Goal: Information Seeking & Learning: Learn about a topic

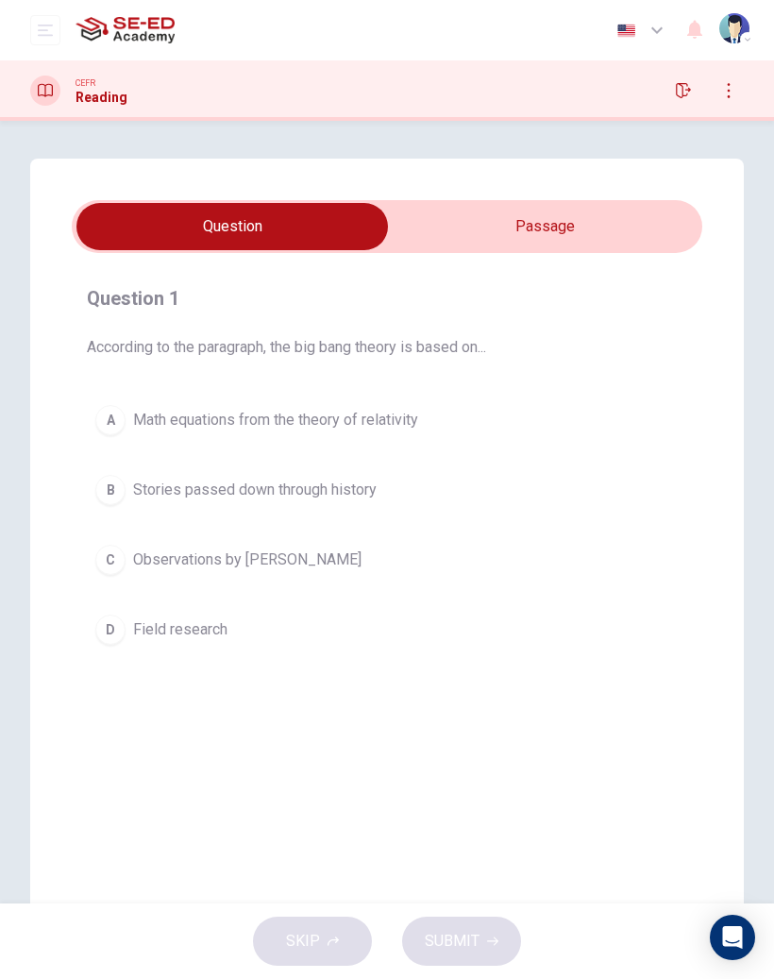
click at [589, 229] on input "checkbox" at bounding box center [232, 226] width 946 height 47
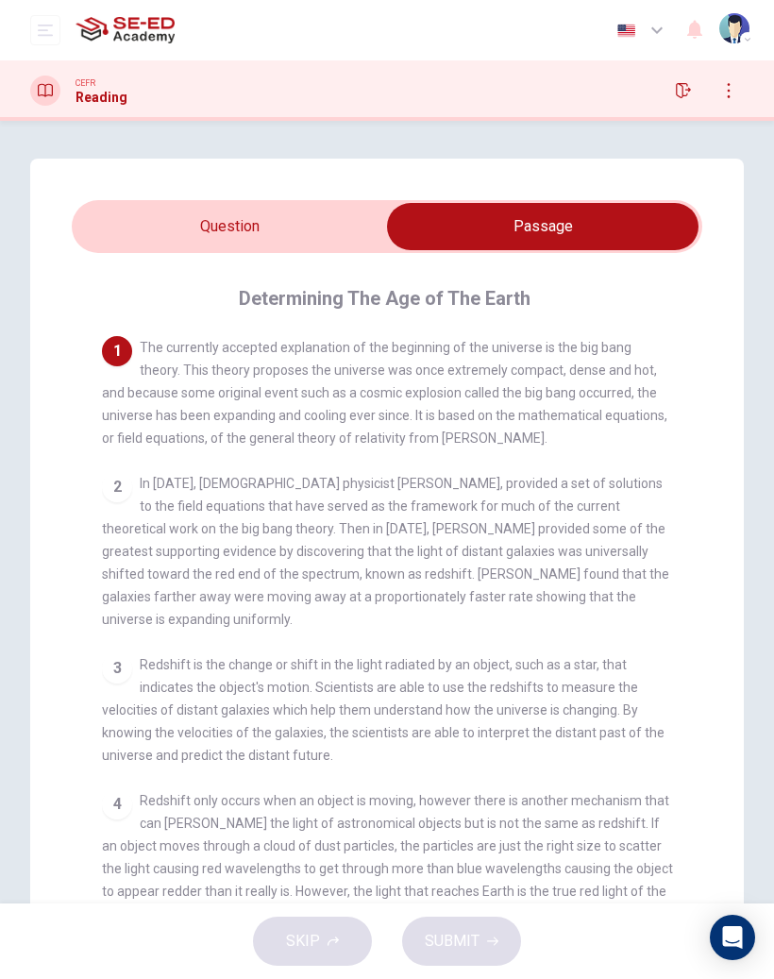
click at [154, 217] on input "checkbox" at bounding box center [543, 226] width 946 height 47
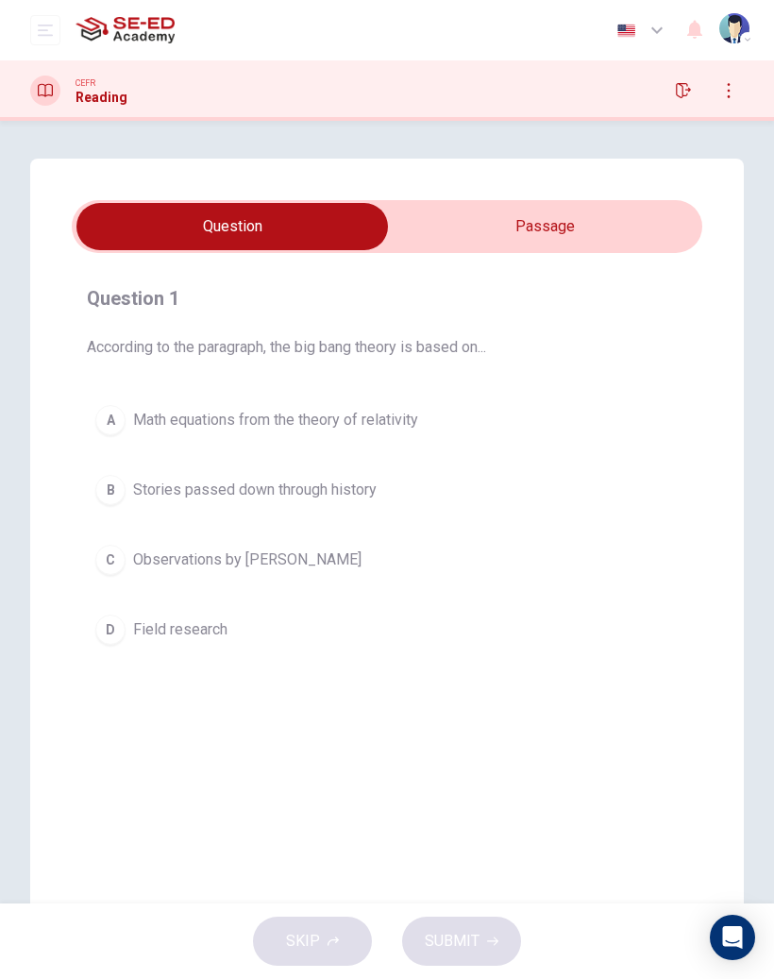
click at [611, 228] on input "checkbox" at bounding box center [232, 226] width 946 height 47
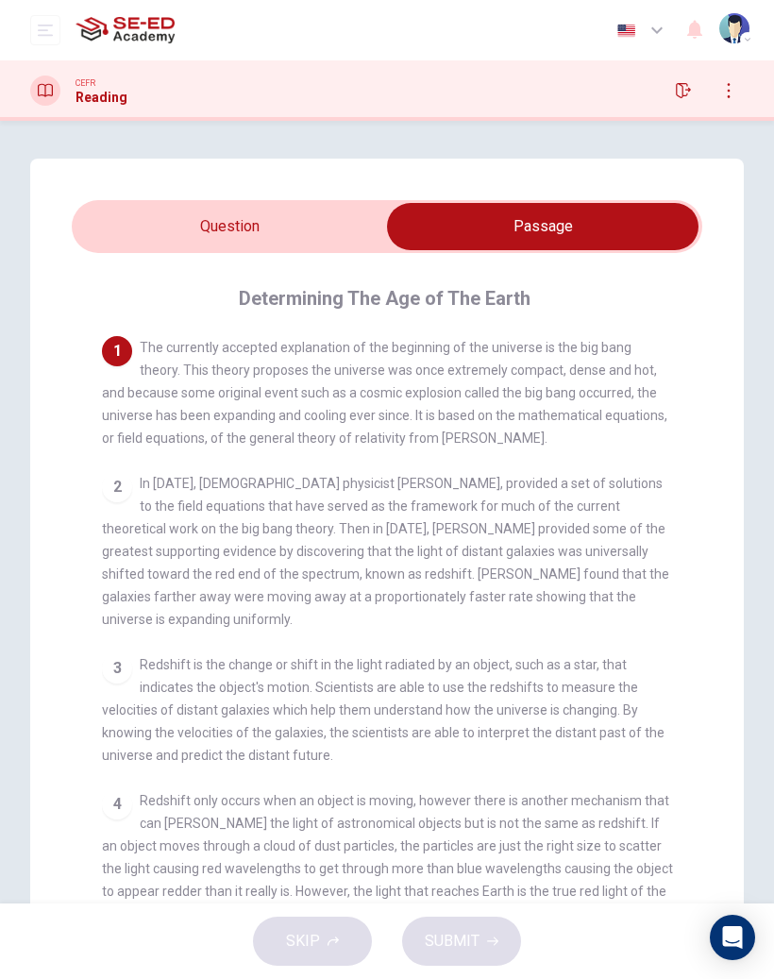
click at [289, 224] on input "checkbox" at bounding box center [543, 226] width 946 height 47
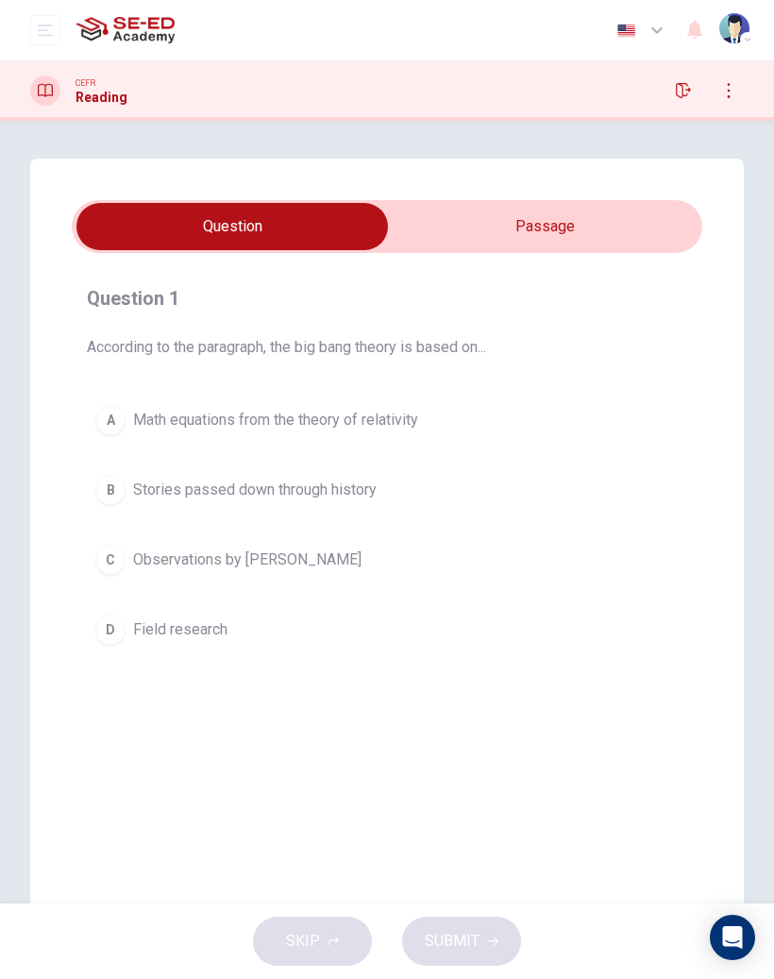
click at [617, 228] on input "checkbox" at bounding box center [232, 226] width 946 height 47
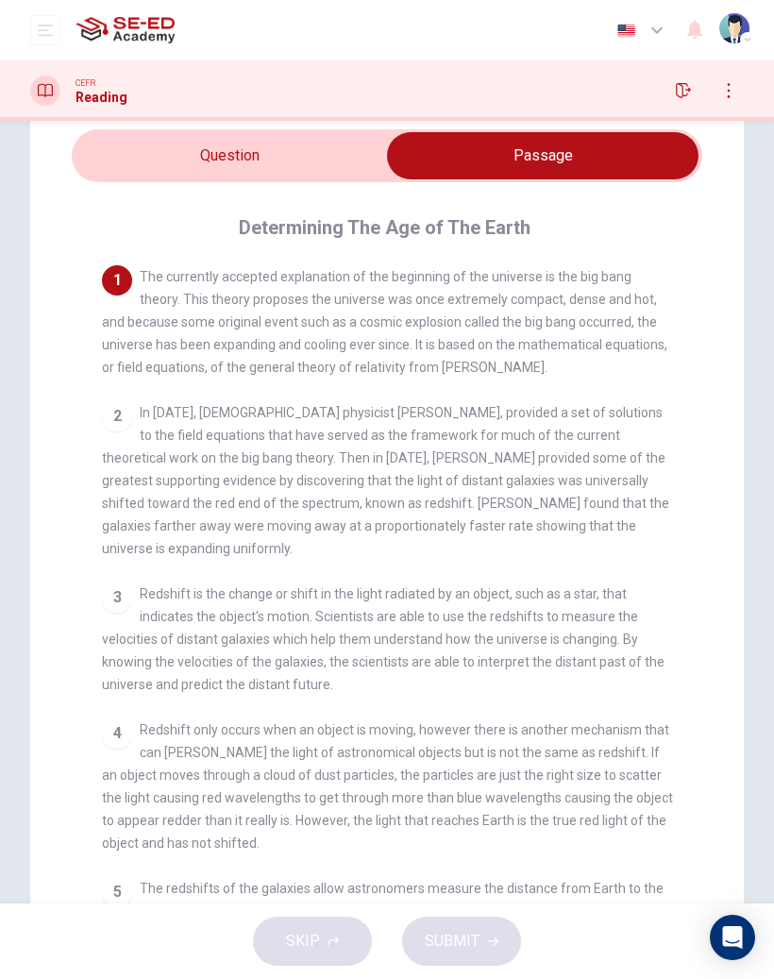
scroll to position [76, 0]
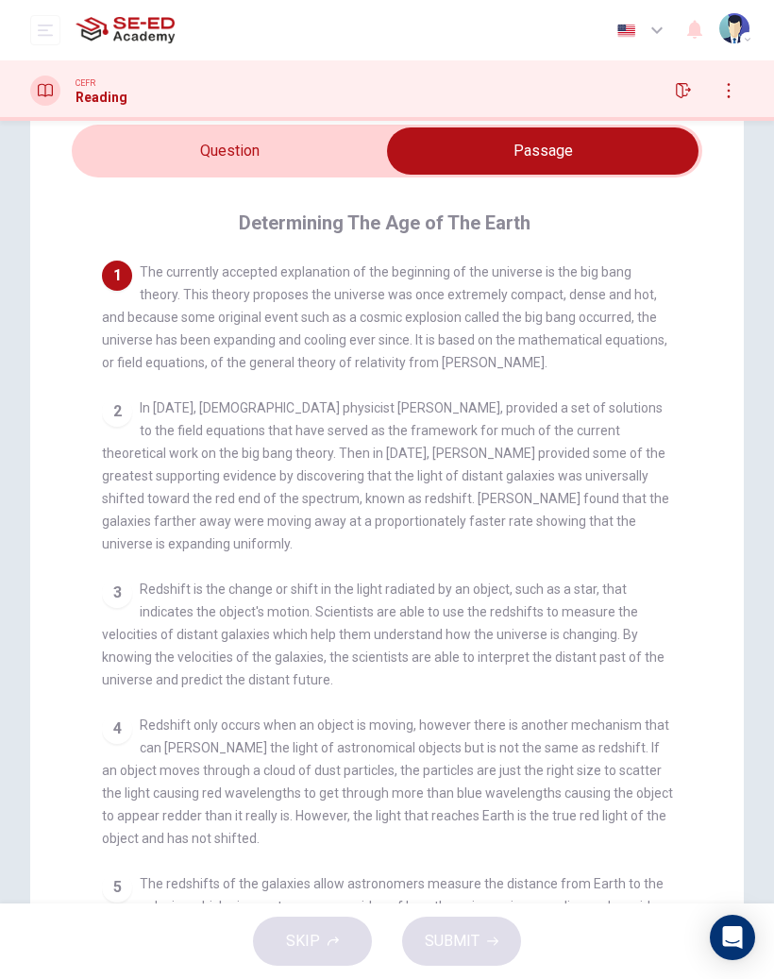
click at [330, 948] on div "SKIP SUBMIT" at bounding box center [387, 942] width 774 height 76
click at [296, 159] on input "checkbox" at bounding box center [543, 150] width 946 height 47
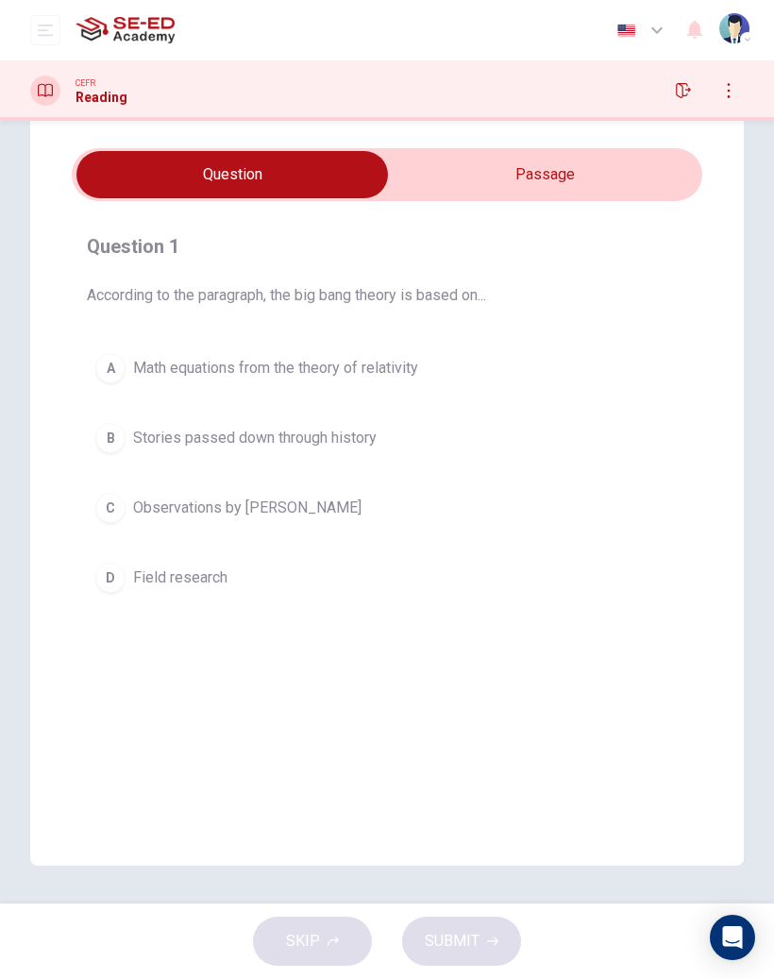
click at [127, 368] on button "A Math equations from the theory of relativity" at bounding box center [387, 368] width 601 height 47
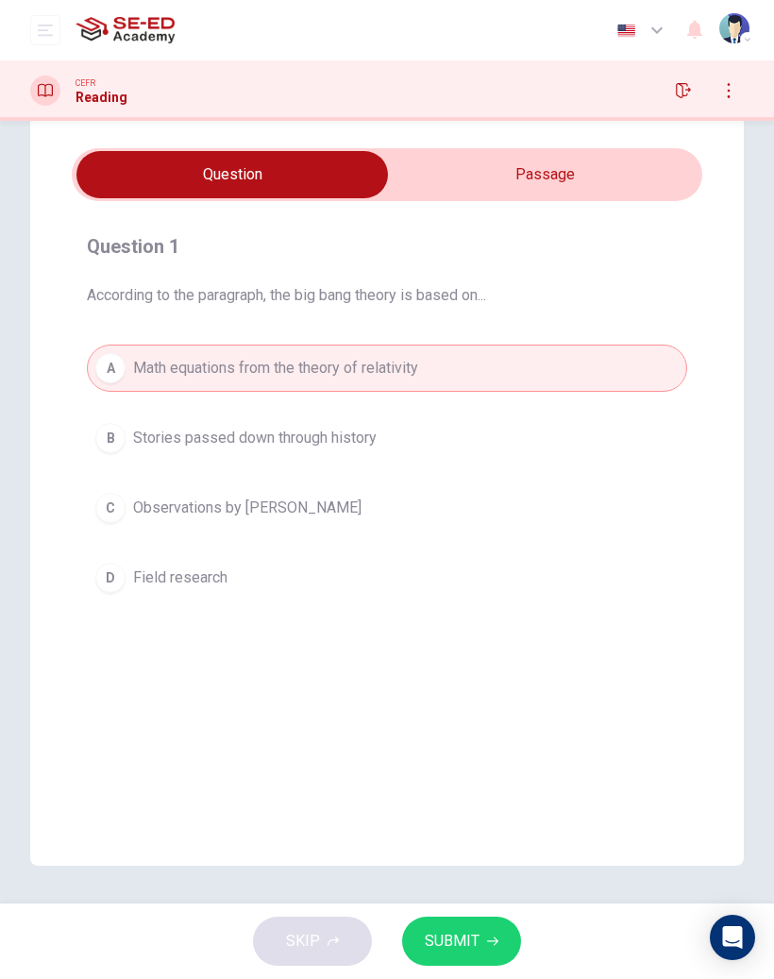
click at [467, 938] on span "SUBMIT" at bounding box center [452, 941] width 55 height 26
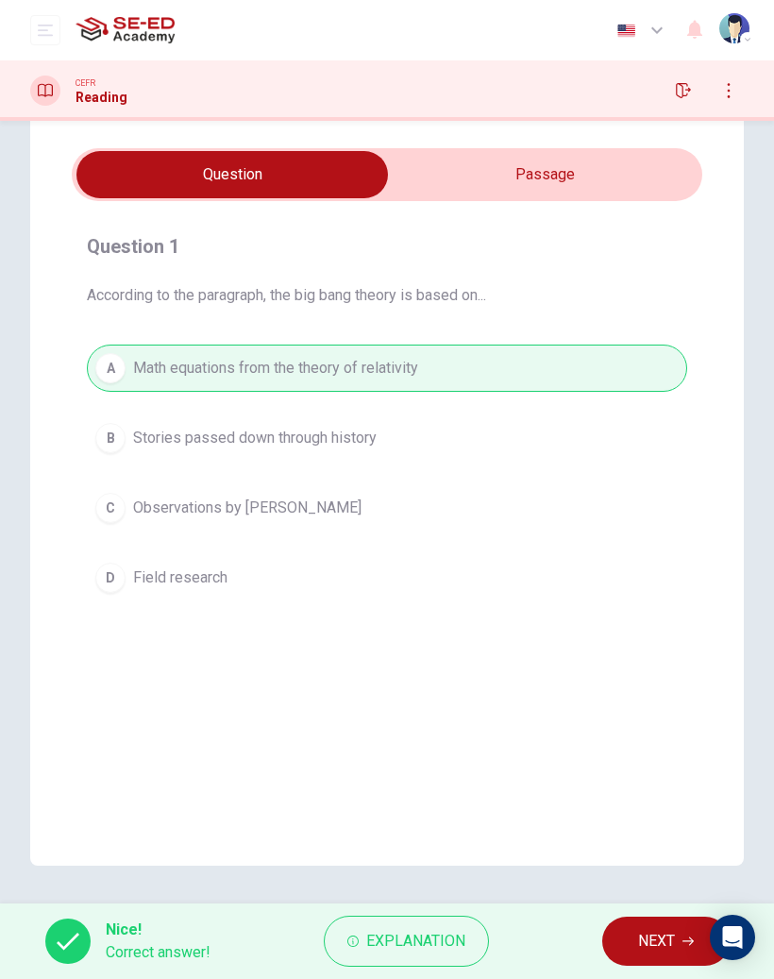
click at [439, 945] on span "Explanation" at bounding box center [415, 941] width 99 height 26
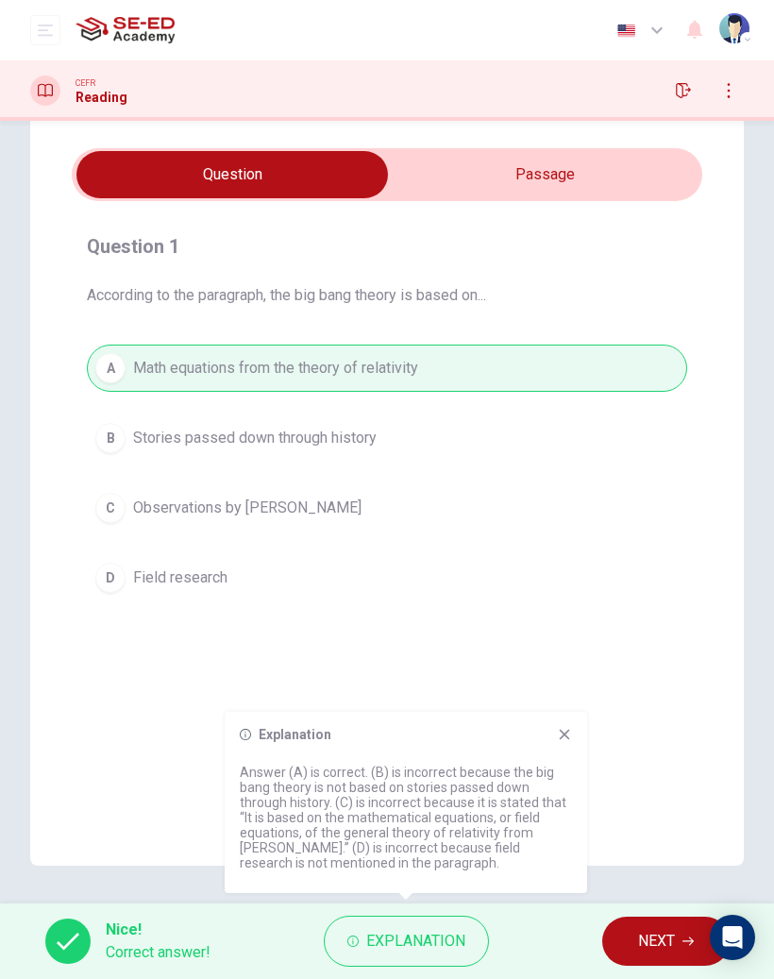
click at [560, 731] on icon at bounding box center [565, 735] width 10 height 10
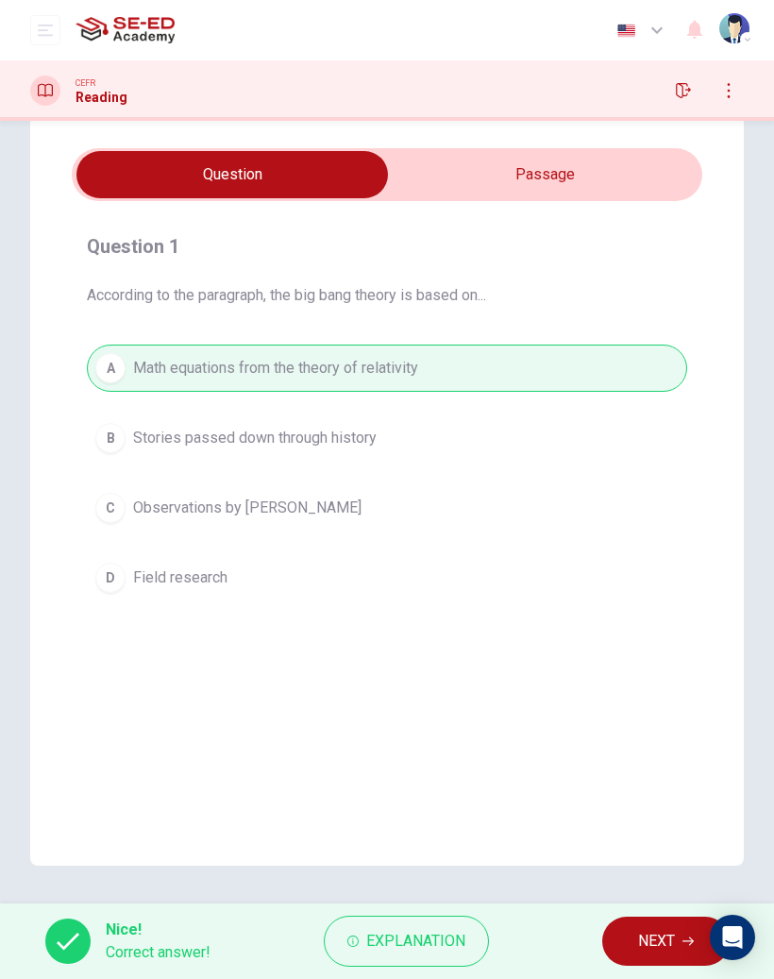
click at [640, 935] on span "NEXT" at bounding box center [656, 941] width 37 height 26
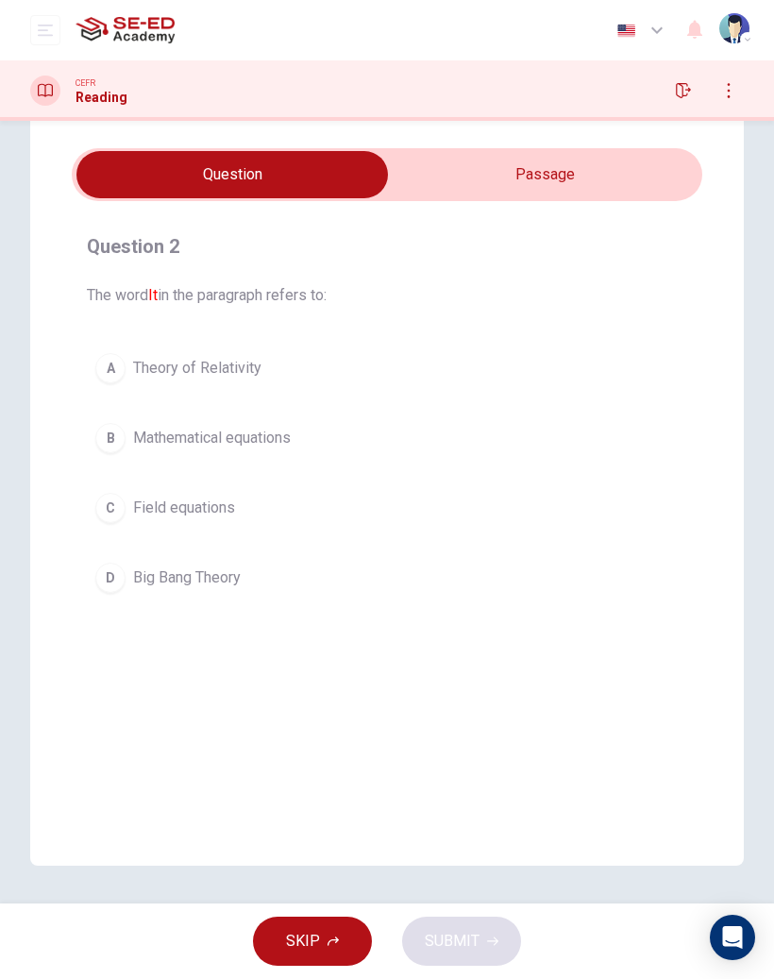
click at [635, 174] on input "checkbox" at bounding box center [232, 174] width 946 height 47
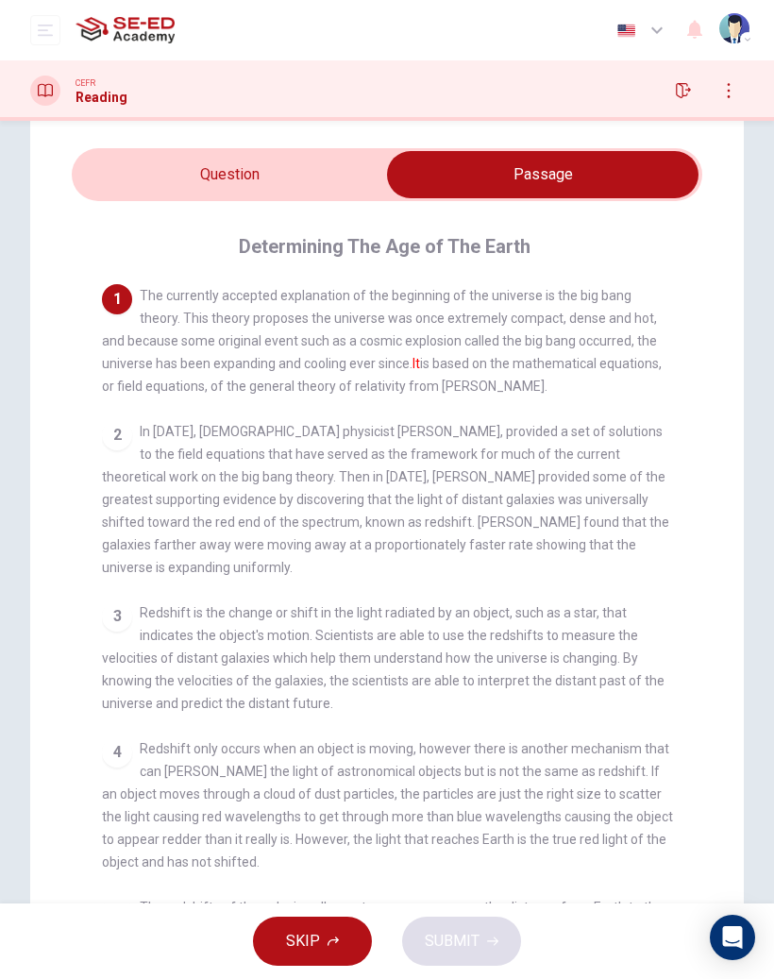
click at [307, 161] on input "checkbox" at bounding box center [543, 174] width 946 height 47
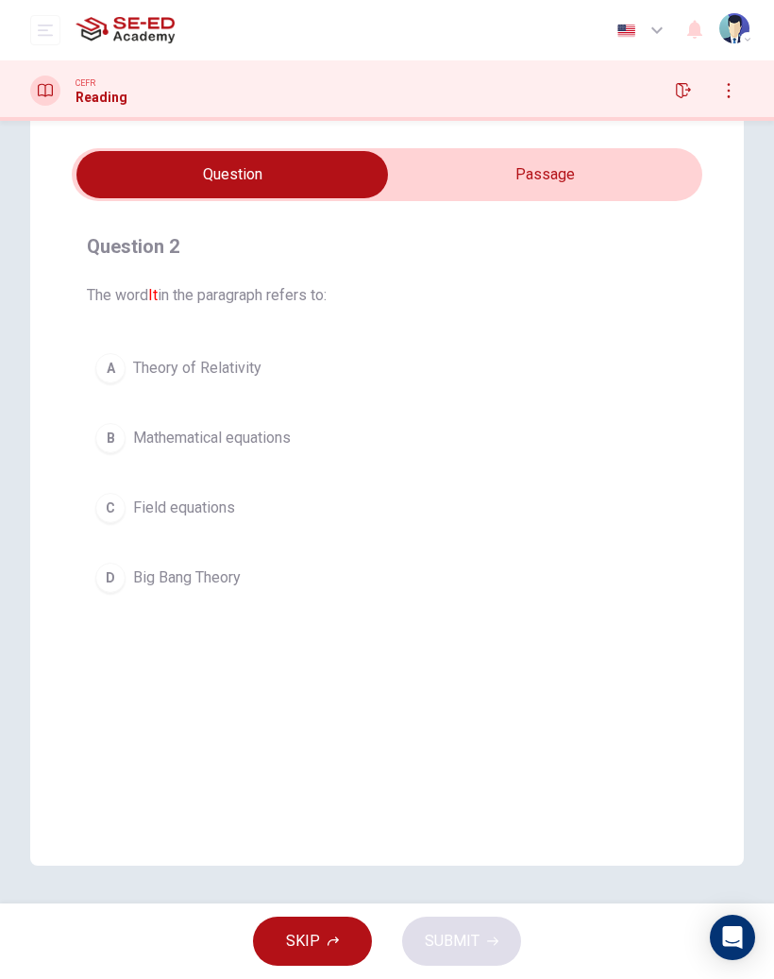
click at [641, 178] on input "checkbox" at bounding box center [232, 174] width 946 height 47
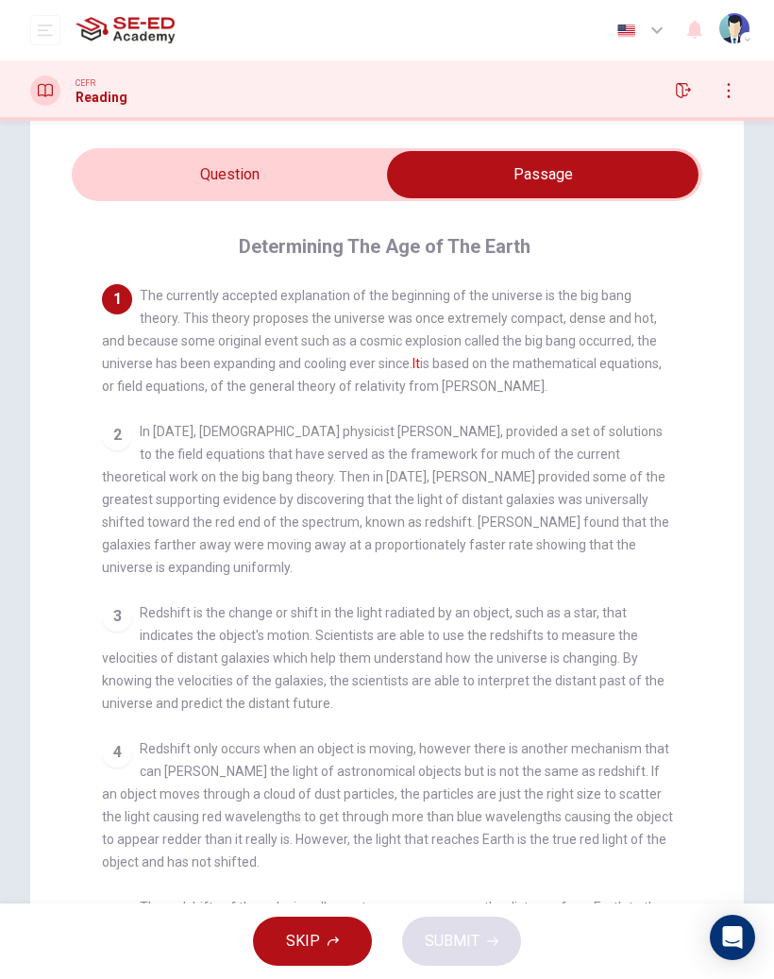
click at [294, 179] on input "checkbox" at bounding box center [543, 174] width 946 height 47
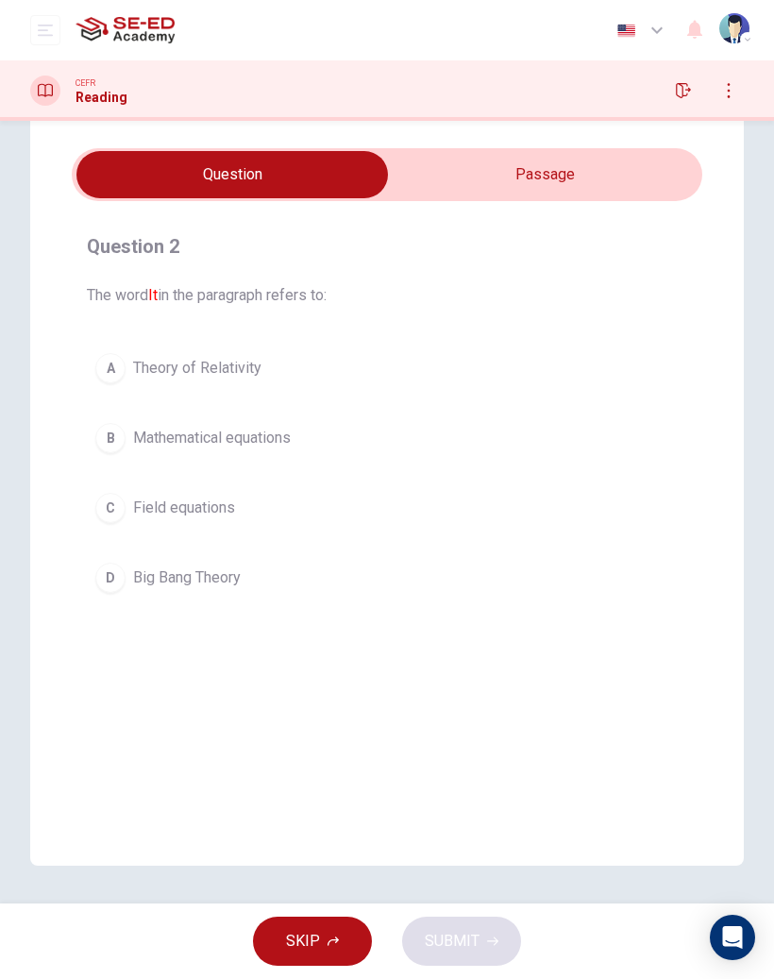
click at [122, 571] on div "D" at bounding box center [110, 578] width 30 height 30
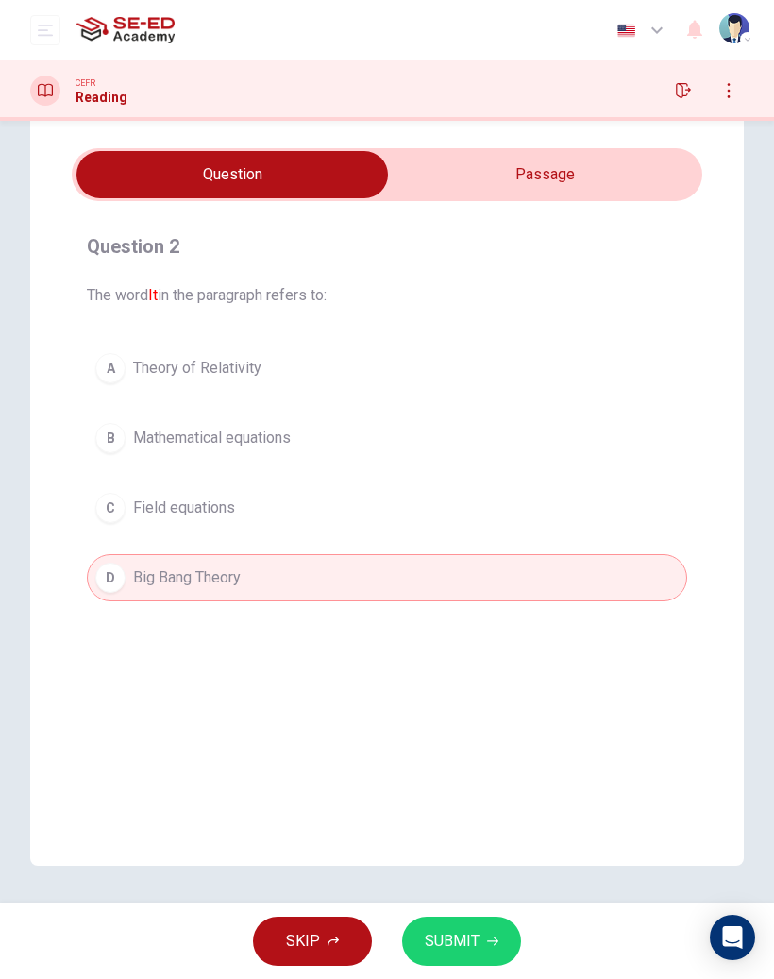
click at [580, 170] on input "checkbox" at bounding box center [232, 174] width 946 height 47
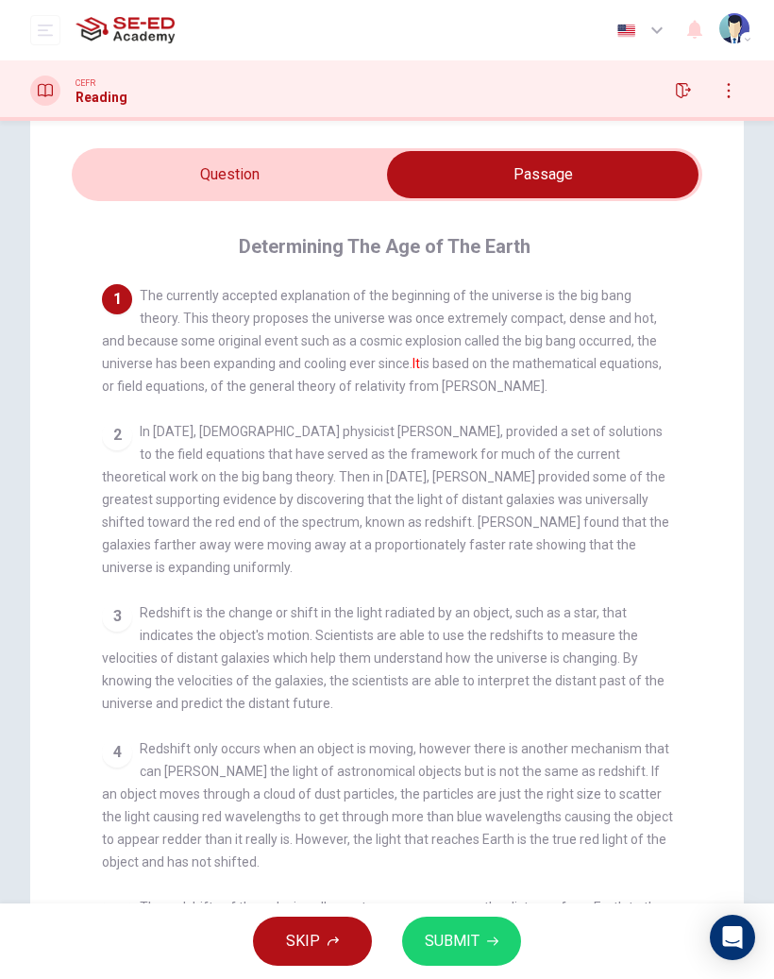
click at [473, 939] on span "SUBMIT" at bounding box center [452, 941] width 55 height 26
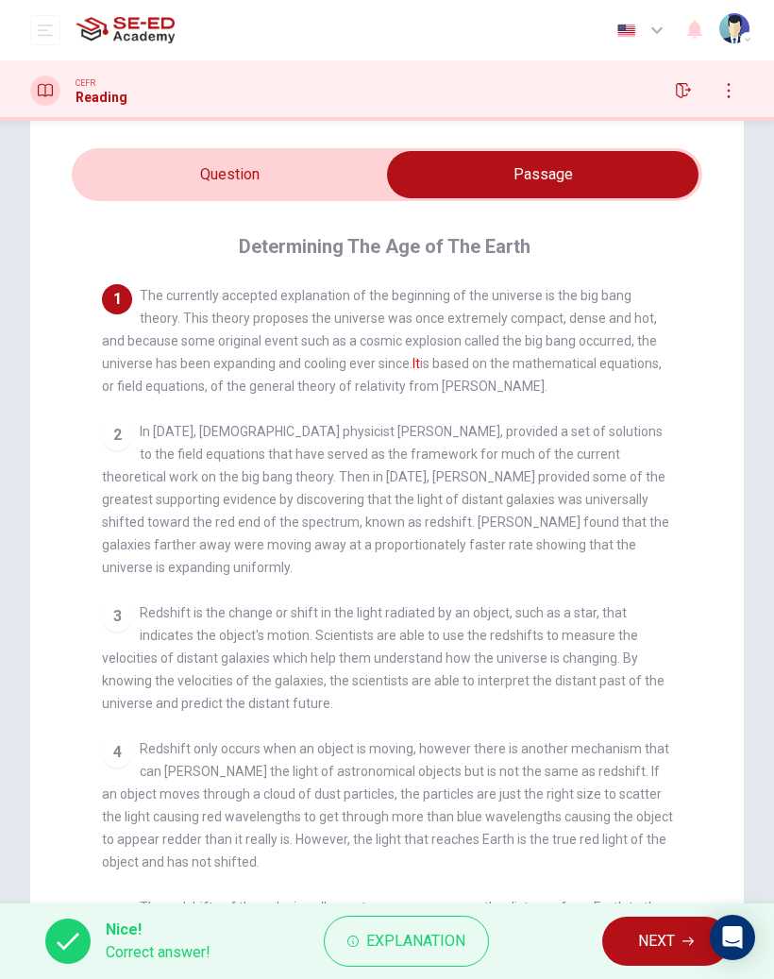
click at [306, 188] on input "checkbox" at bounding box center [543, 174] width 946 height 47
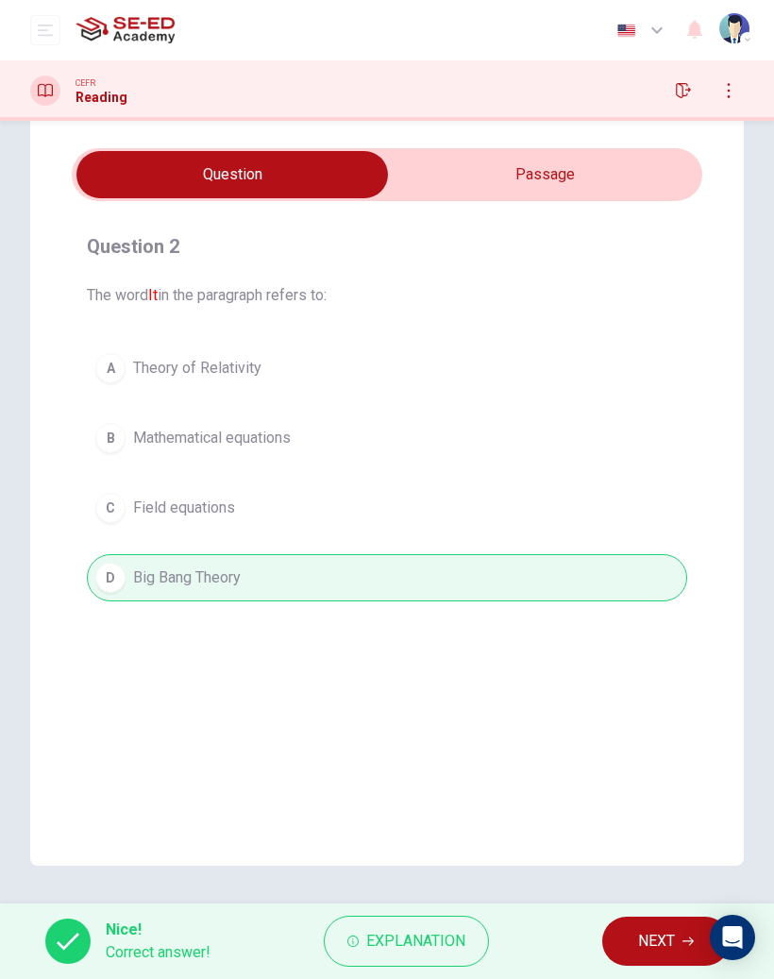
click at [651, 939] on span "NEXT" at bounding box center [656, 941] width 37 height 26
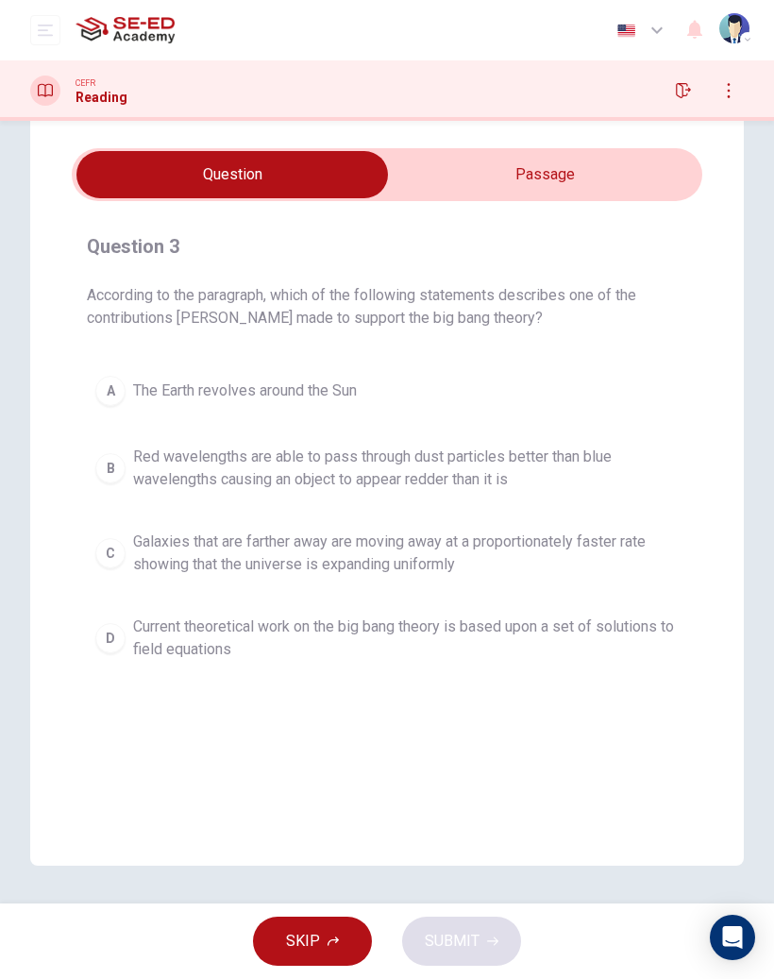
click at [593, 176] on input "checkbox" at bounding box center [232, 174] width 946 height 47
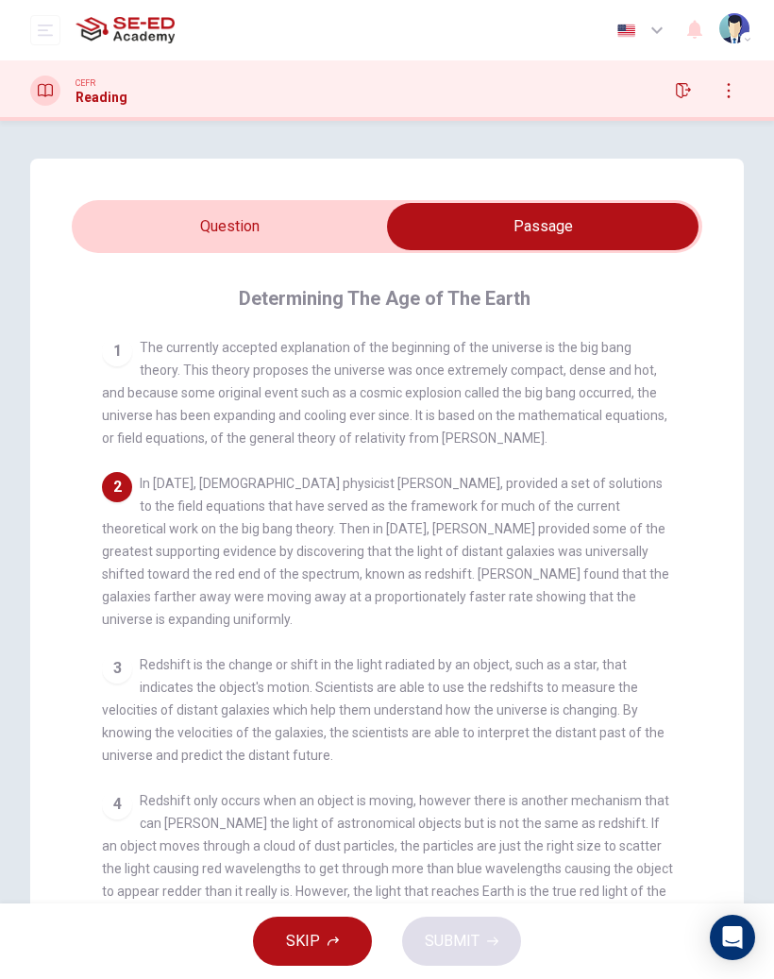
scroll to position [0, 0]
click at [300, 226] on input "checkbox" at bounding box center [543, 226] width 946 height 47
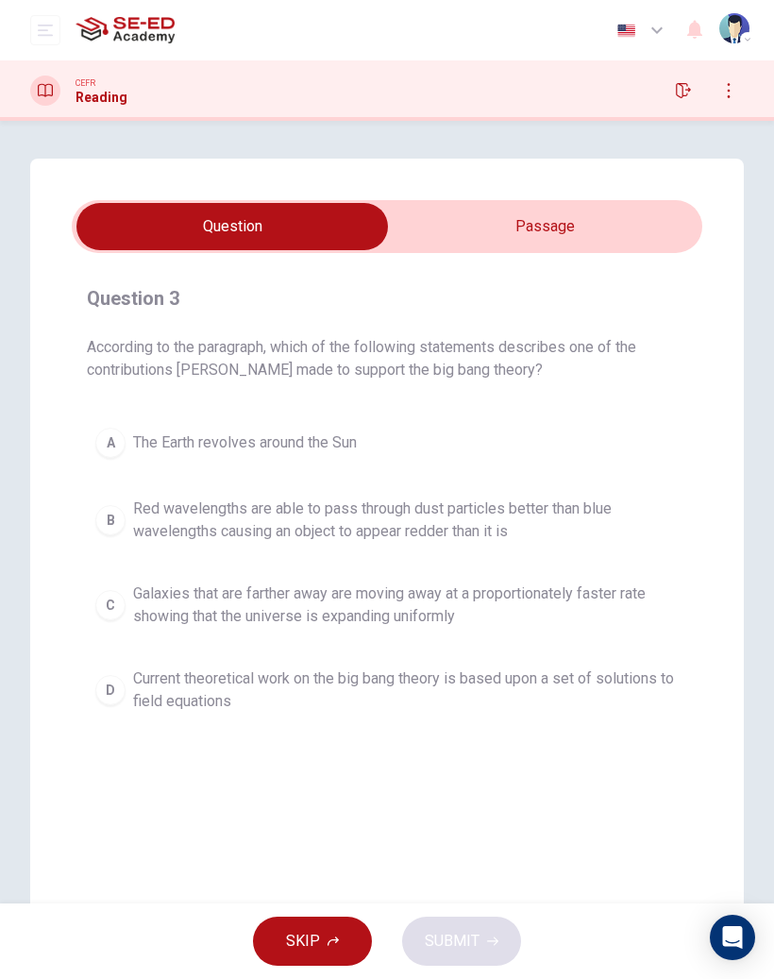
scroll to position [43, 0]
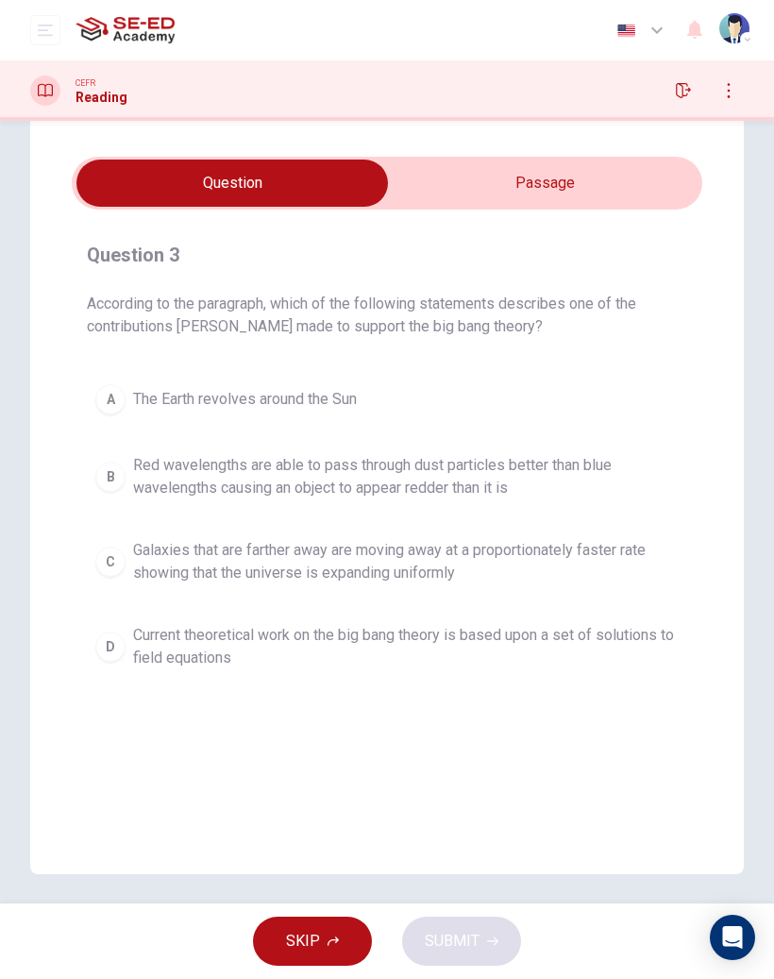
click at [605, 178] on input "checkbox" at bounding box center [232, 183] width 946 height 47
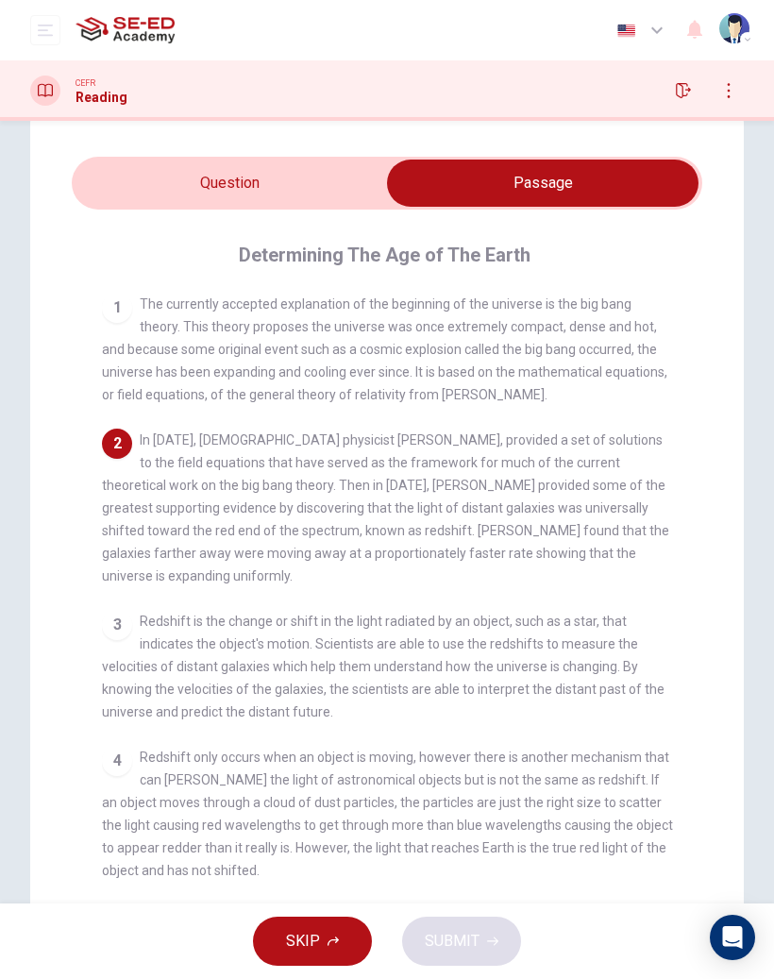
click at [296, 180] on input "checkbox" at bounding box center [543, 183] width 946 height 47
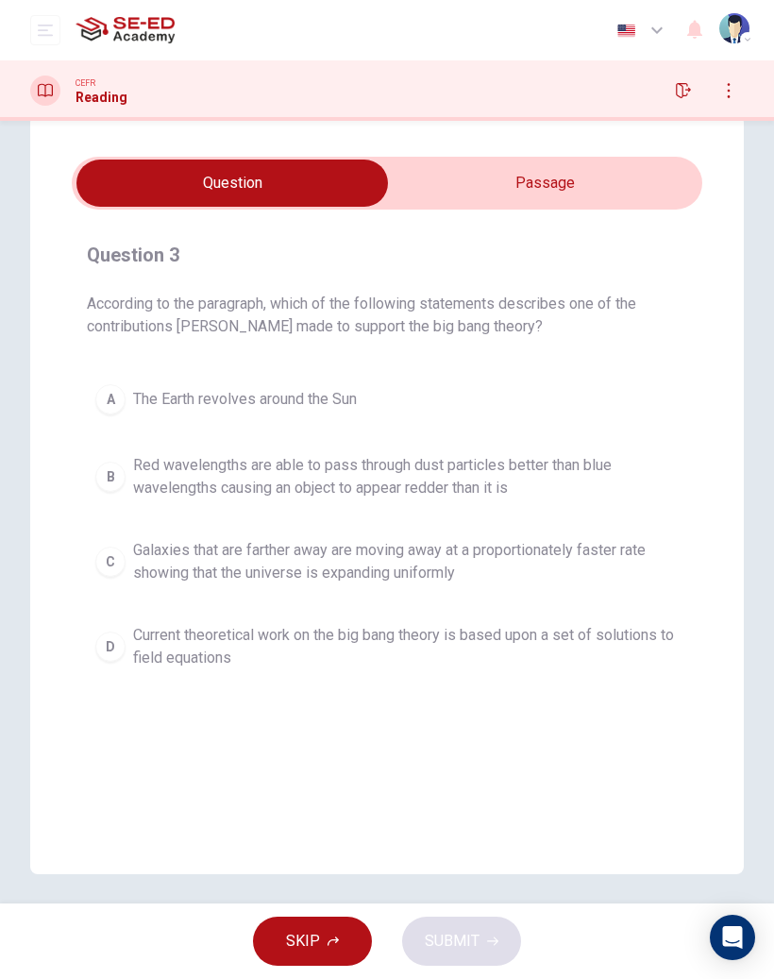
click at [577, 182] on input "checkbox" at bounding box center [232, 183] width 946 height 47
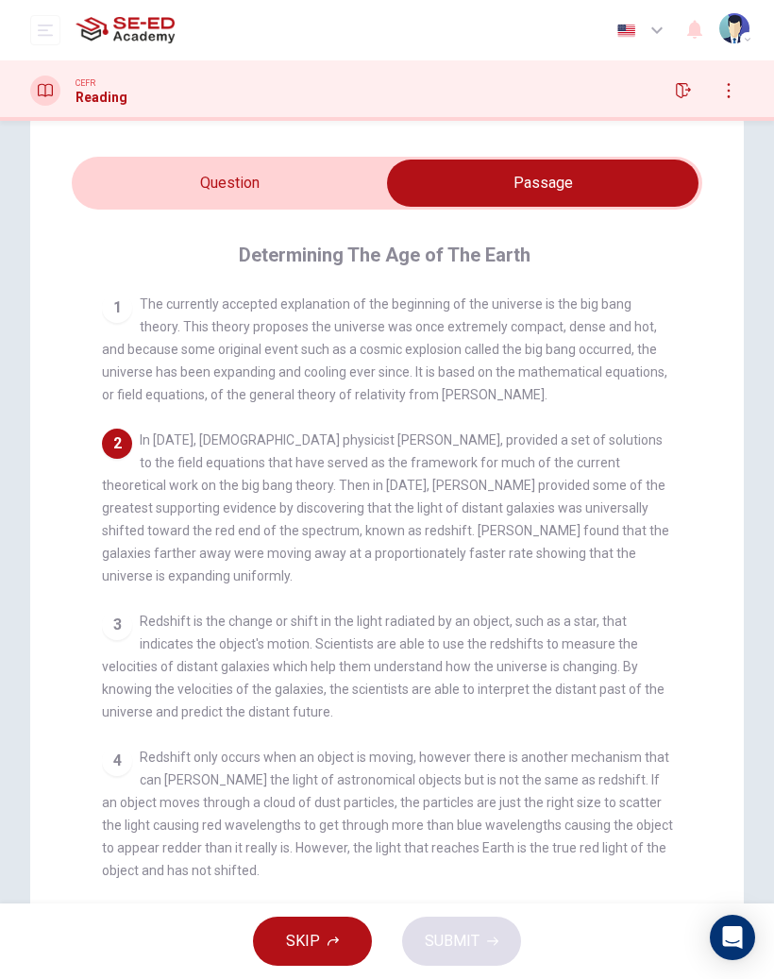
click at [281, 193] on input "checkbox" at bounding box center [543, 183] width 946 height 47
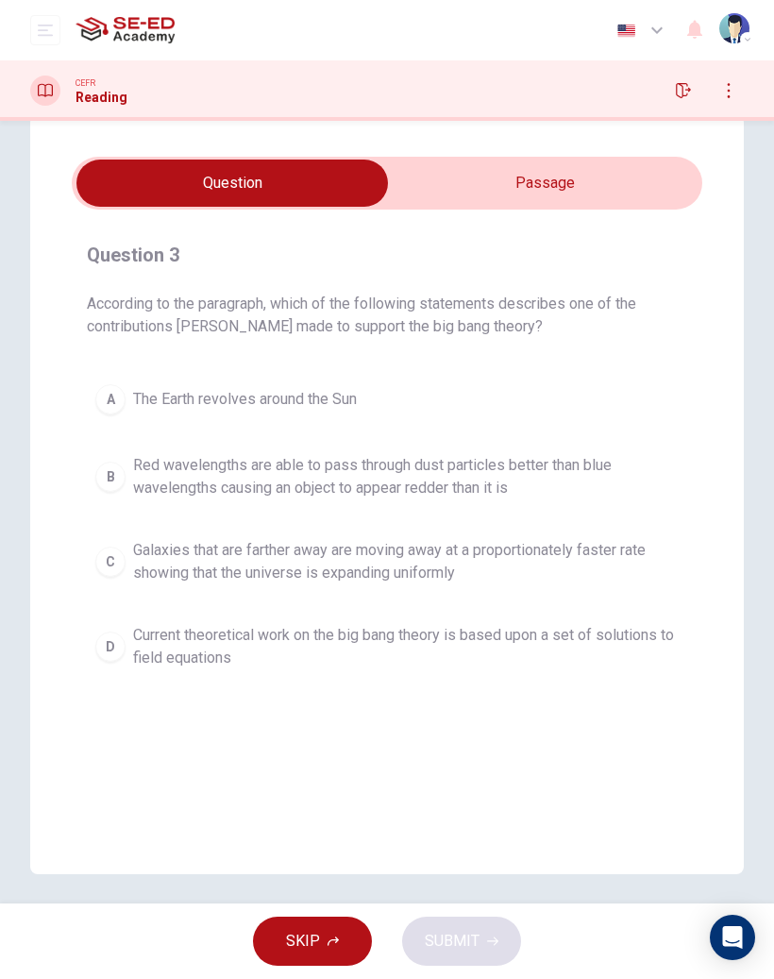
click at [115, 466] on div "B" at bounding box center [110, 477] width 30 height 30
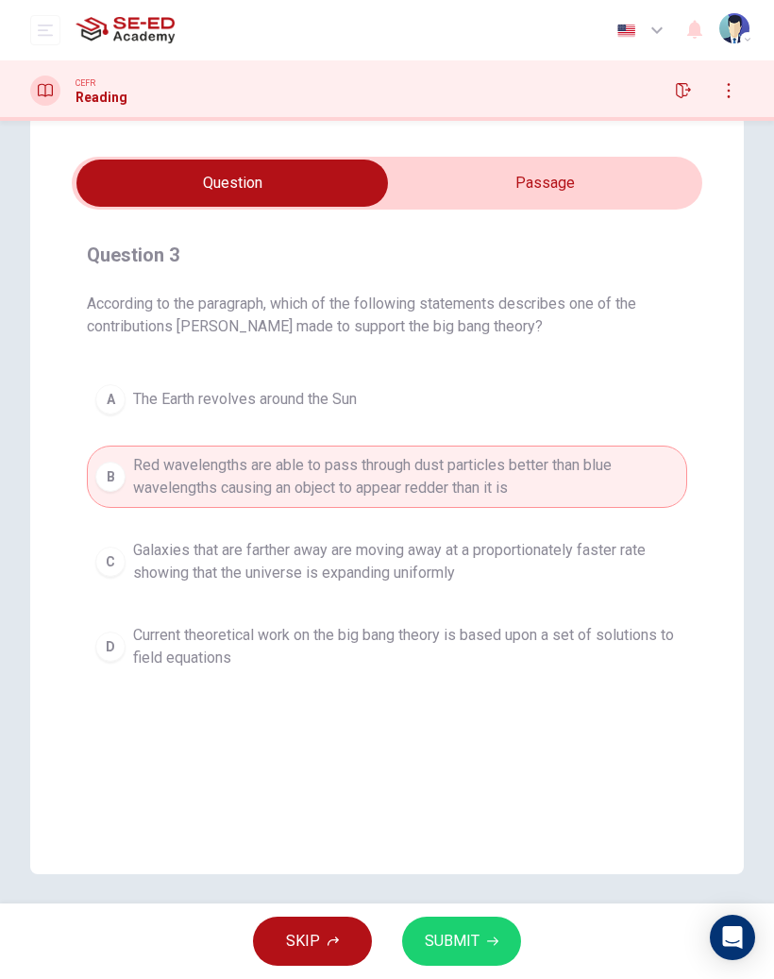
click at [119, 558] on div "C" at bounding box center [110, 562] width 30 height 30
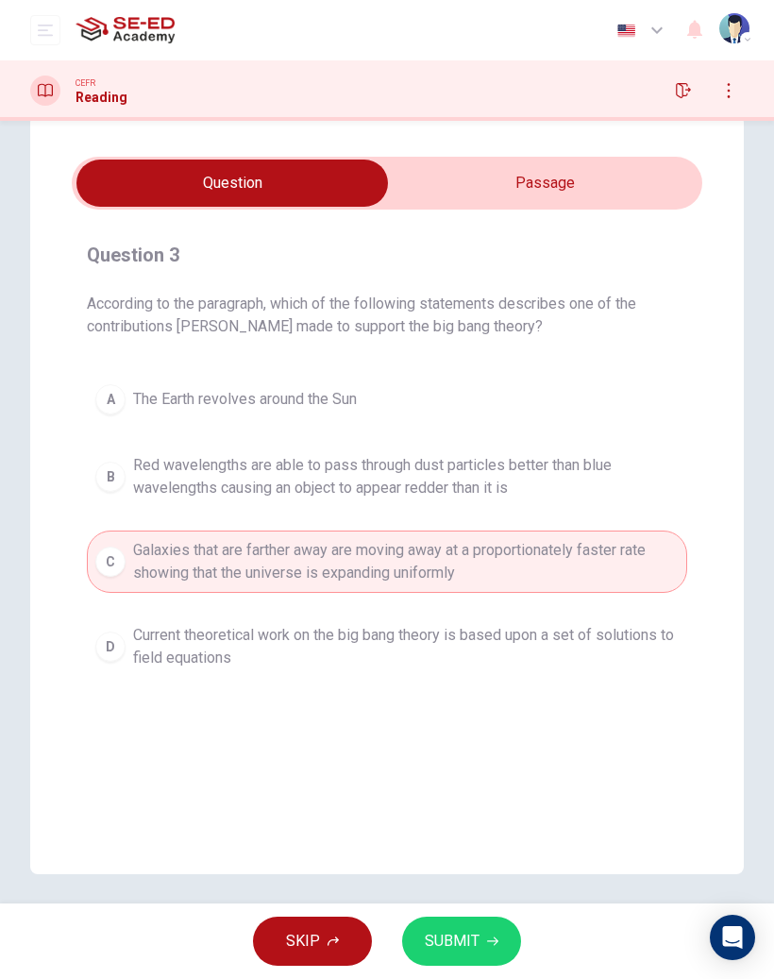
click at [106, 635] on div "D" at bounding box center [110, 647] width 30 height 30
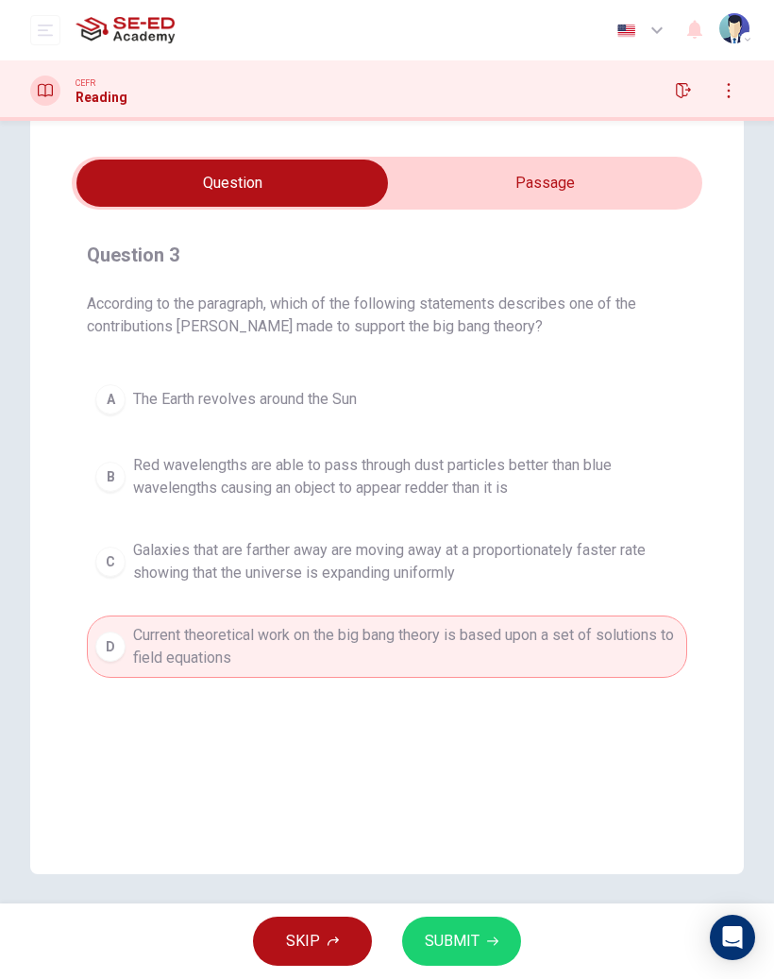
click at [119, 385] on button "A The Earth revolves around the Sun" at bounding box center [387, 399] width 601 height 47
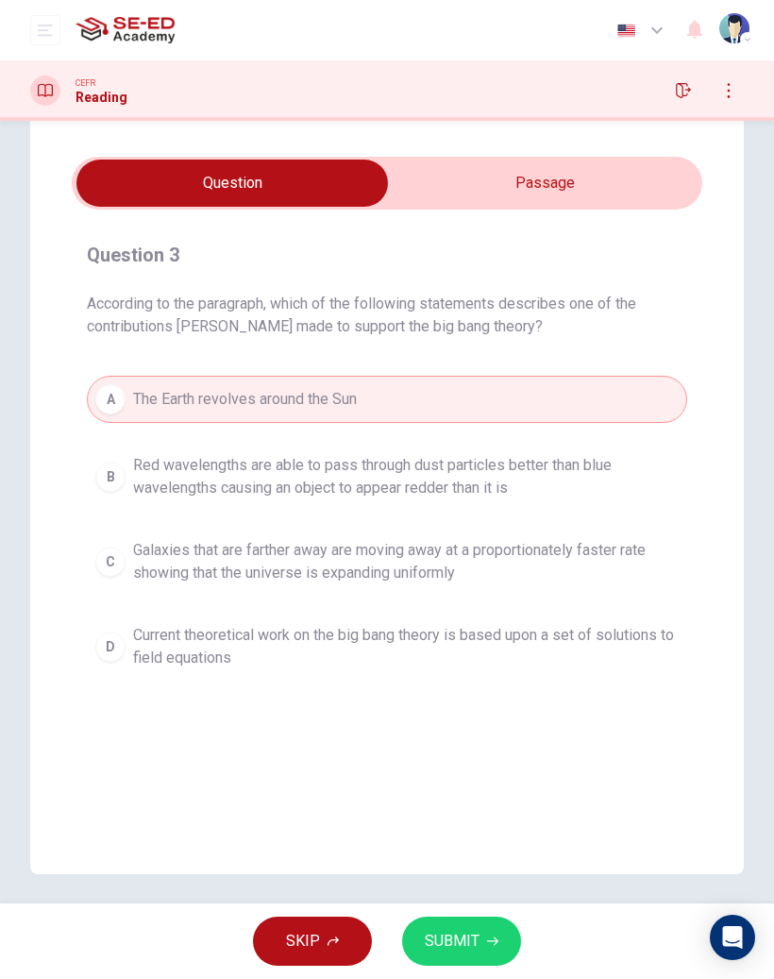
click at [121, 480] on div "B" at bounding box center [110, 477] width 30 height 30
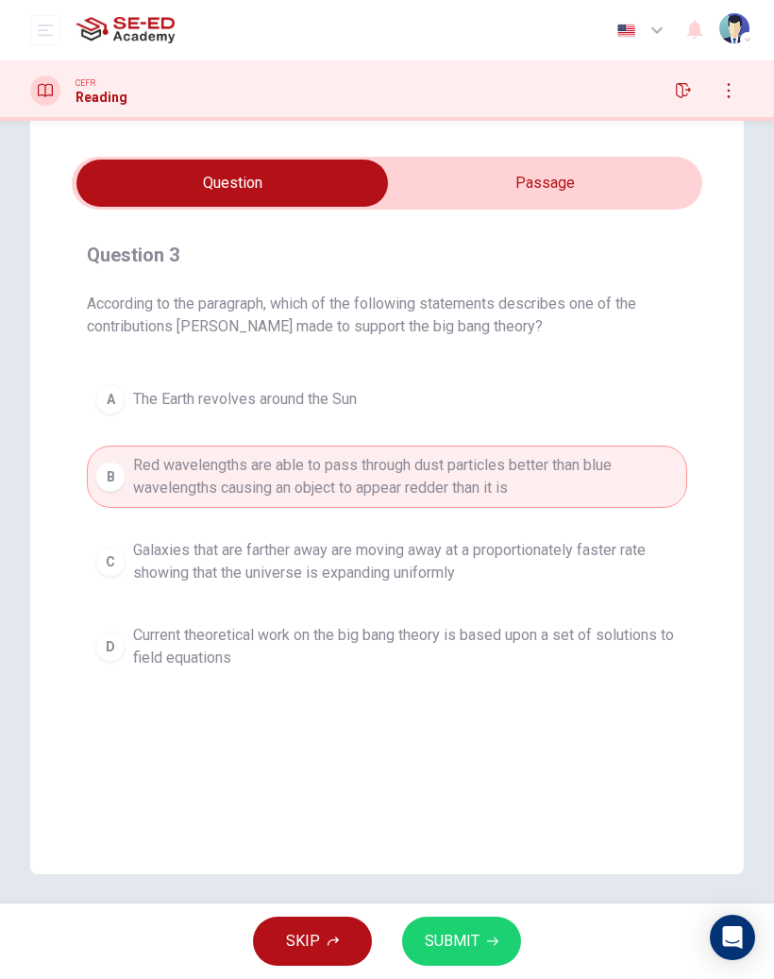
click at [463, 955] on button "SUBMIT" at bounding box center [461, 941] width 119 height 49
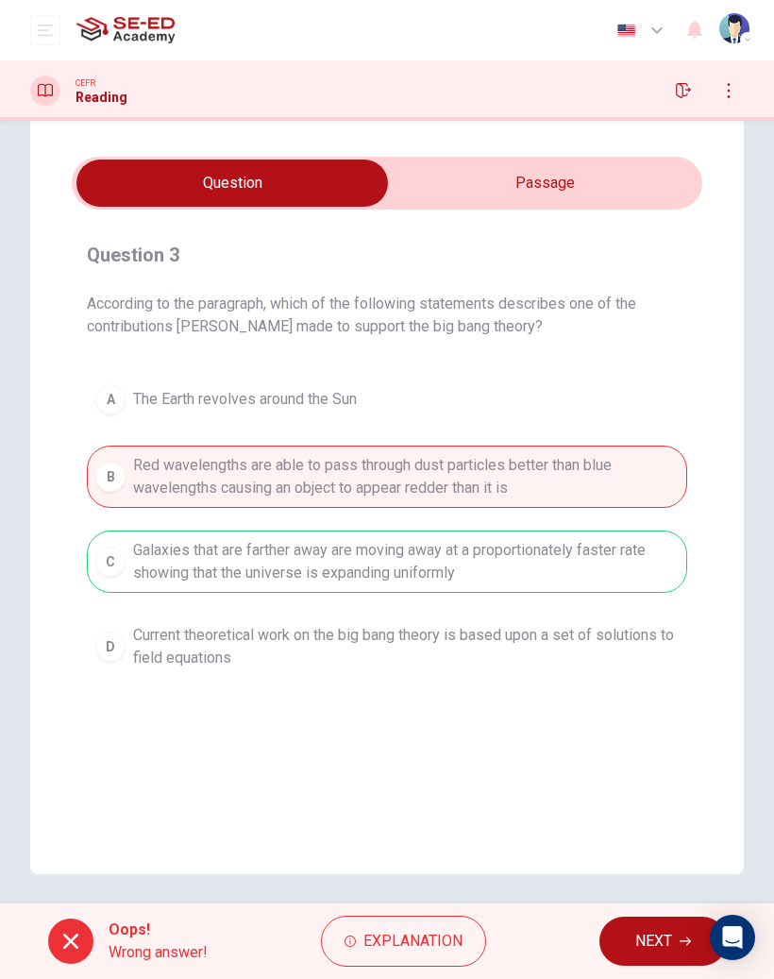
click at [424, 940] on span "Explanation" at bounding box center [413, 941] width 99 height 26
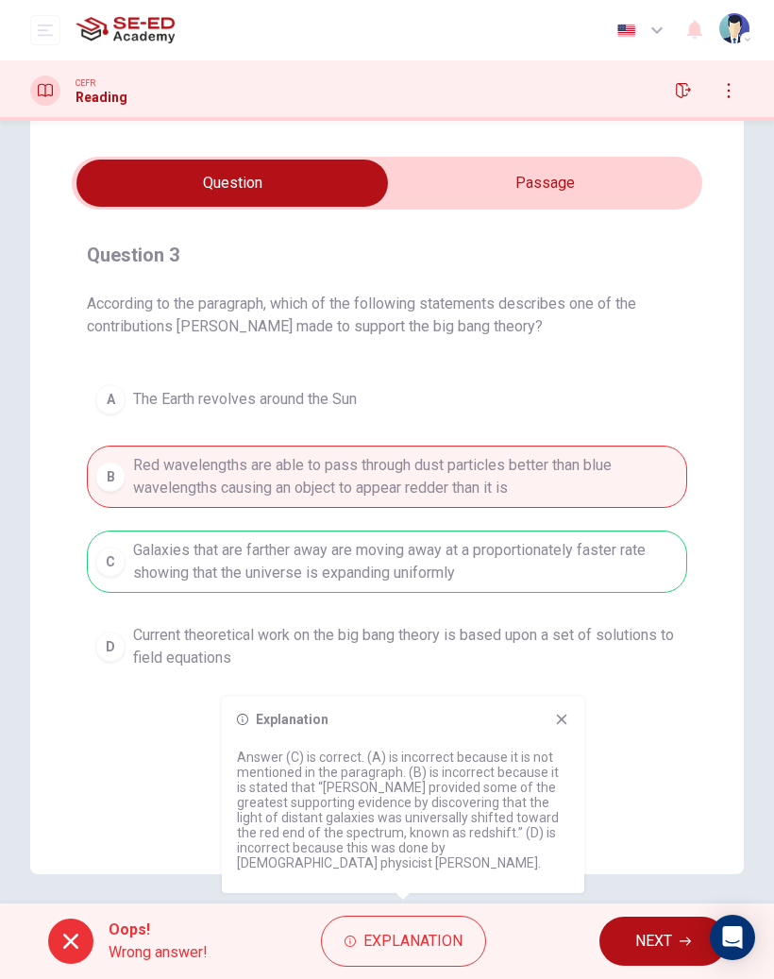
click at [558, 721] on icon at bounding box center [561, 719] width 15 height 15
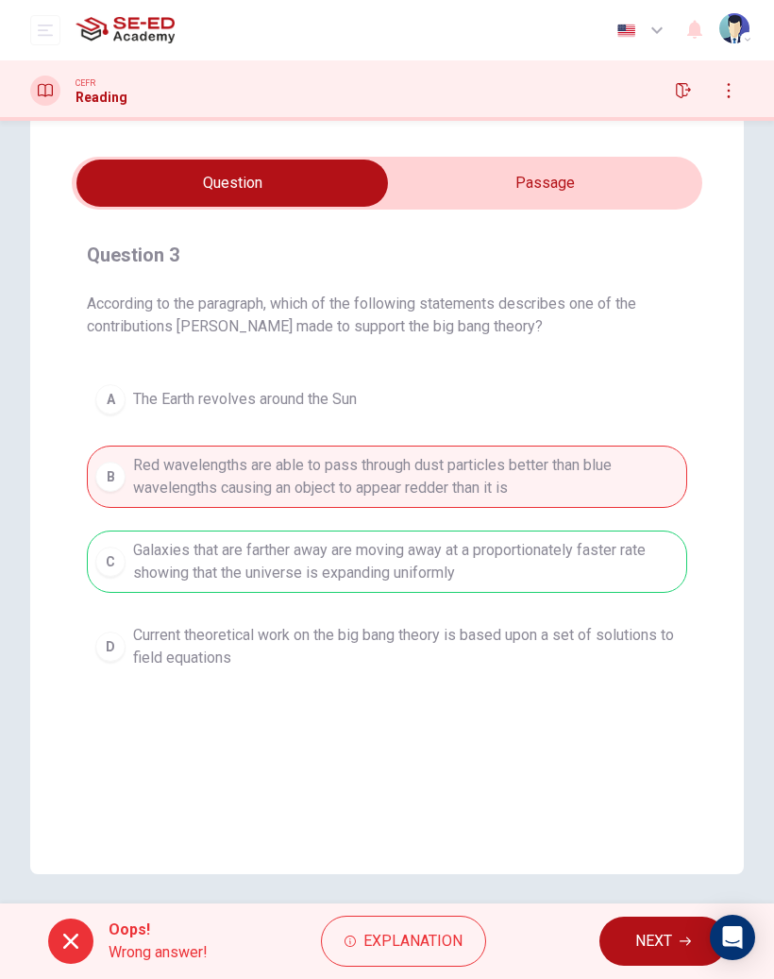
click at [590, 183] on input "checkbox" at bounding box center [232, 183] width 946 height 47
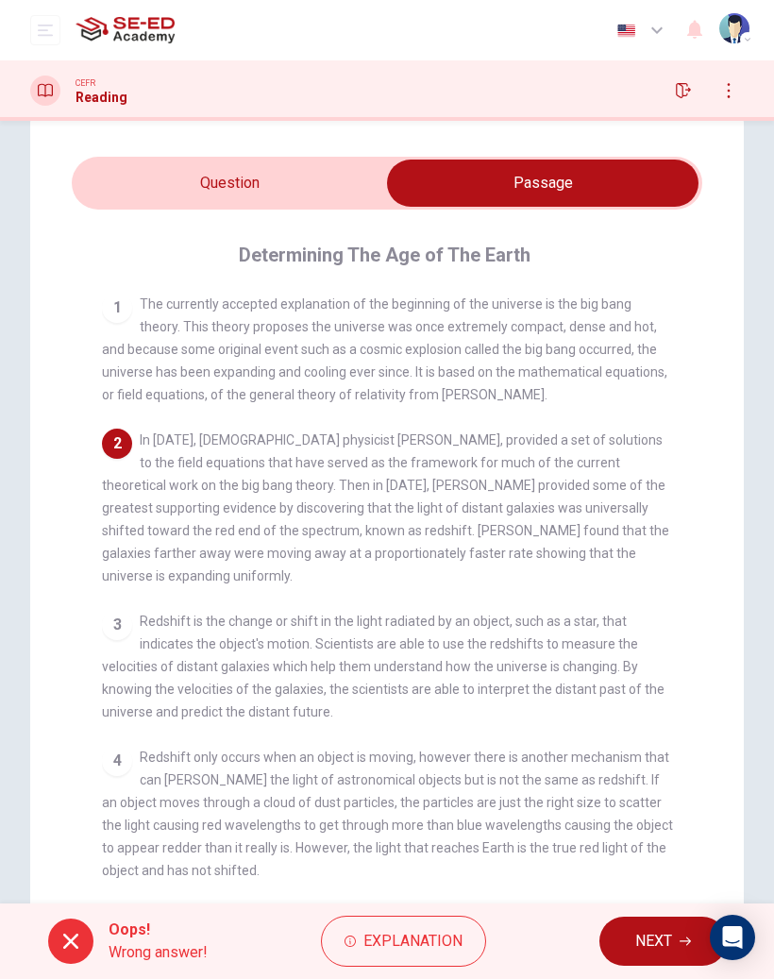
click at [286, 178] on input "checkbox" at bounding box center [543, 183] width 946 height 47
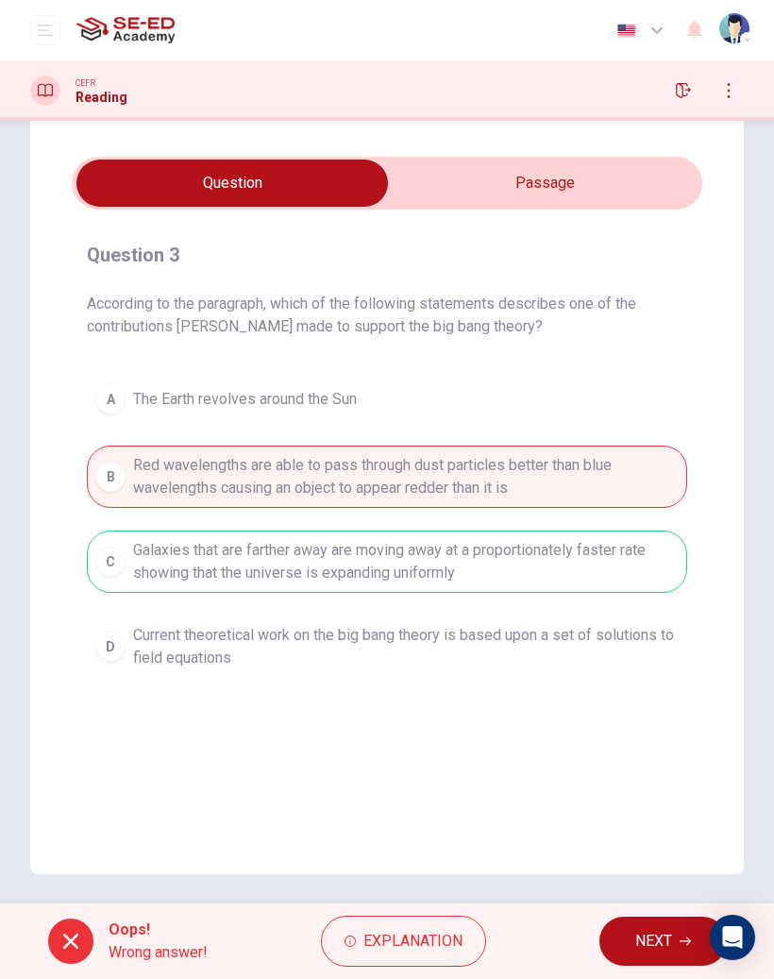
click at [645, 937] on span "NEXT" at bounding box center [653, 941] width 37 height 26
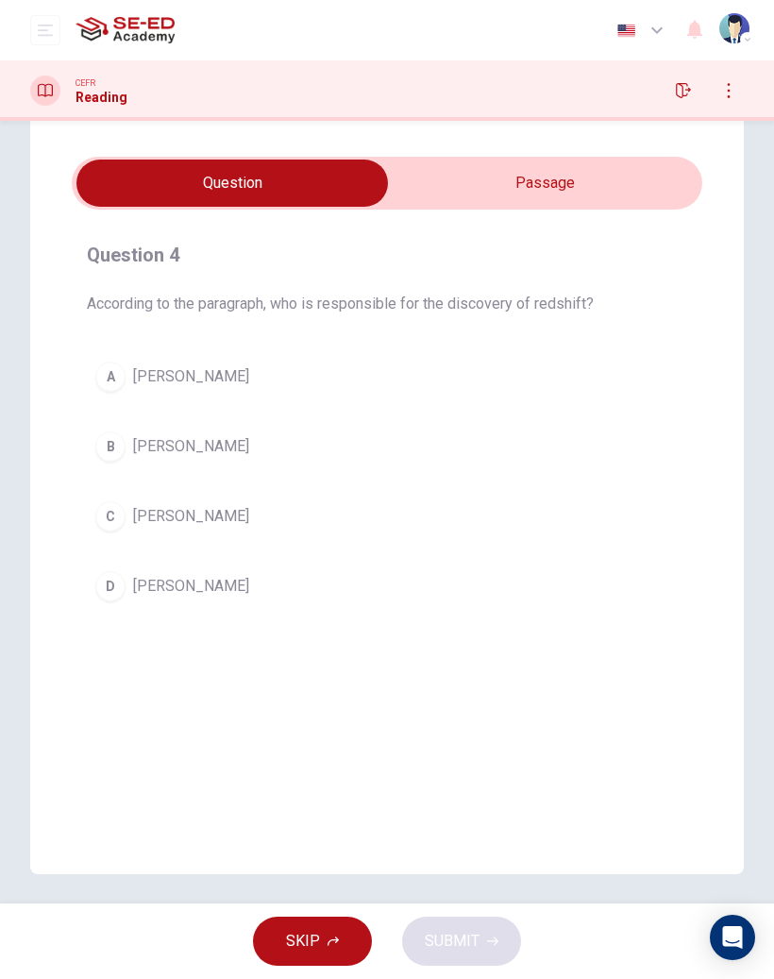
click at [581, 172] on input "checkbox" at bounding box center [232, 183] width 946 height 47
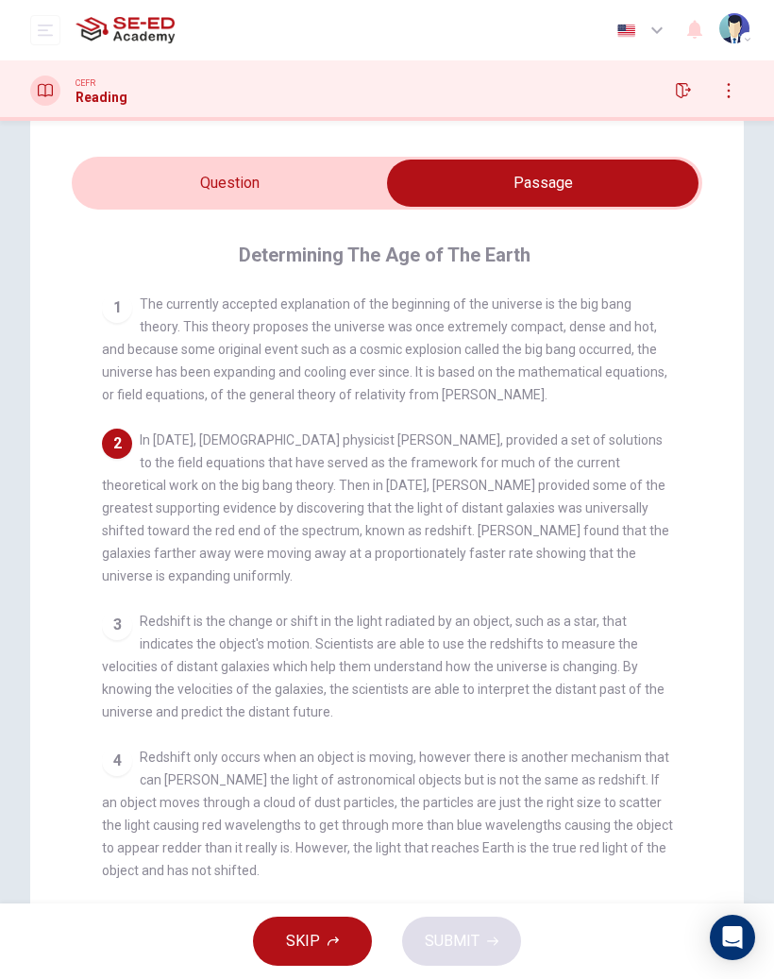
click at [275, 179] on input "checkbox" at bounding box center [543, 183] width 946 height 47
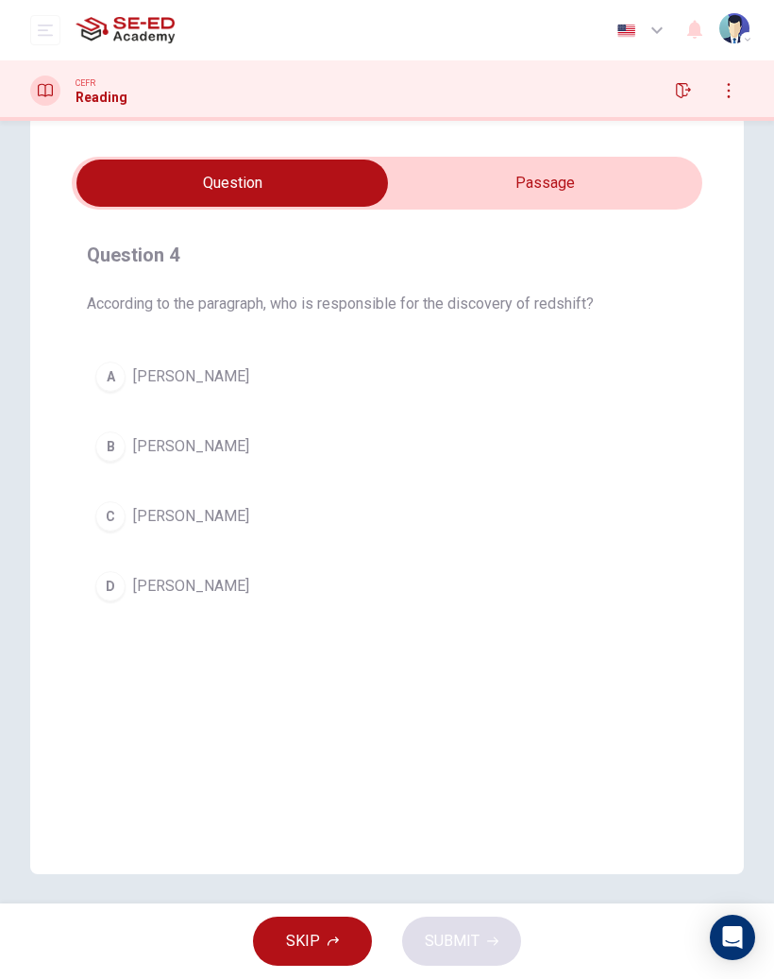
click at [115, 441] on div "B" at bounding box center [110, 447] width 30 height 30
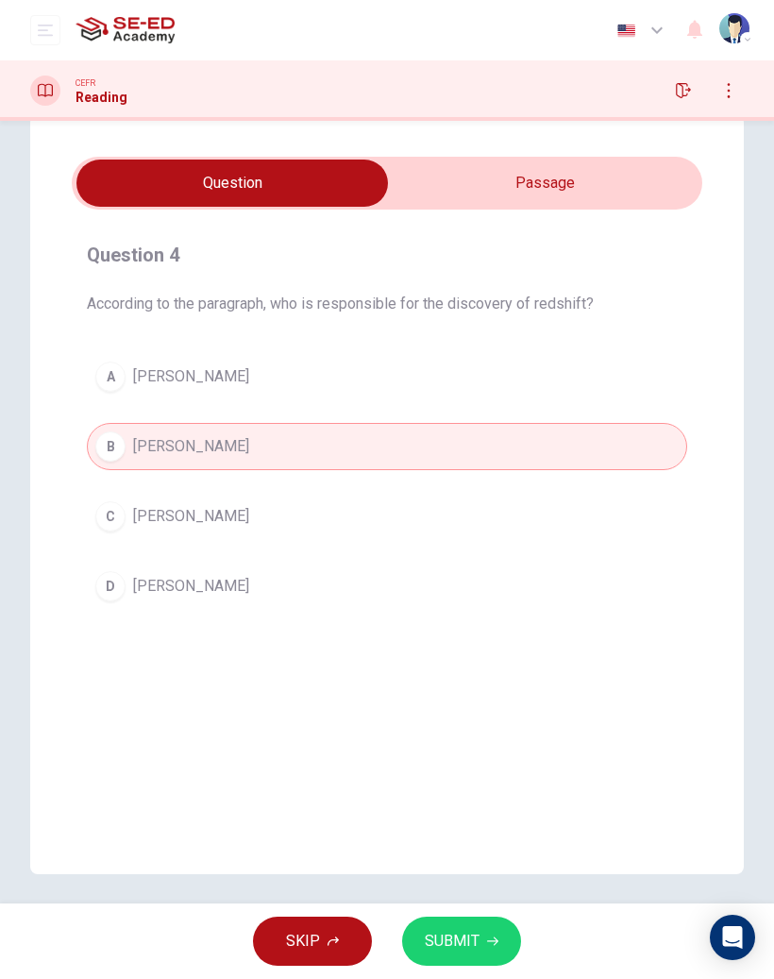
click at [473, 940] on span "SUBMIT" at bounding box center [452, 941] width 55 height 26
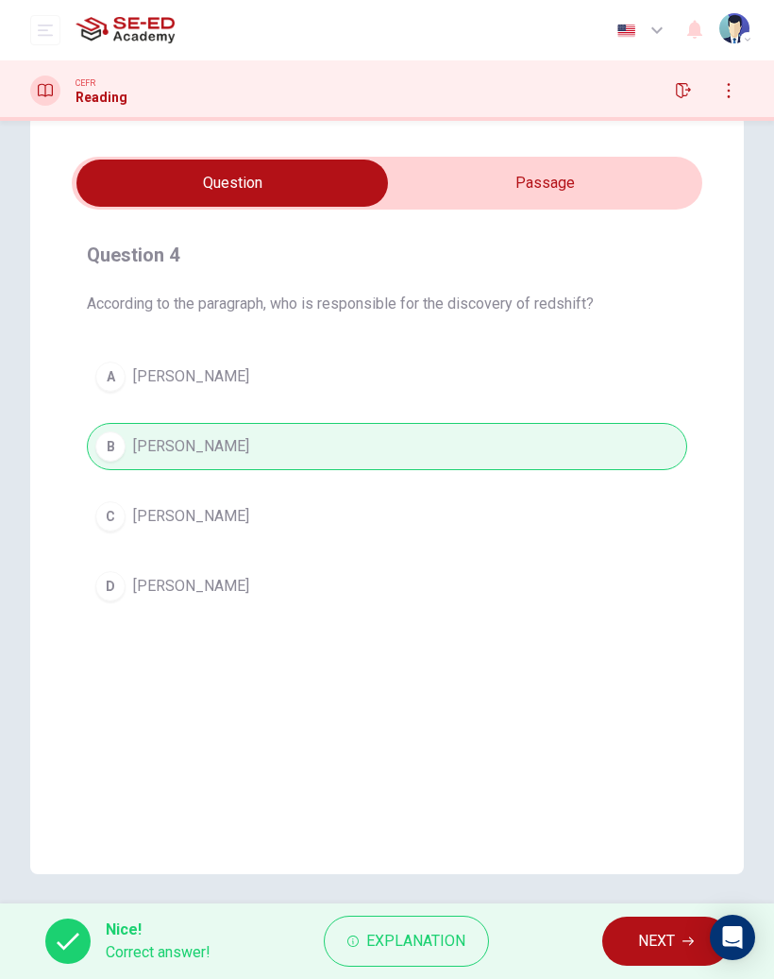
click at [584, 180] on input "checkbox" at bounding box center [232, 183] width 946 height 47
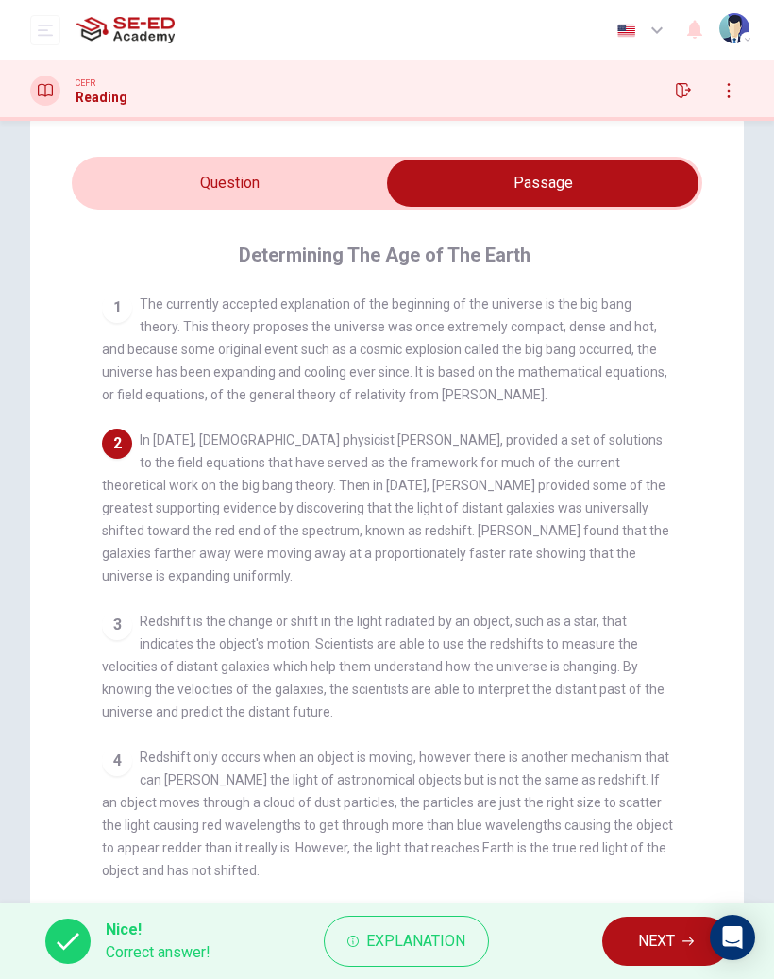
click at [291, 184] on input "checkbox" at bounding box center [543, 183] width 946 height 47
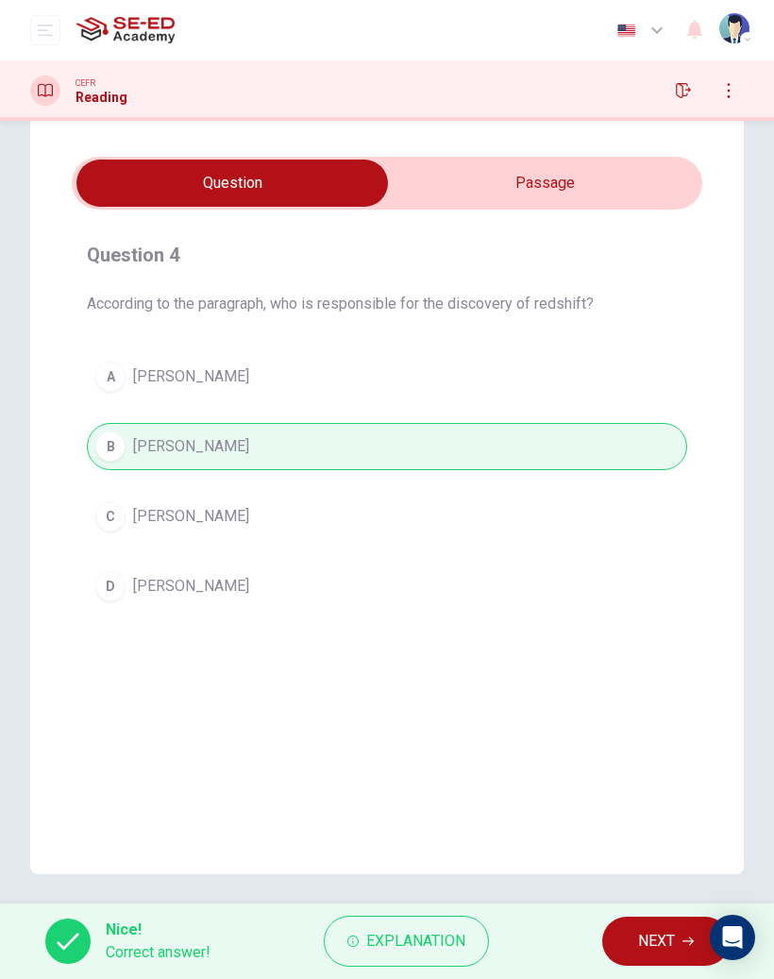
click at [656, 939] on span "NEXT" at bounding box center [656, 941] width 37 height 26
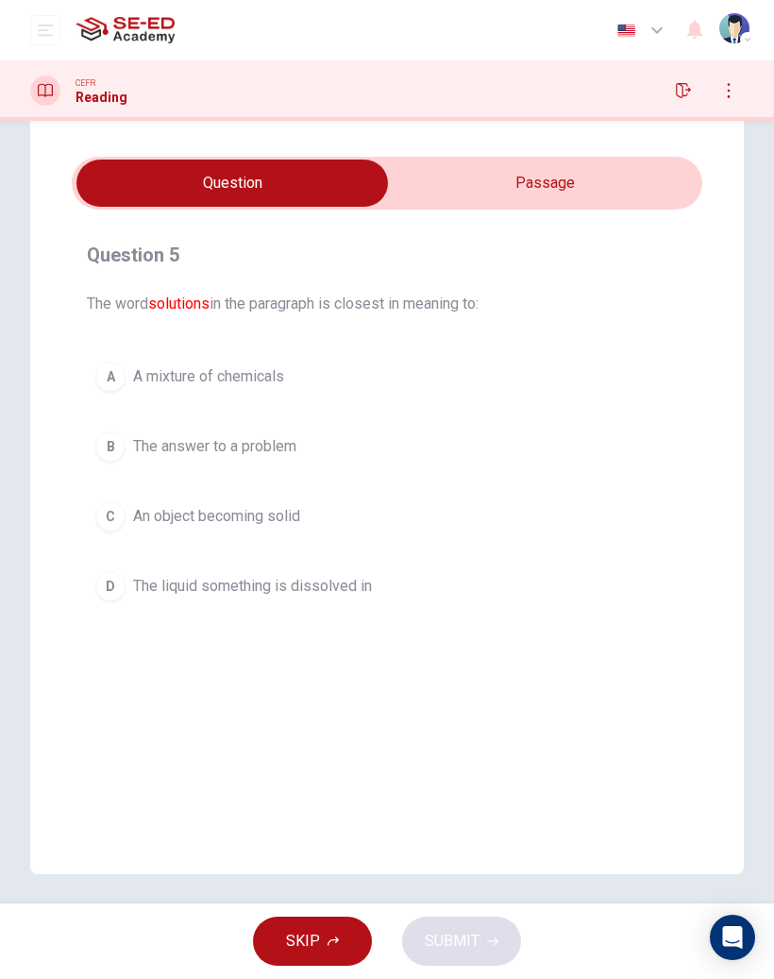
click at [563, 185] on input "checkbox" at bounding box center [232, 183] width 946 height 47
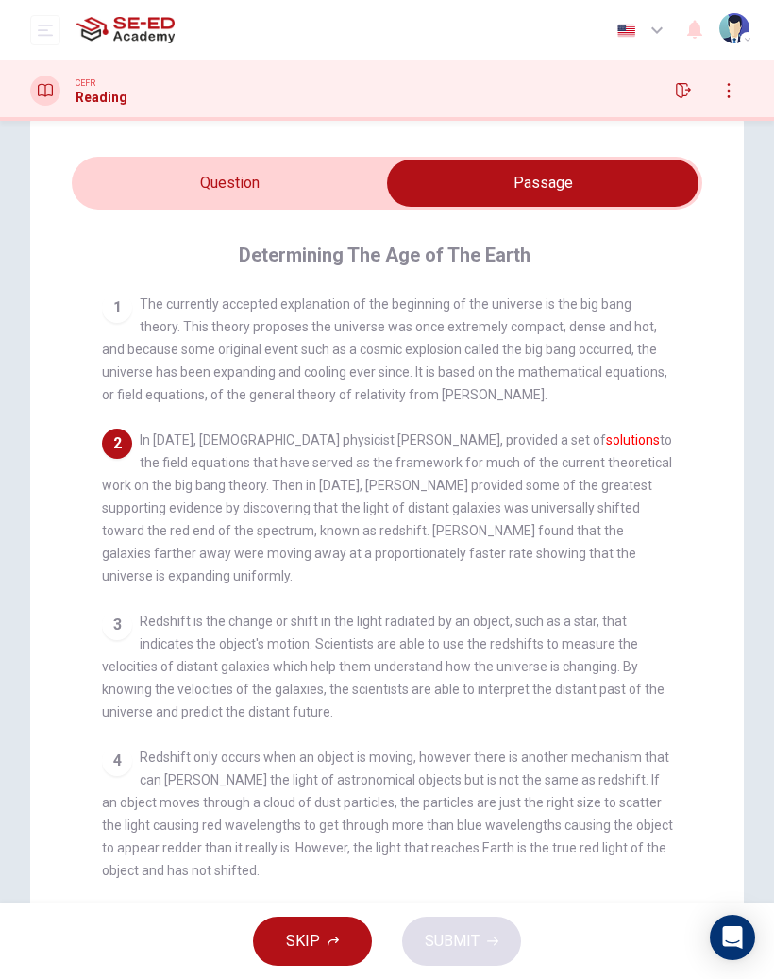
click at [285, 186] on input "checkbox" at bounding box center [543, 183] width 946 height 47
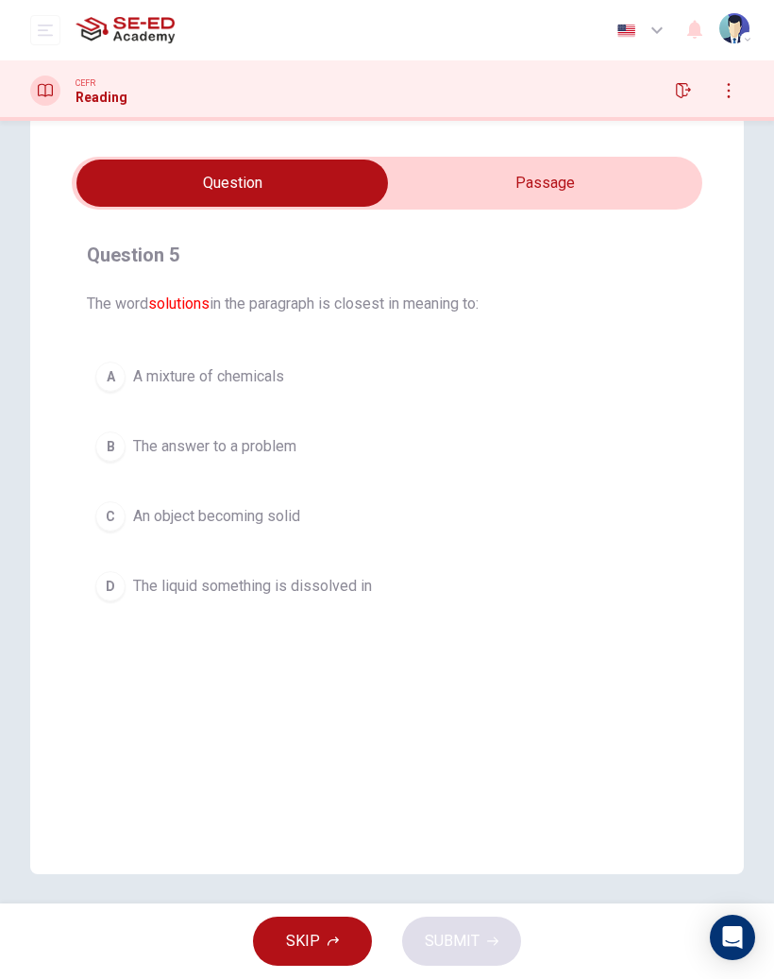
click at [592, 178] on input "checkbox" at bounding box center [232, 183] width 946 height 47
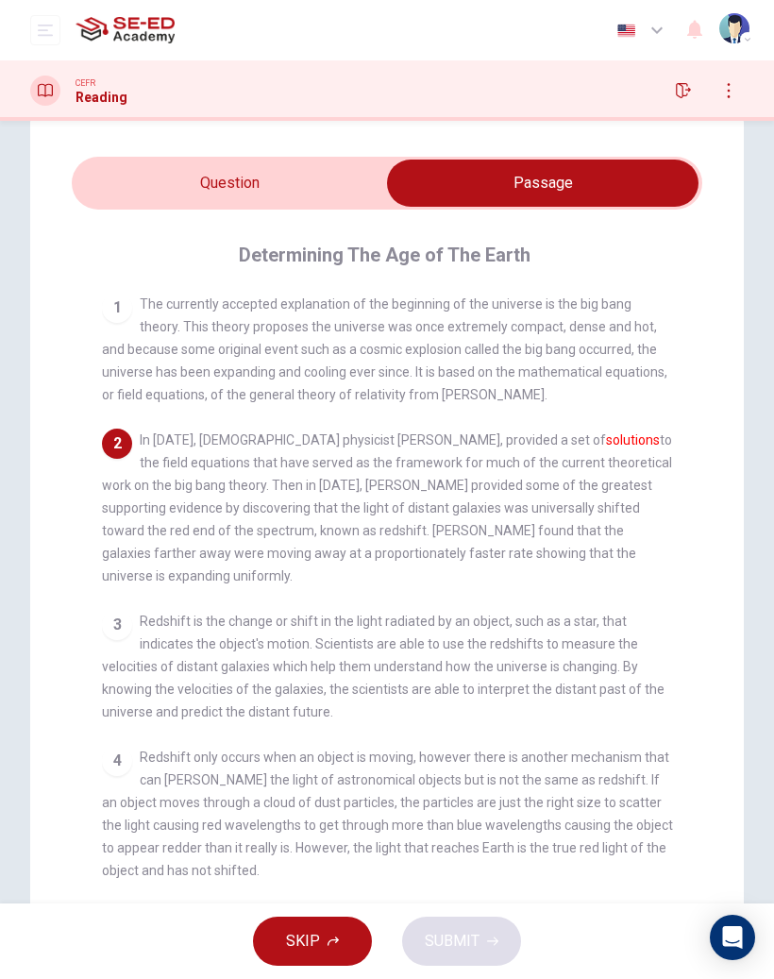
click at [303, 178] on input "checkbox" at bounding box center [543, 183] width 946 height 47
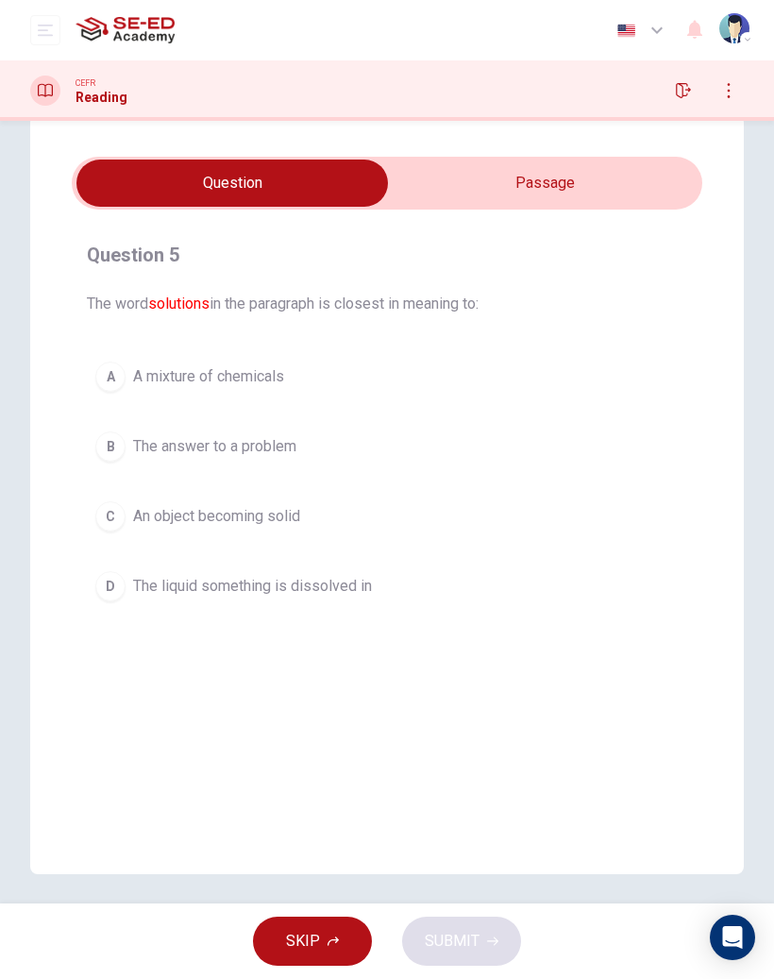
click at [561, 198] on input "checkbox" at bounding box center [232, 183] width 946 height 47
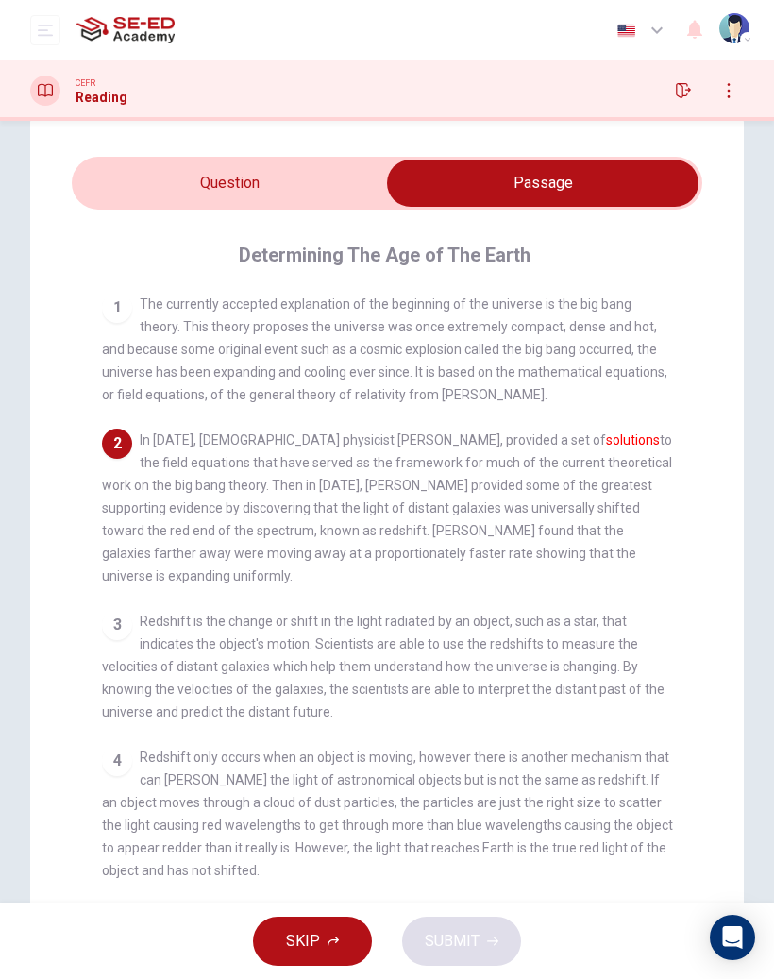
click at [277, 193] on input "checkbox" at bounding box center [543, 183] width 946 height 47
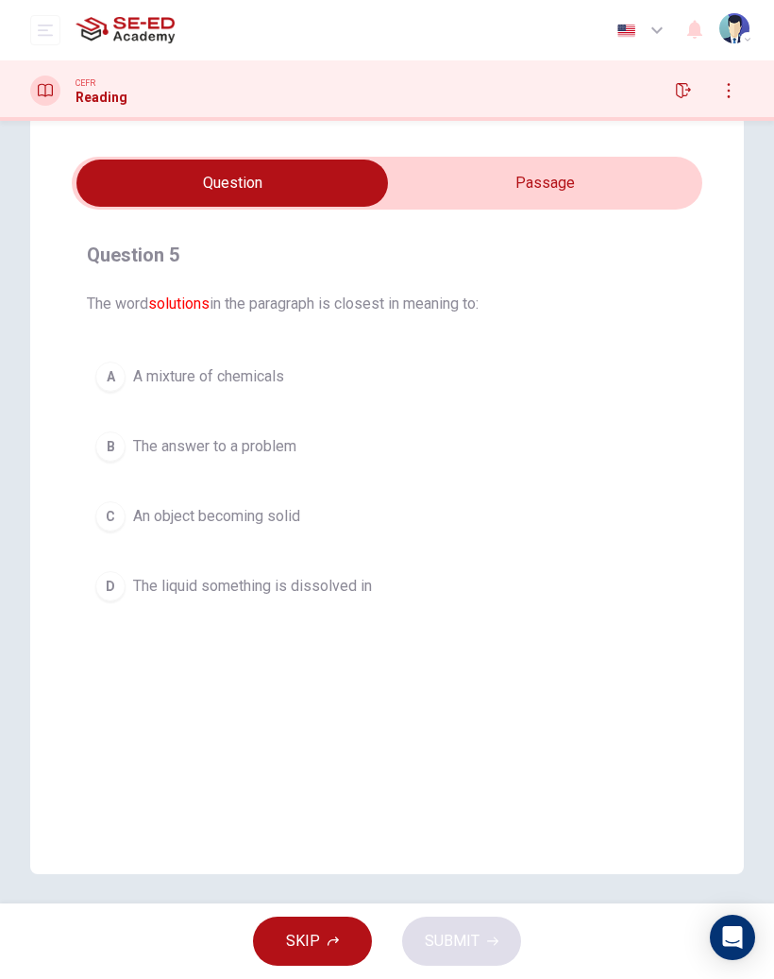
click at [120, 442] on div "B" at bounding box center [110, 447] width 30 height 30
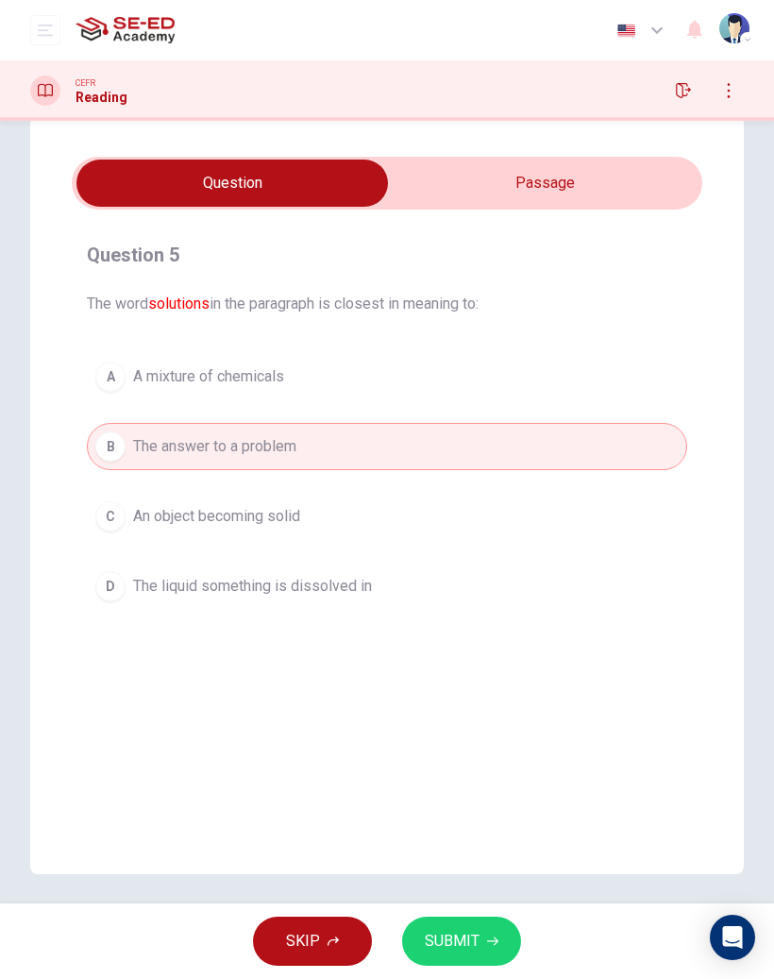
click at [474, 947] on span "SUBMIT" at bounding box center [452, 941] width 55 height 26
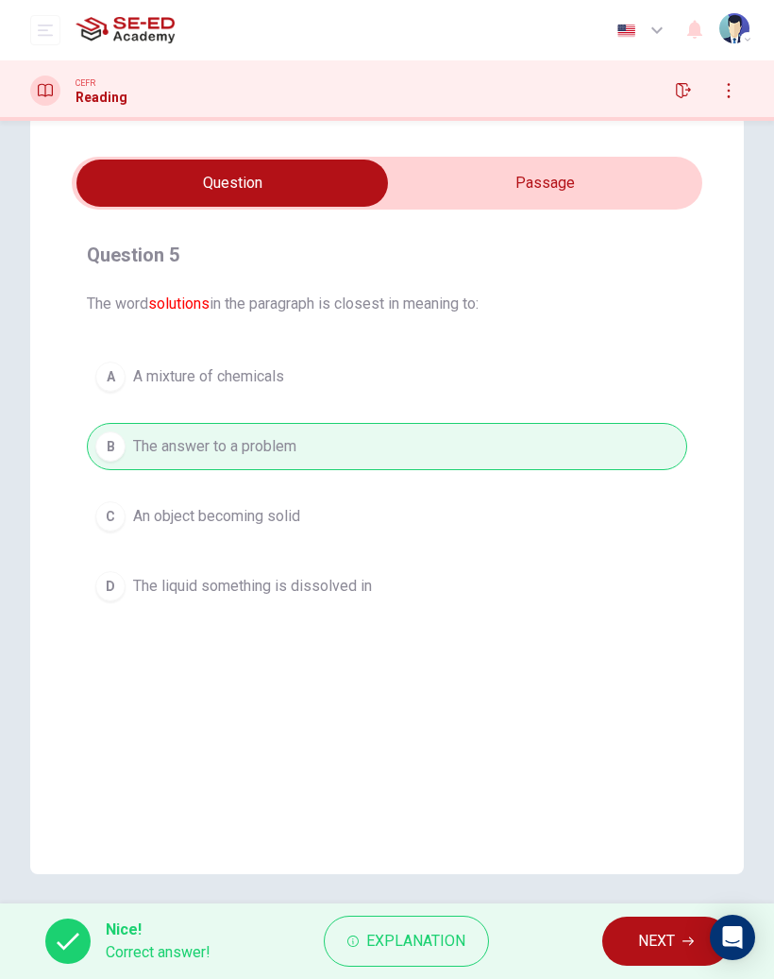
click at [432, 943] on span "Explanation" at bounding box center [415, 941] width 99 height 26
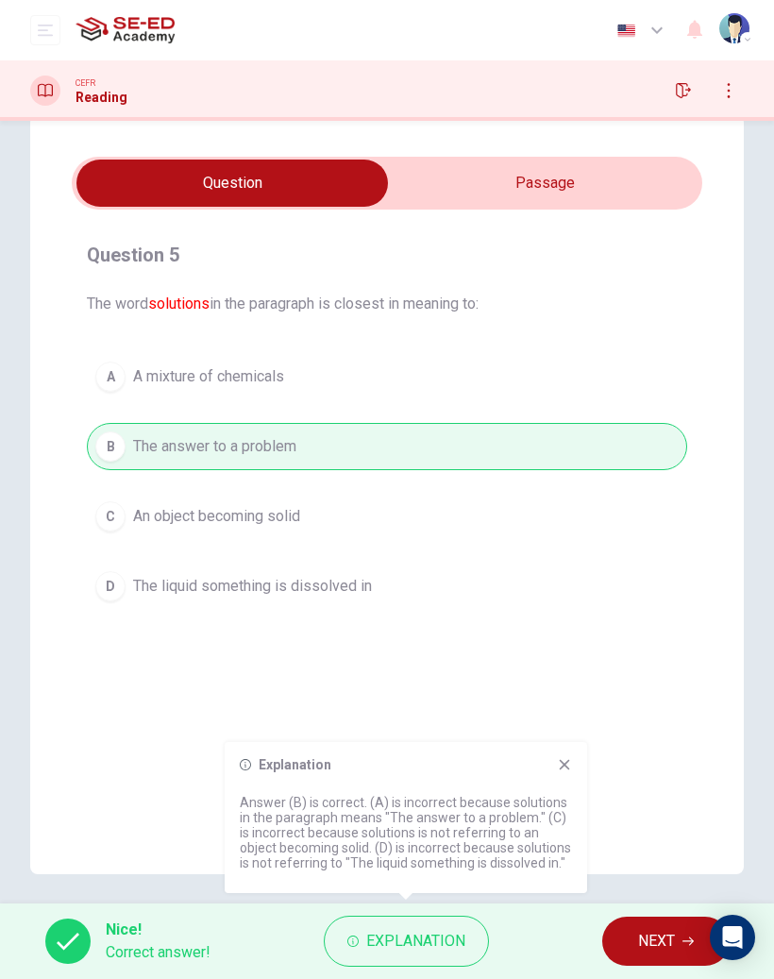
click at [652, 931] on span "NEXT" at bounding box center [656, 941] width 37 height 26
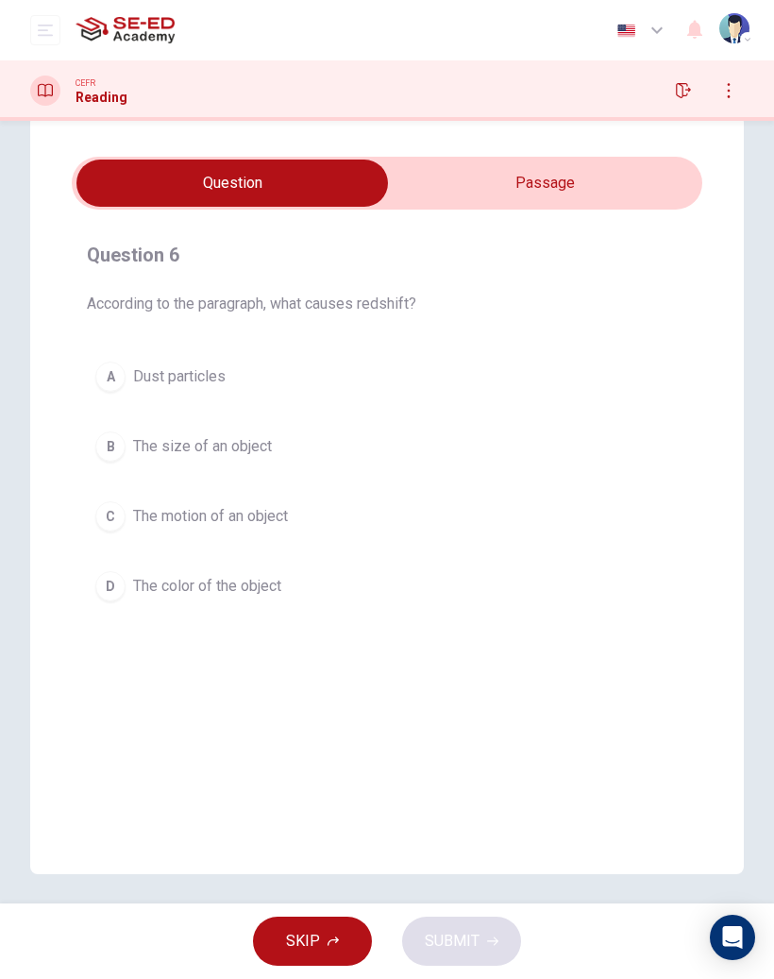
click at [593, 184] on input "checkbox" at bounding box center [232, 183] width 946 height 47
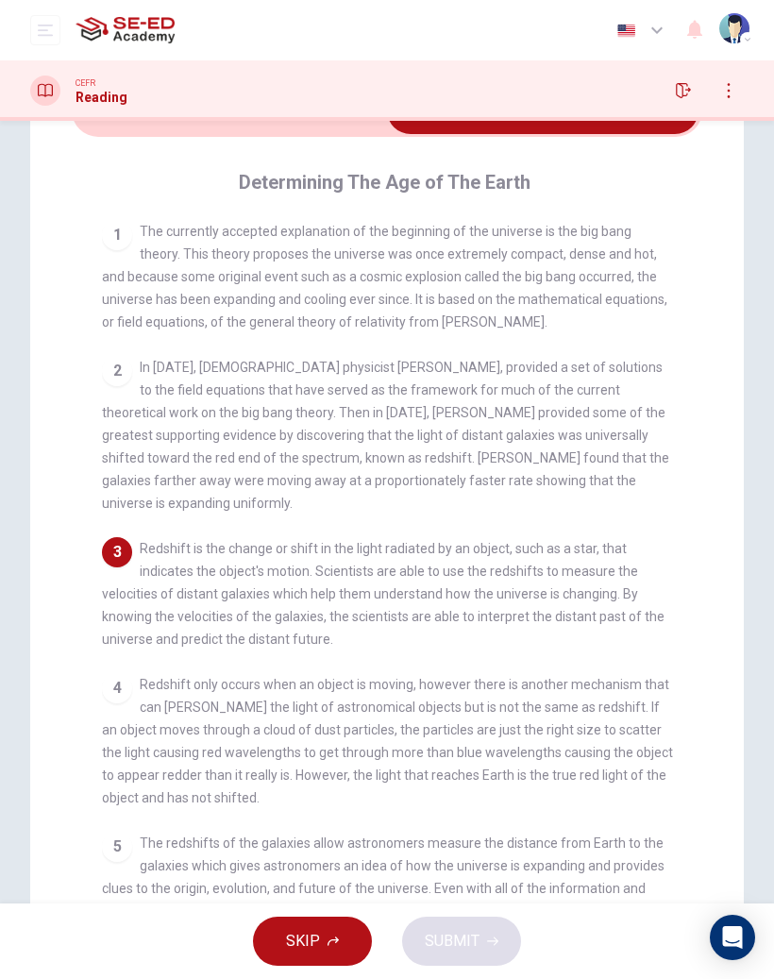
scroll to position [0, 0]
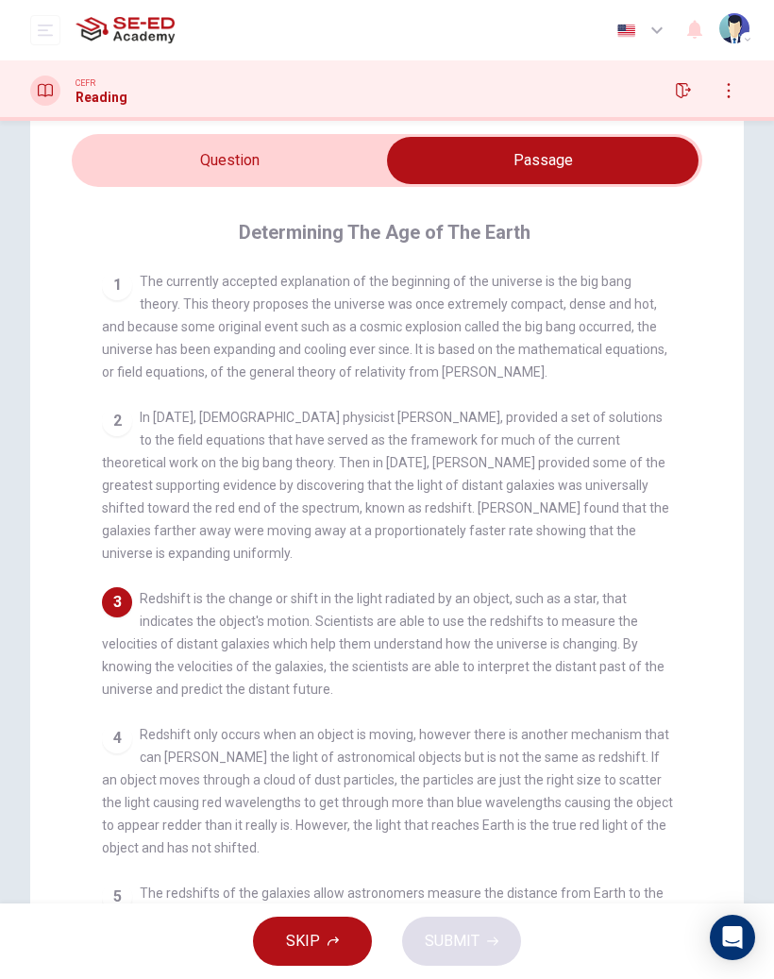
click at [308, 155] on input "checkbox" at bounding box center [543, 160] width 946 height 47
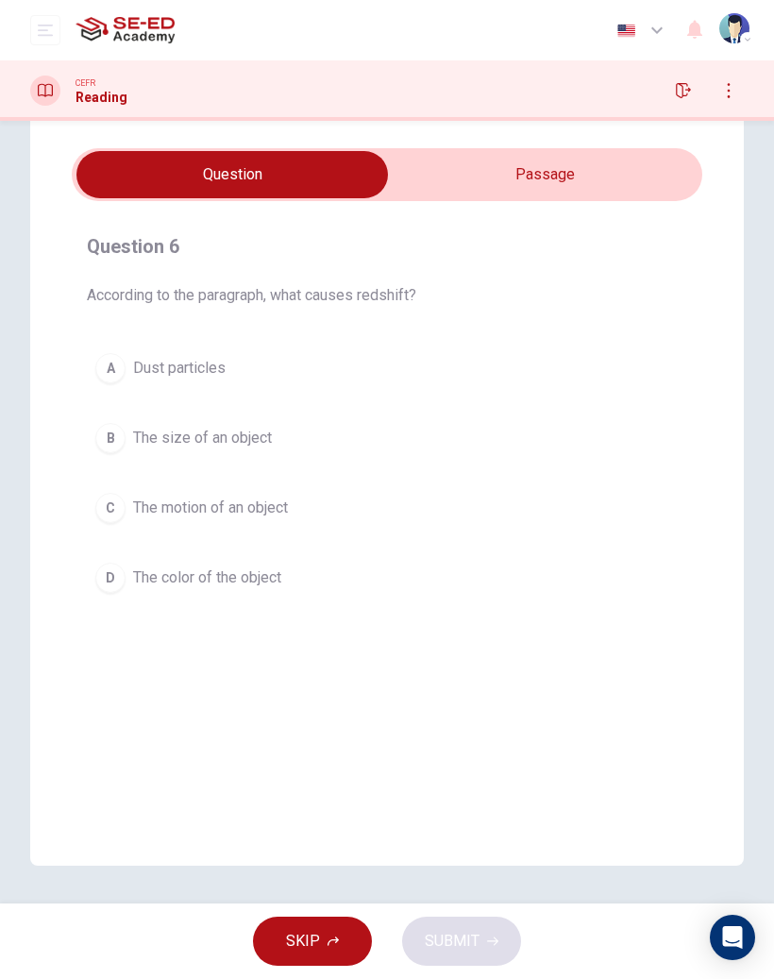
click at [569, 164] on input "checkbox" at bounding box center [232, 174] width 946 height 47
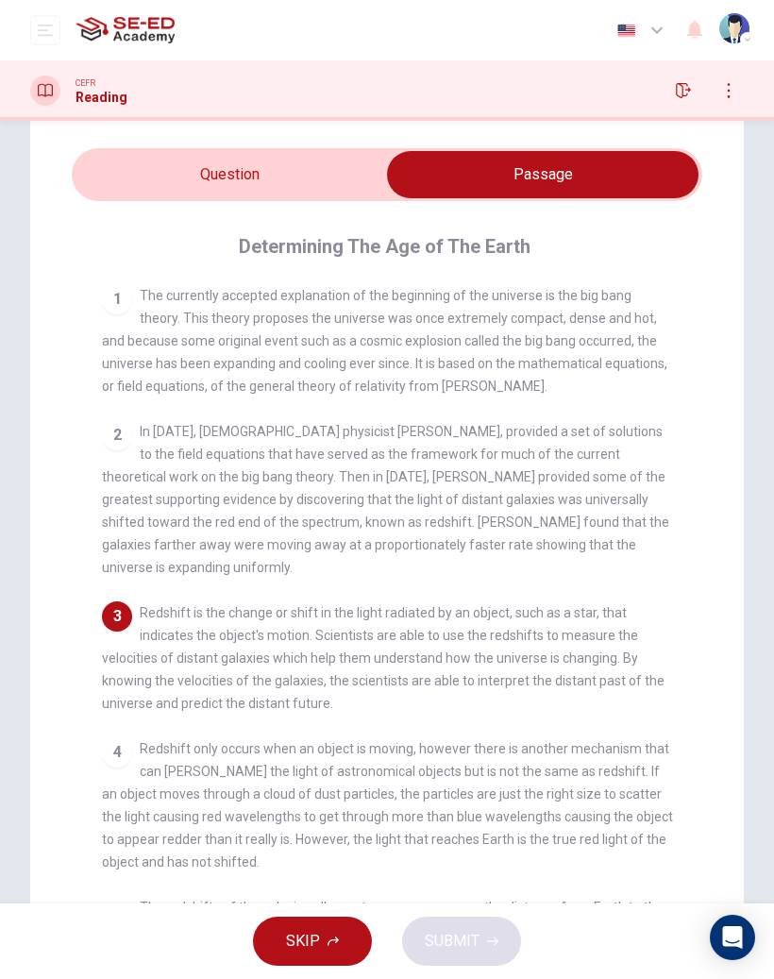
click at [299, 177] on input "checkbox" at bounding box center [543, 174] width 946 height 47
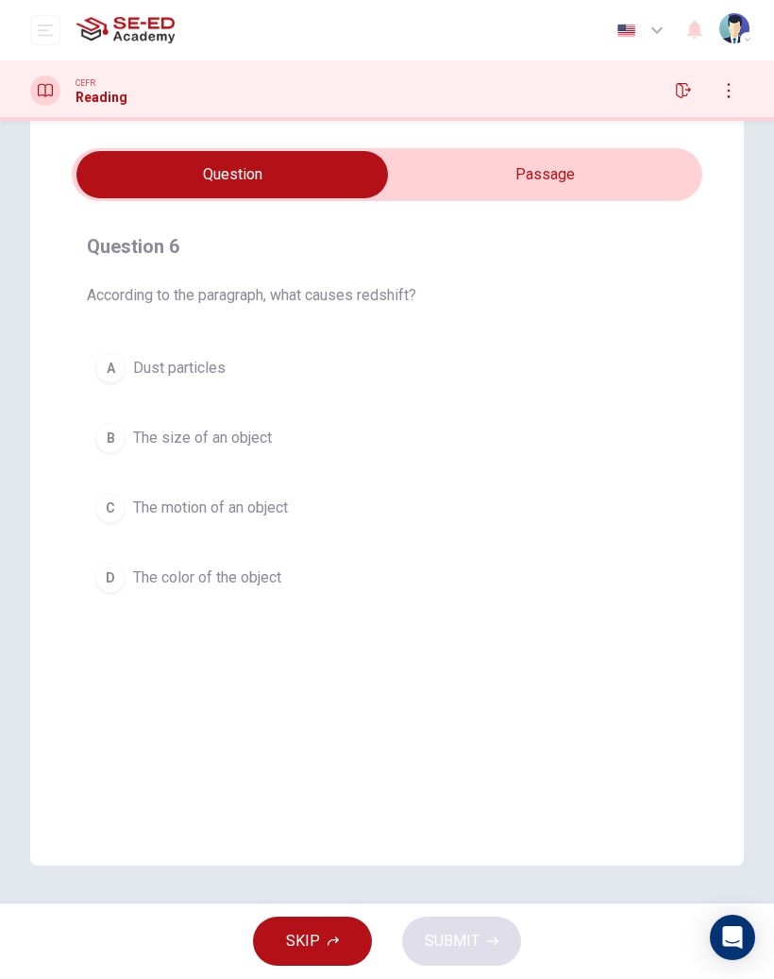
click at [569, 179] on input "checkbox" at bounding box center [232, 174] width 946 height 47
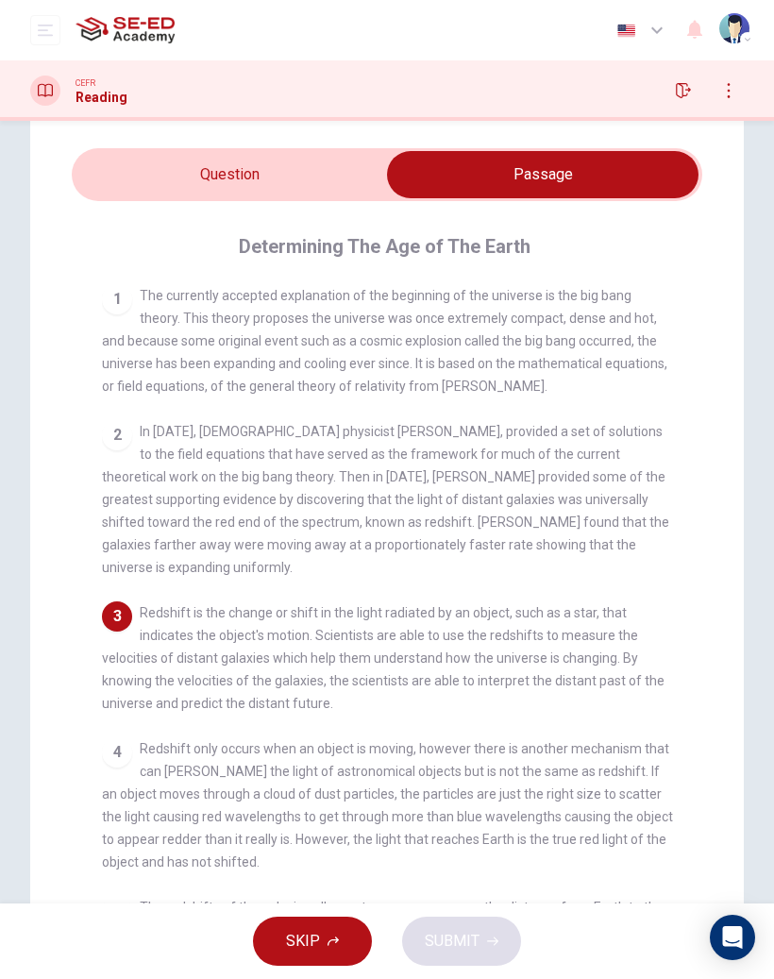
click at [305, 184] on input "checkbox" at bounding box center [543, 174] width 946 height 47
checkbox input "false"
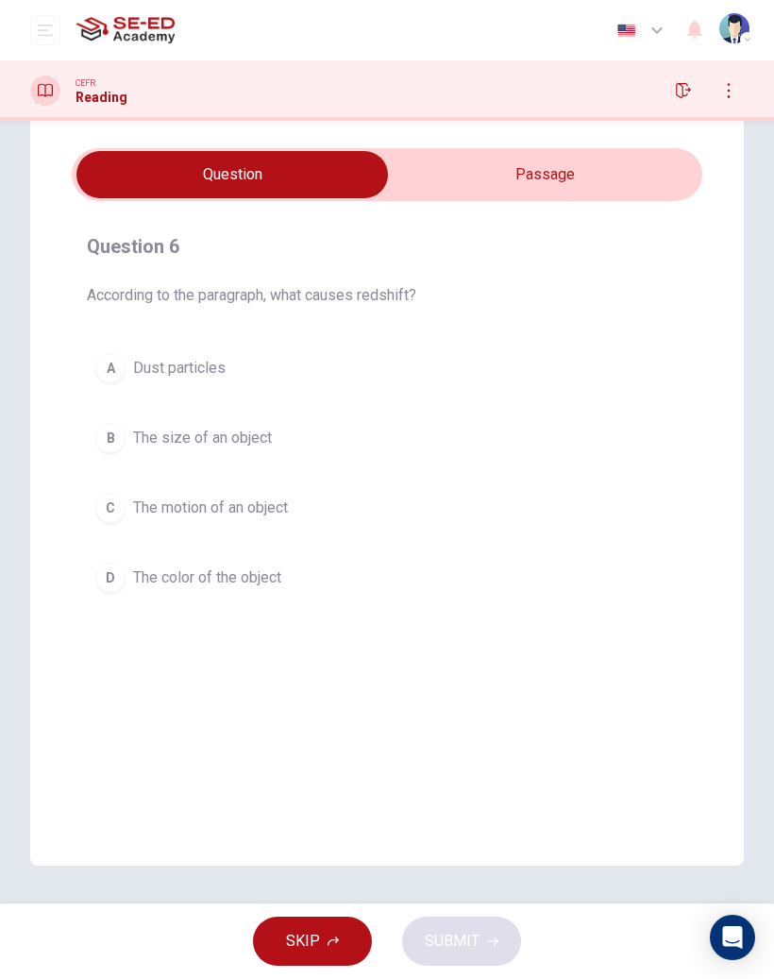
click at [127, 498] on button "C The motion of an object" at bounding box center [387, 507] width 601 height 47
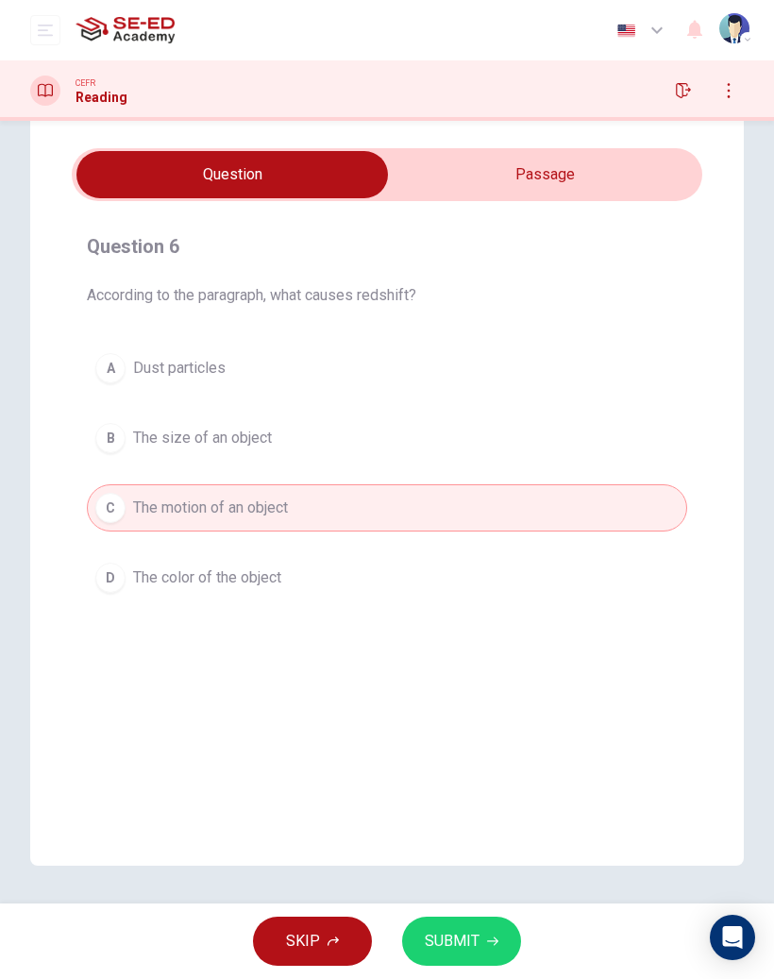
click at [462, 936] on span "SUBMIT" at bounding box center [452, 941] width 55 height 26
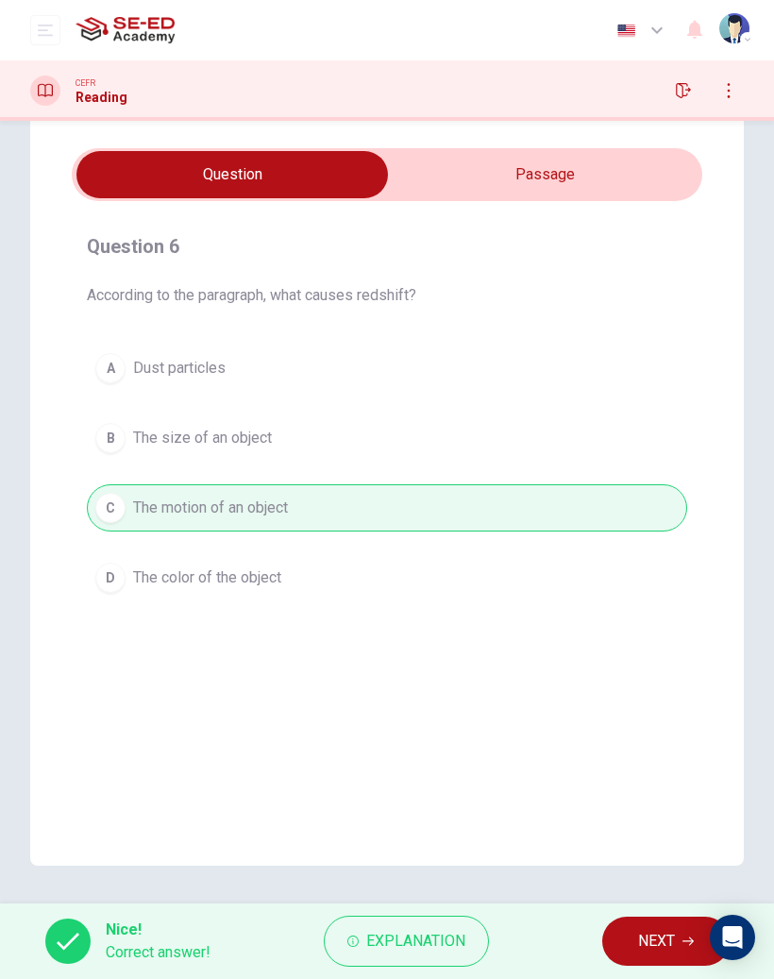
click at [649, 945] on span "NEXT" at bounding box center [656, 941] width 37 height 26
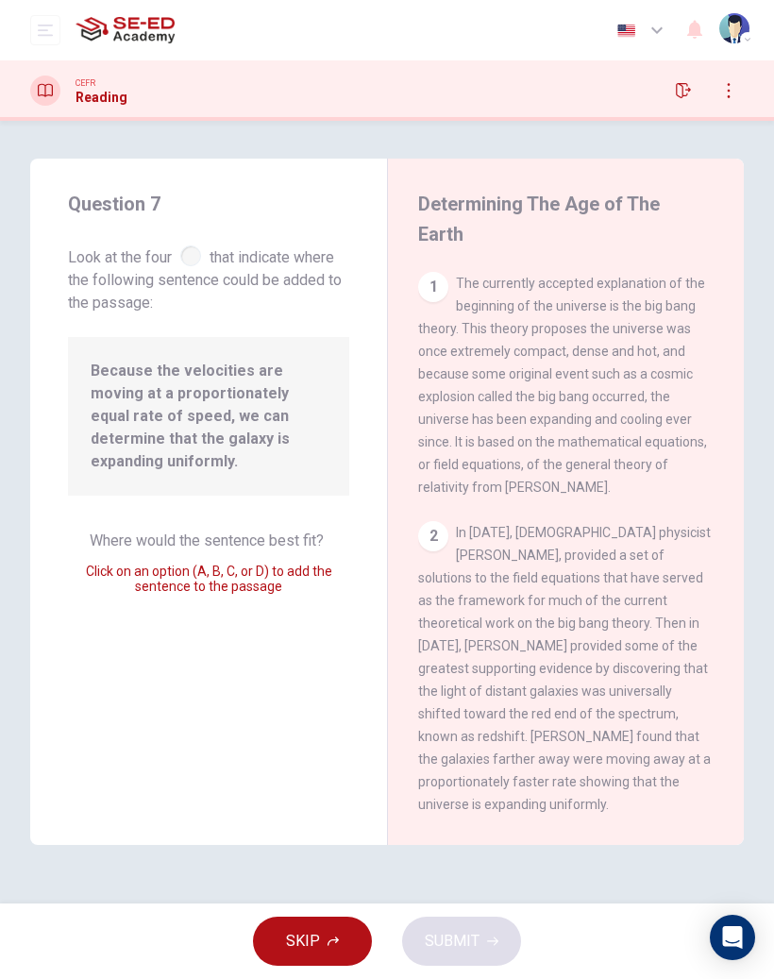
scroll to position [424, 0]
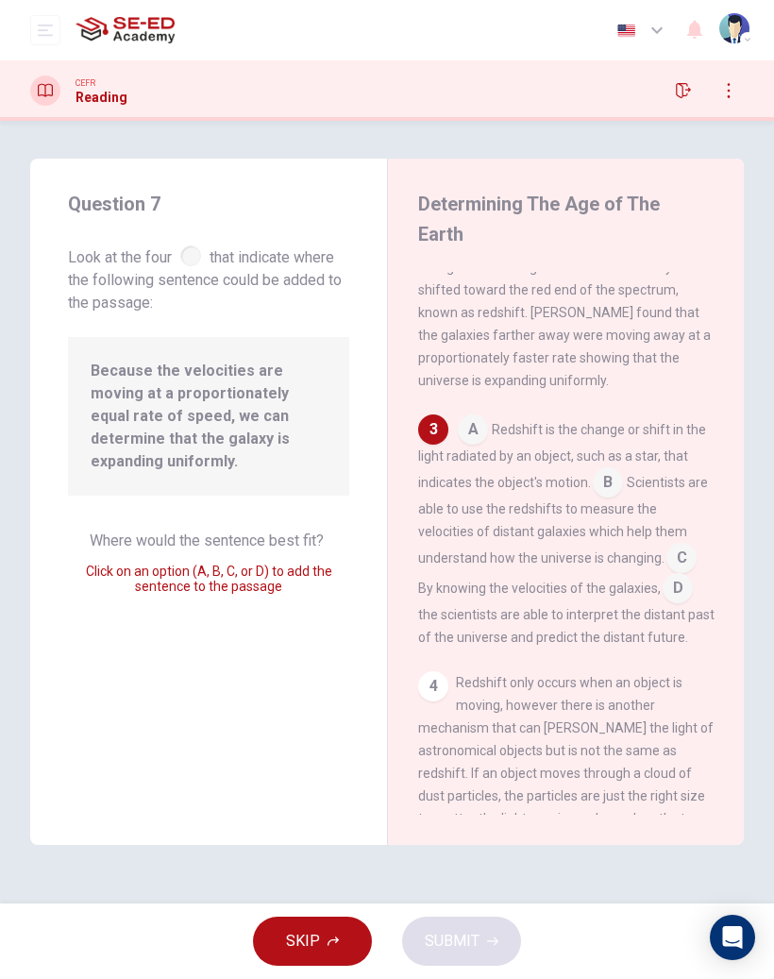
click at [667, 545] on input at bounding box center [682, 560] width 30 height 30
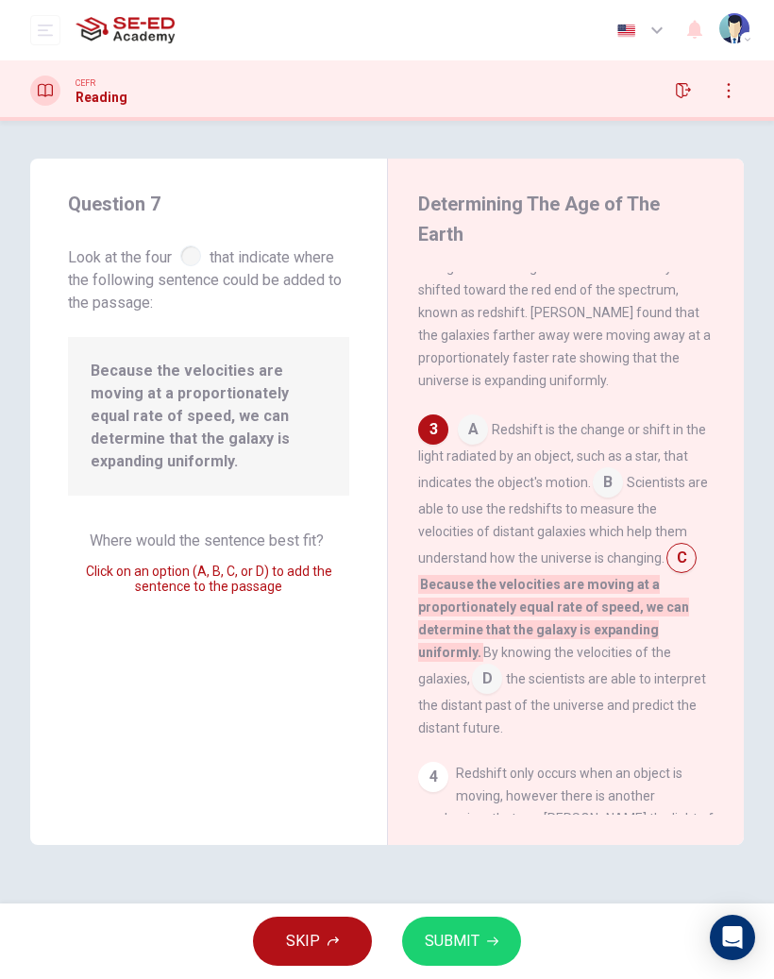
click at [472, 938] on span "SUBMIT" at bounding box center [452, 941] width 55 height 26
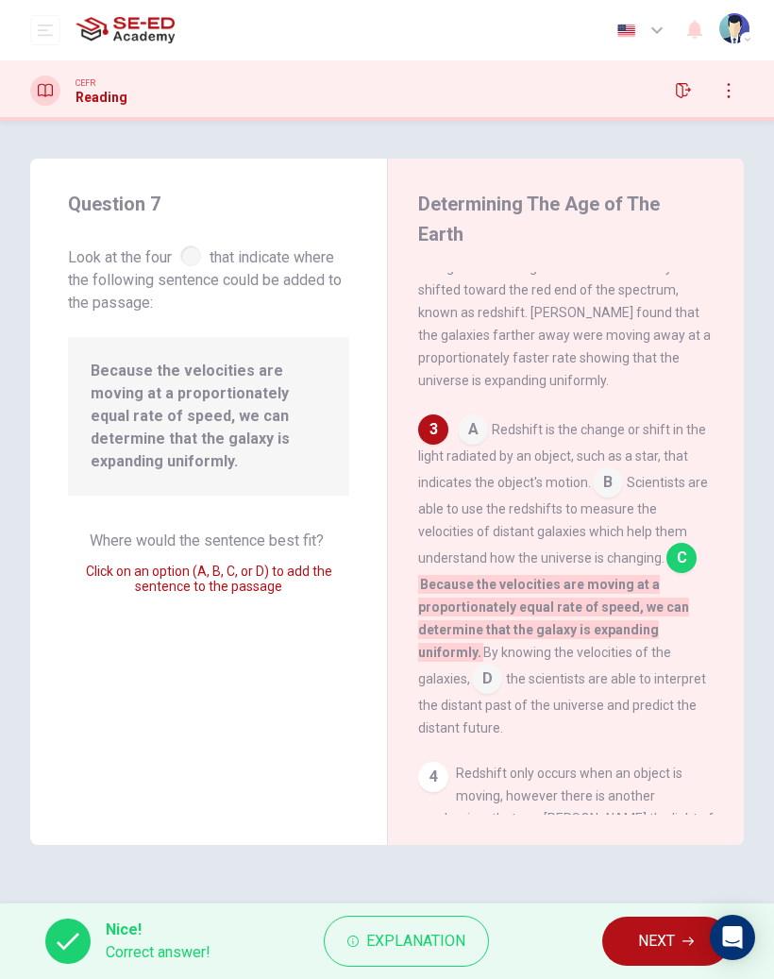
click at [649, 930] on span "NEXT" at bounding box center [656, 941] width 37 height 26
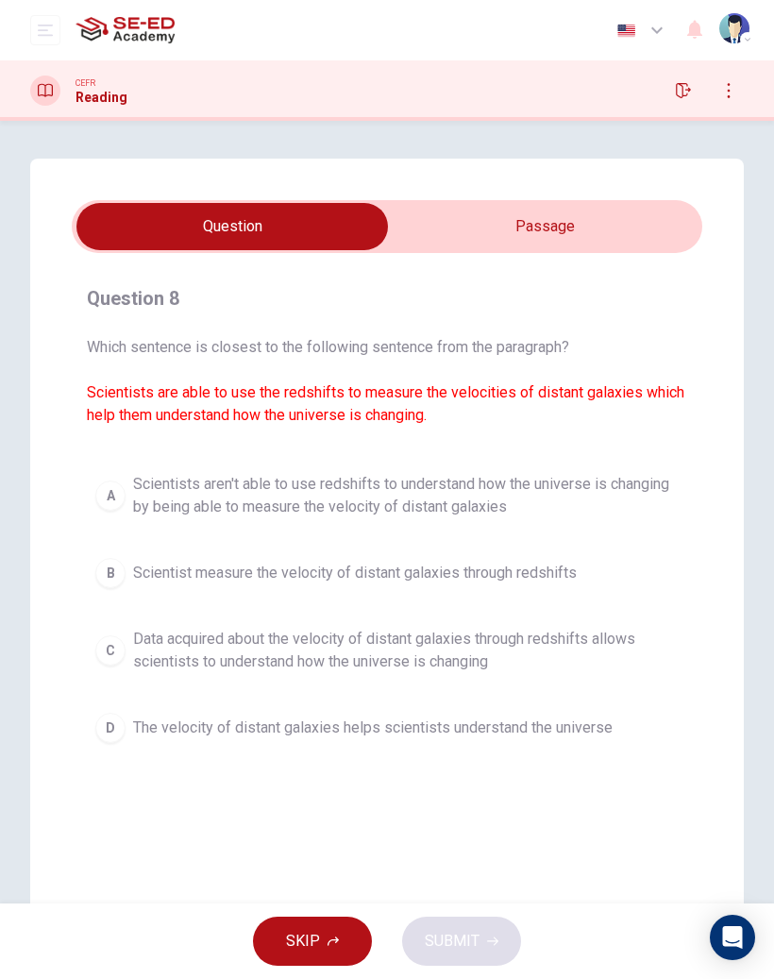
click at [140, 569] on span "Scientist measure the velocity of distant galaxies through redshifts" at bounding box center [355, 573] width 444 height 23
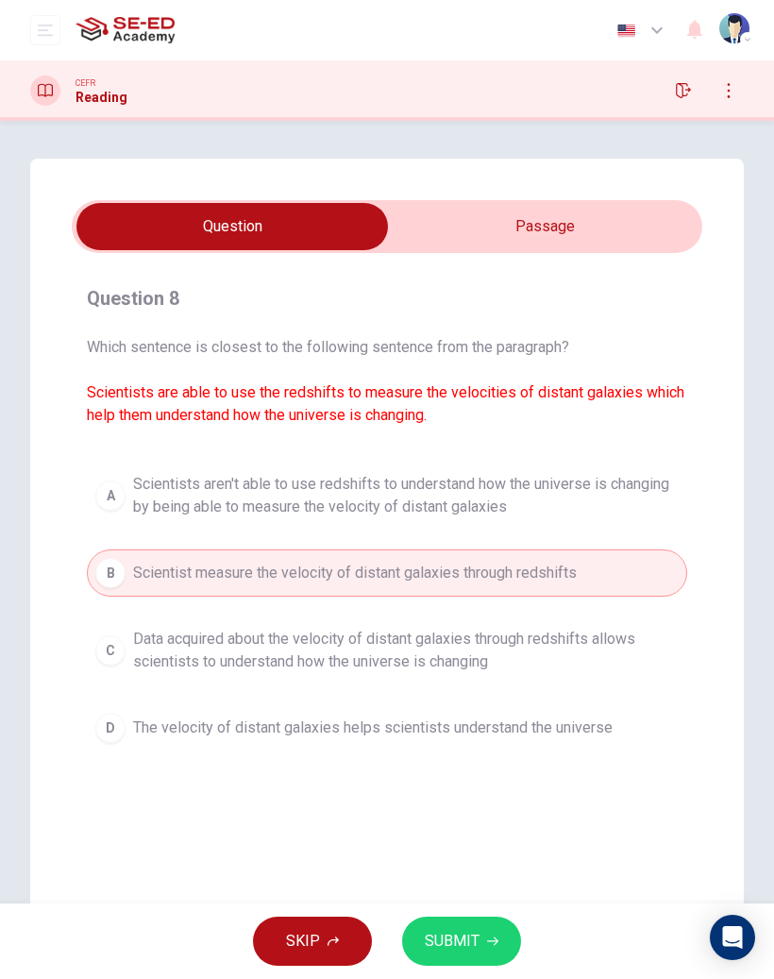
click at [468, 938] on span "SUBMIT" at bounding box center [452, 941] width 55 height 26
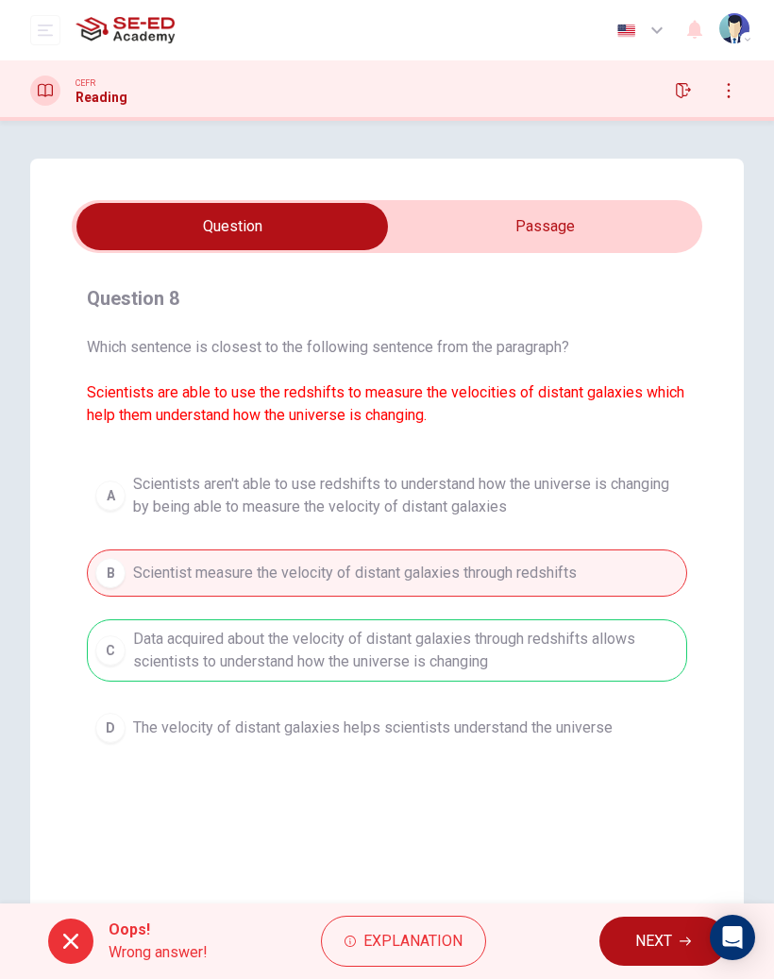
click at [647, 941] on span "NEXT" at bounding box center [653, 941] width 37 height 26
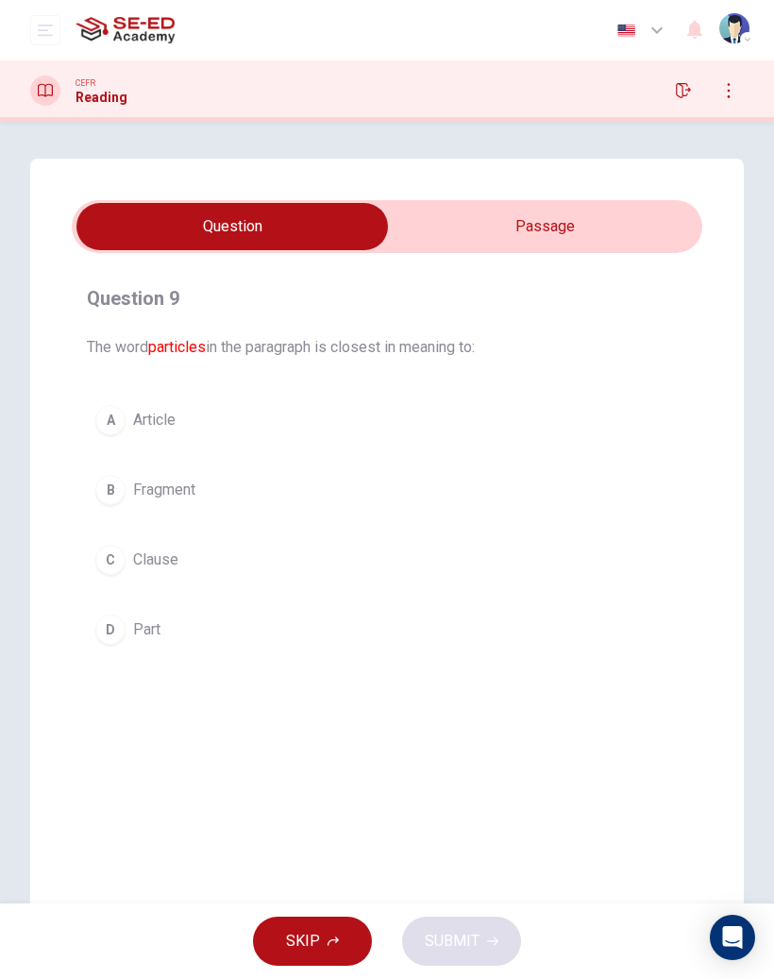
click at [538, 227] on input "checkbox" at bounding box center [232, 226] width 946 height 47
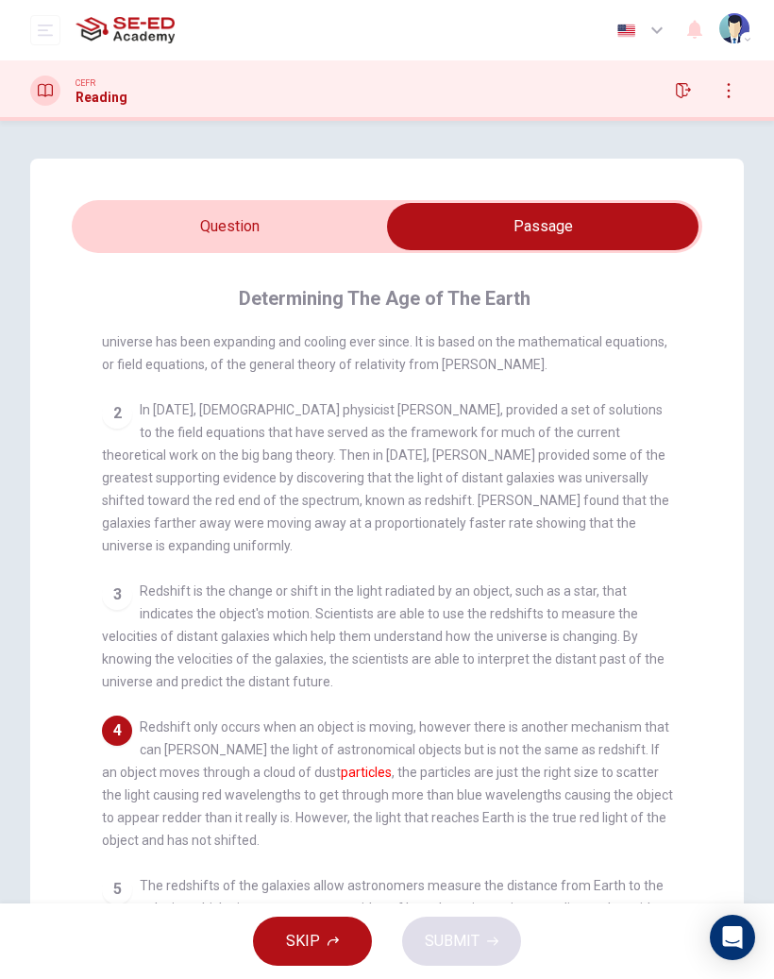
scroll to position [72, 0]
click at [330, 215] on input "checkbox" at bounding box center [543, 226] width 946 height 47
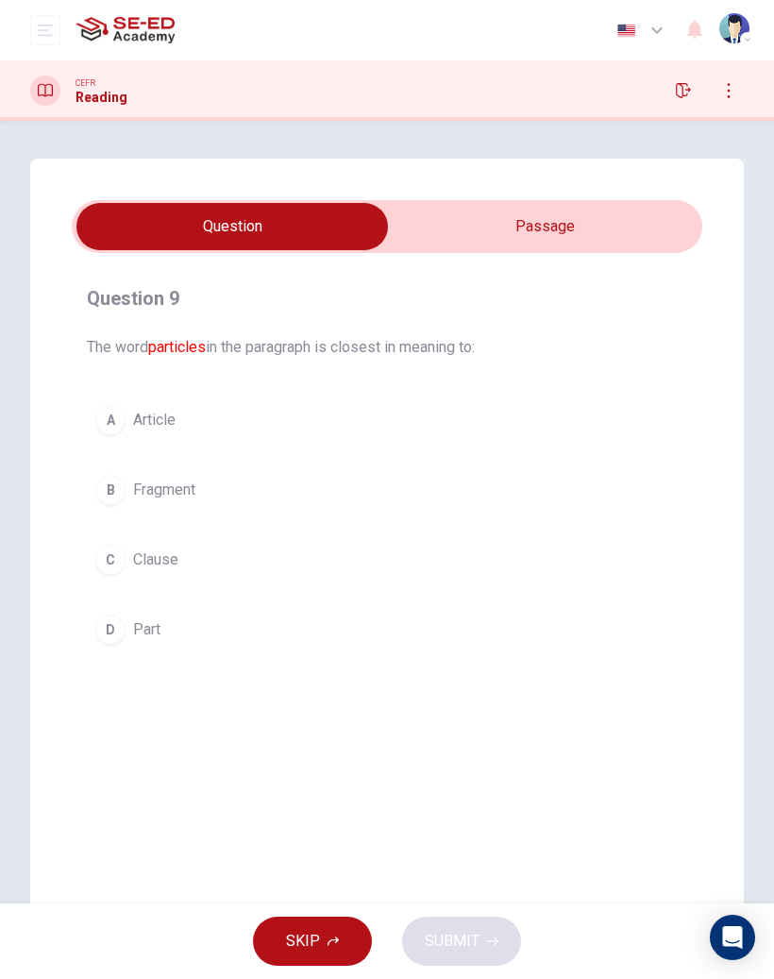
click at [248, 490] on button "B Fragment" at bounding box center [387, 489] width 601 height 47
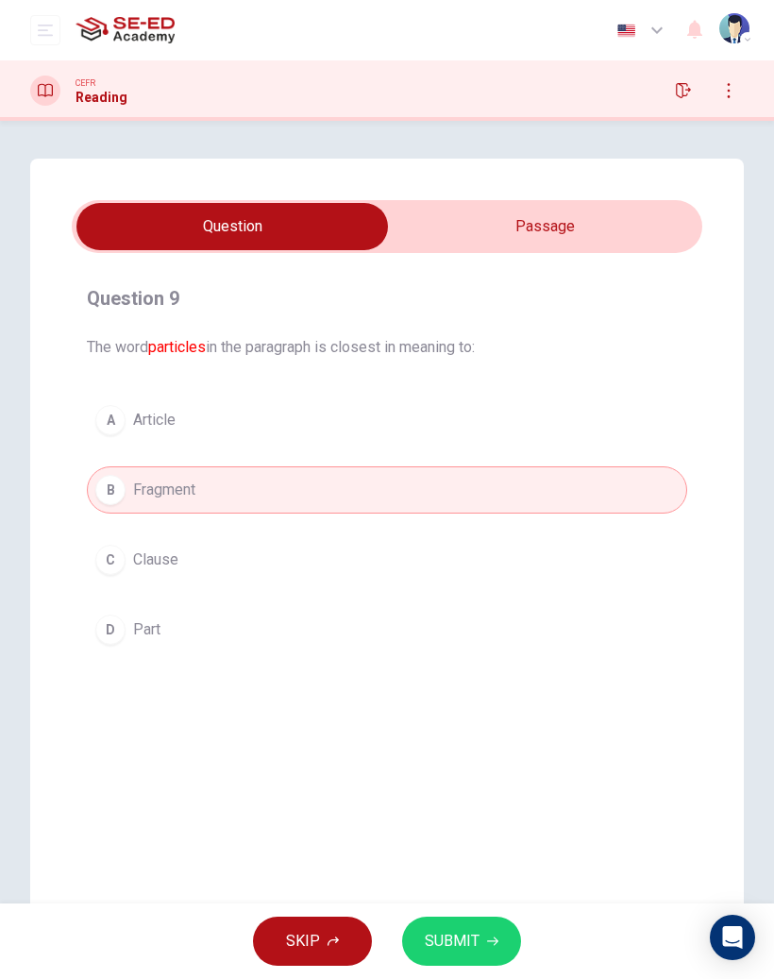
click at [462, 948] on span "SUBMIT" at bounding box center [452, 941] width 55 height 26
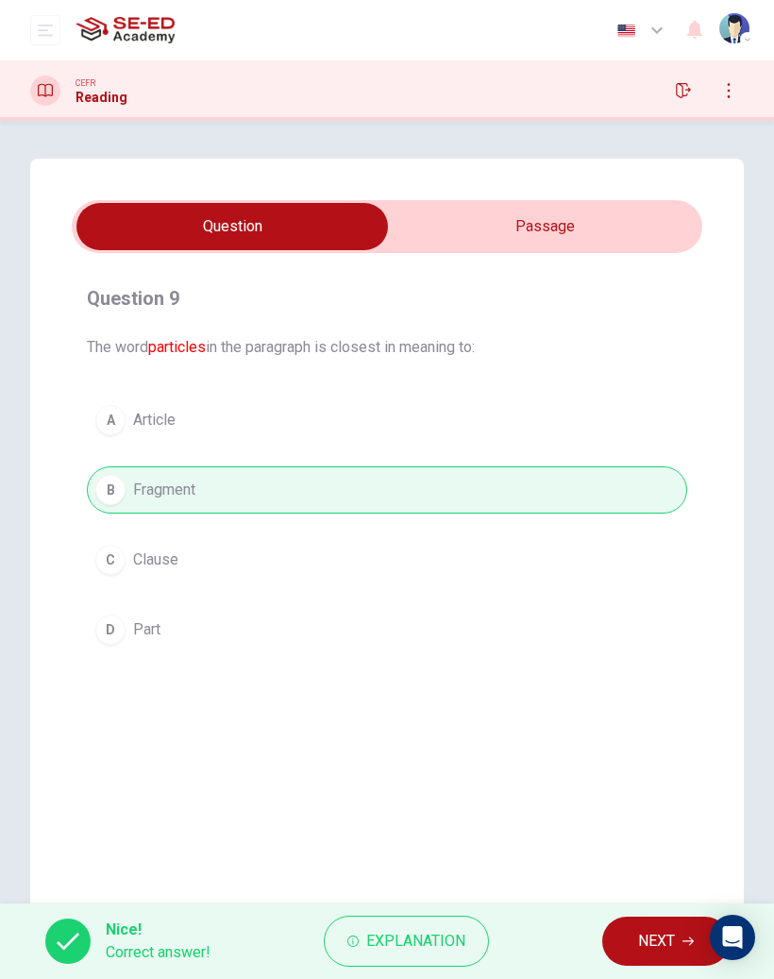
click at [447, 939] on span "Explanation" at bounding box center [415, 941] width 99 height 26
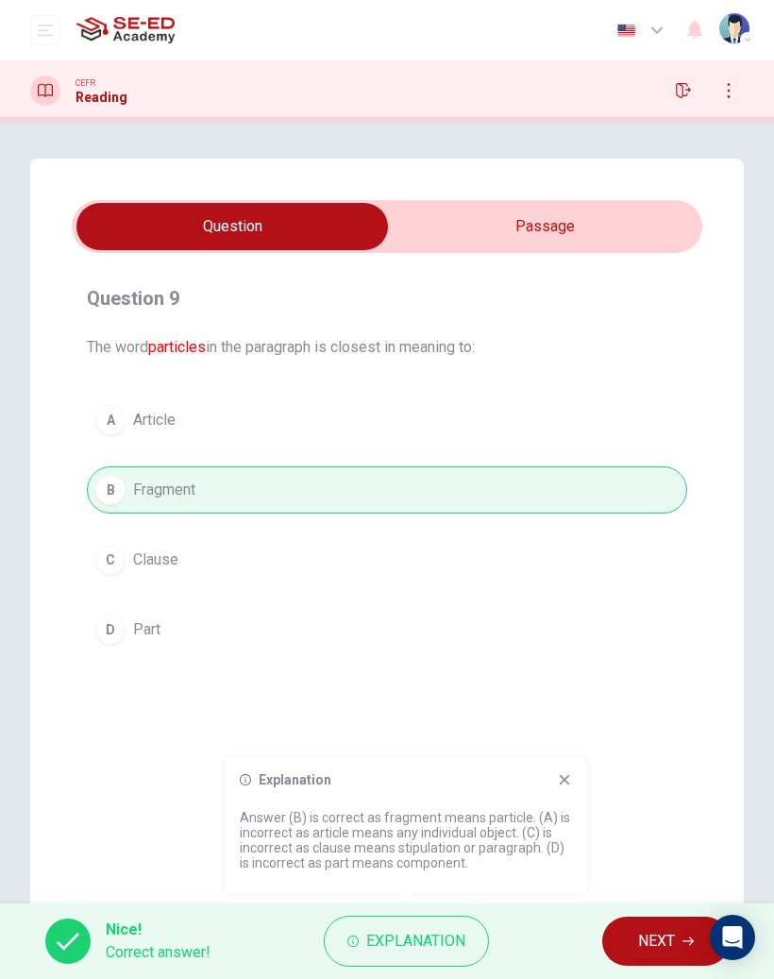
click at [570, 775] on icon at bounding box center [564, 779] width 15 height 15
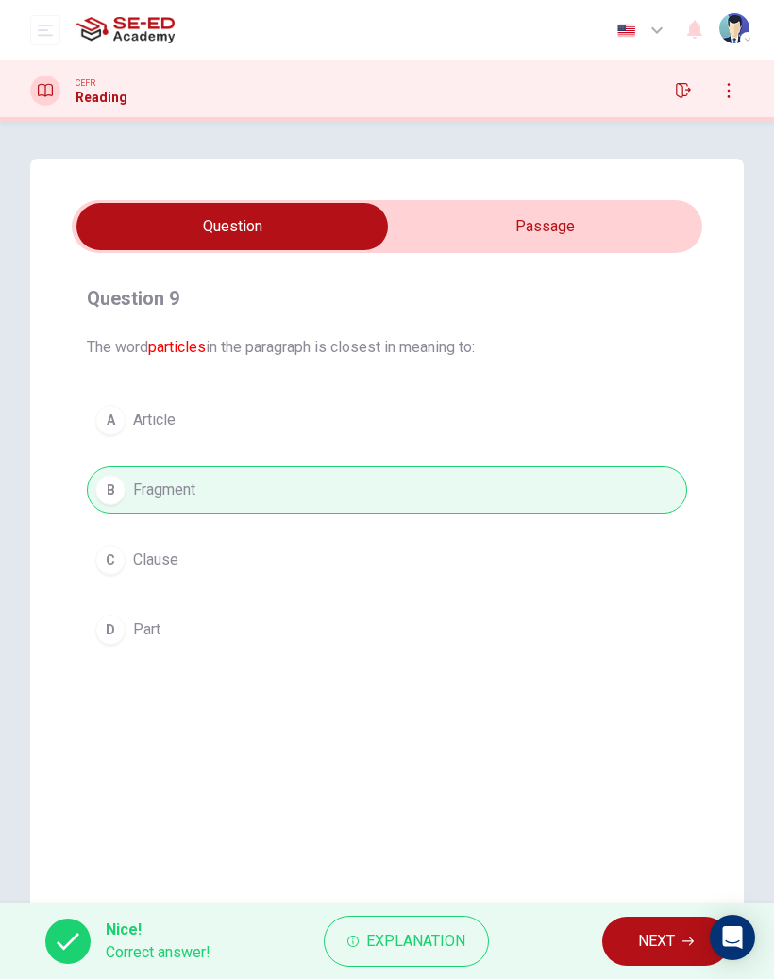
click at [651, 939] on span "NEXT" at bounding box center [656, 941] width 37 height 26
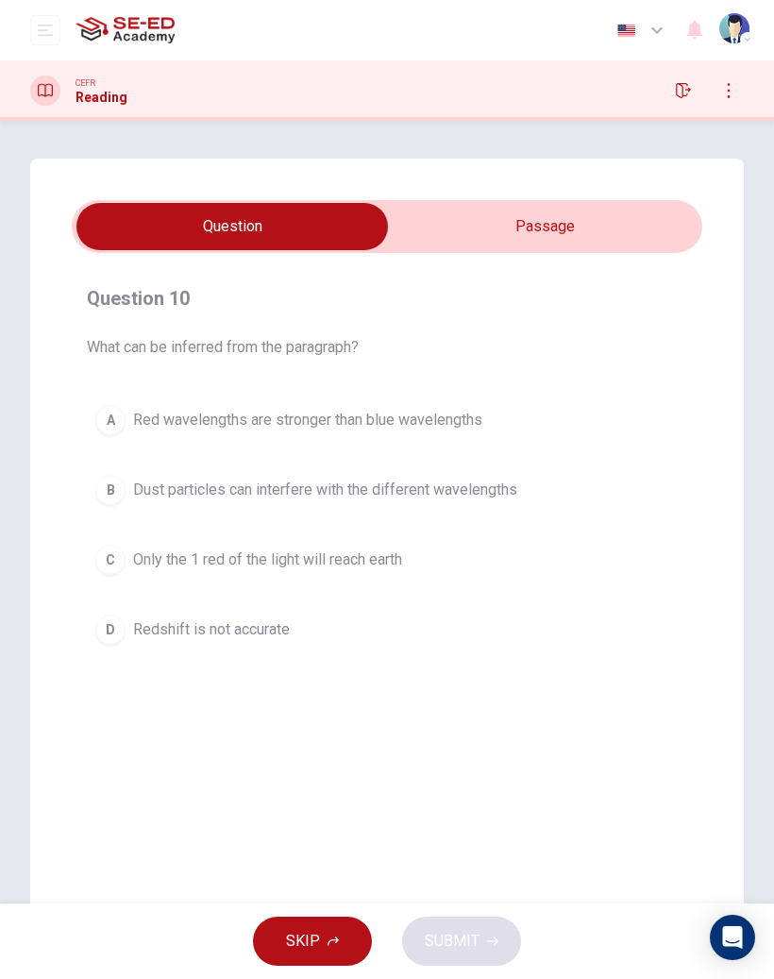
click at [594, 209] on input "checkbox" at bounding box center [232, 226] width 946 height 47
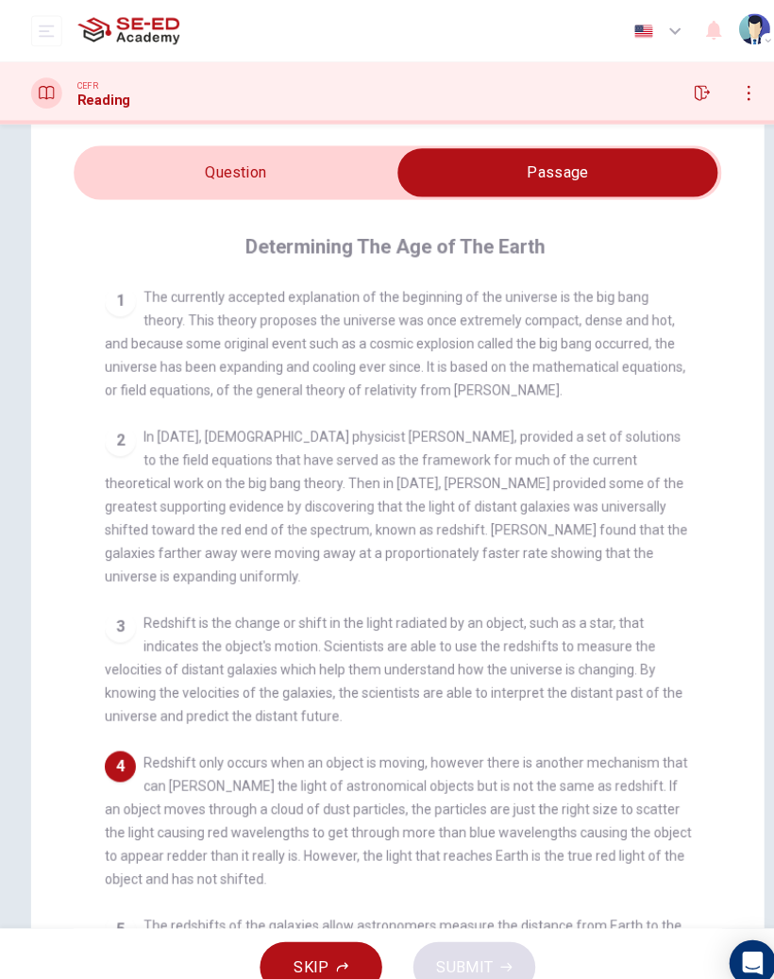
scroll to position [59, 0]
click at [279, 169] on input "checkbox" at bounding box center [543, 167] width 946 height 47
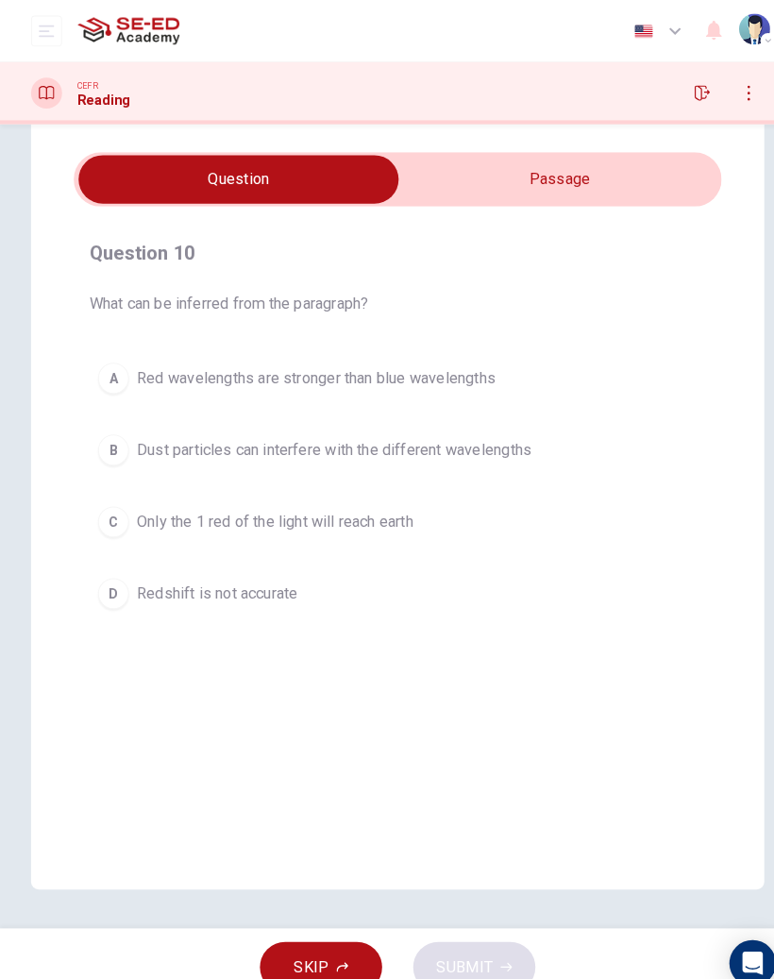
scroll to position [52, 0]
click at [278, 435] on span "Dust particles can interfere with the different wavelengths" at bounding box center [325, 438] width 384 height 23
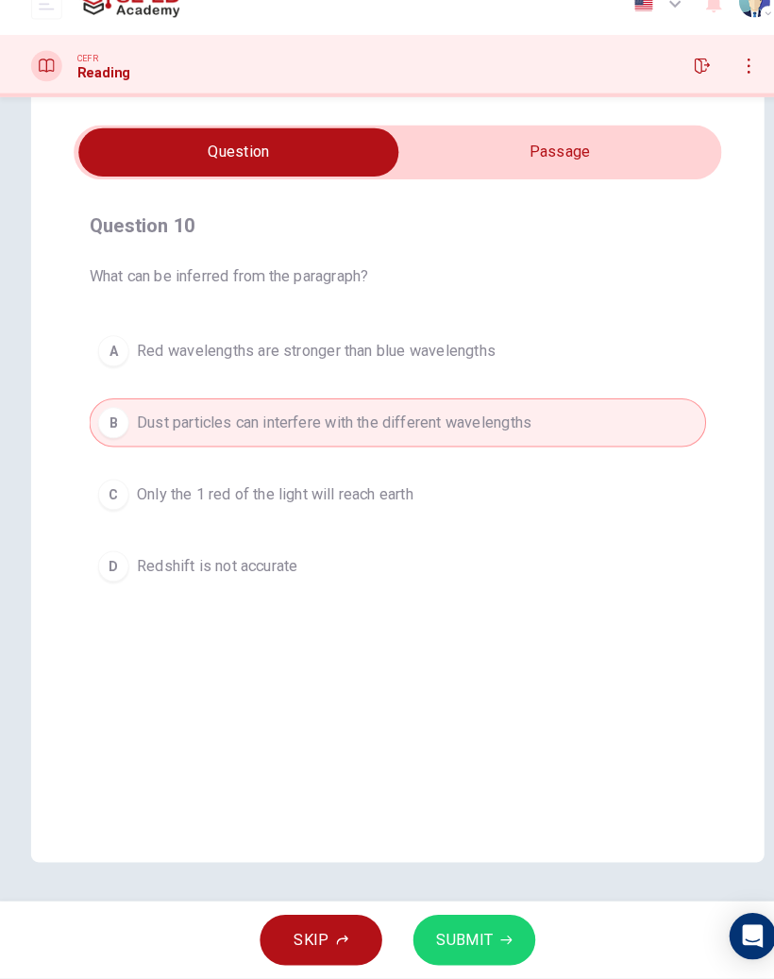
click at [467, 928] on span "SUBMIT" at bounding box center [452, 941] width 55 height 26
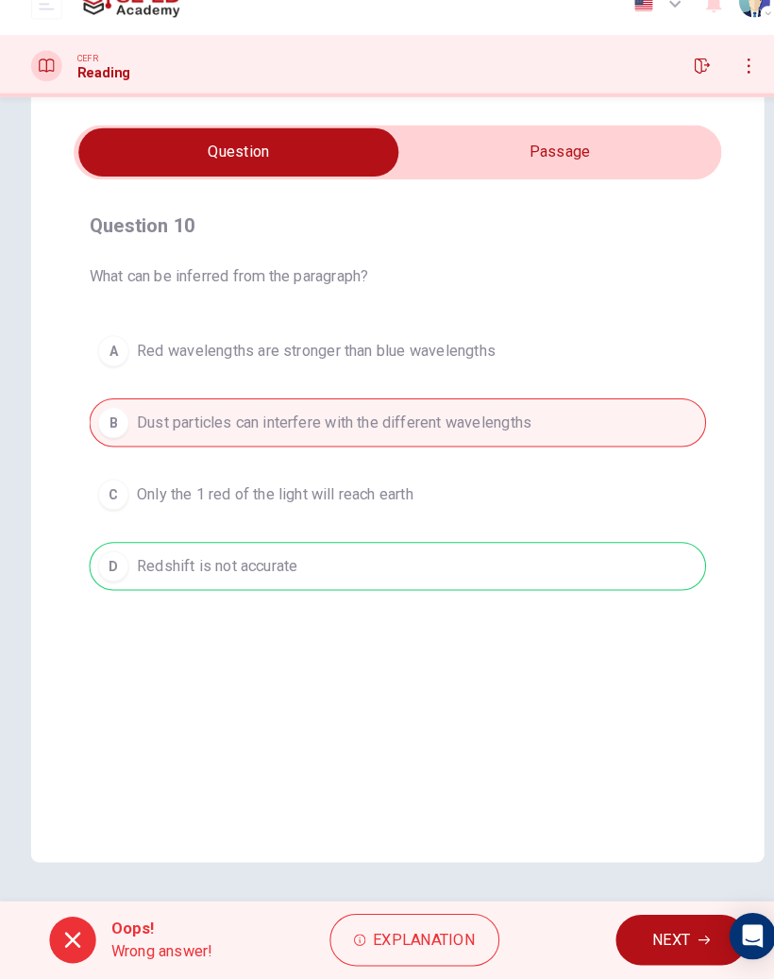
click at [292, 548] on div "A Red wavelengths are stronger than blue wavelengths B Dust particles can inter…" at bounding box center [387, 473] width 601 height 257
click at [416, 928] on span "Explanation" at bounding box center [413, 941] width 99 height 26
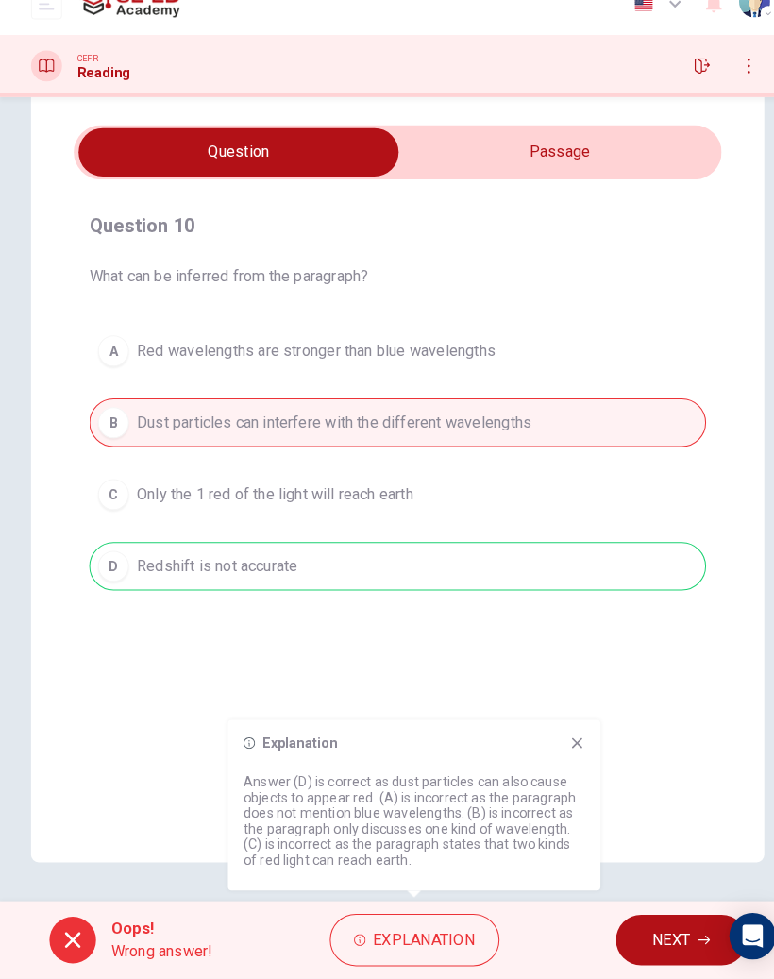
click at [562, 151] on input "checkbox" at bounding box center [232, 174] width 946 height 47
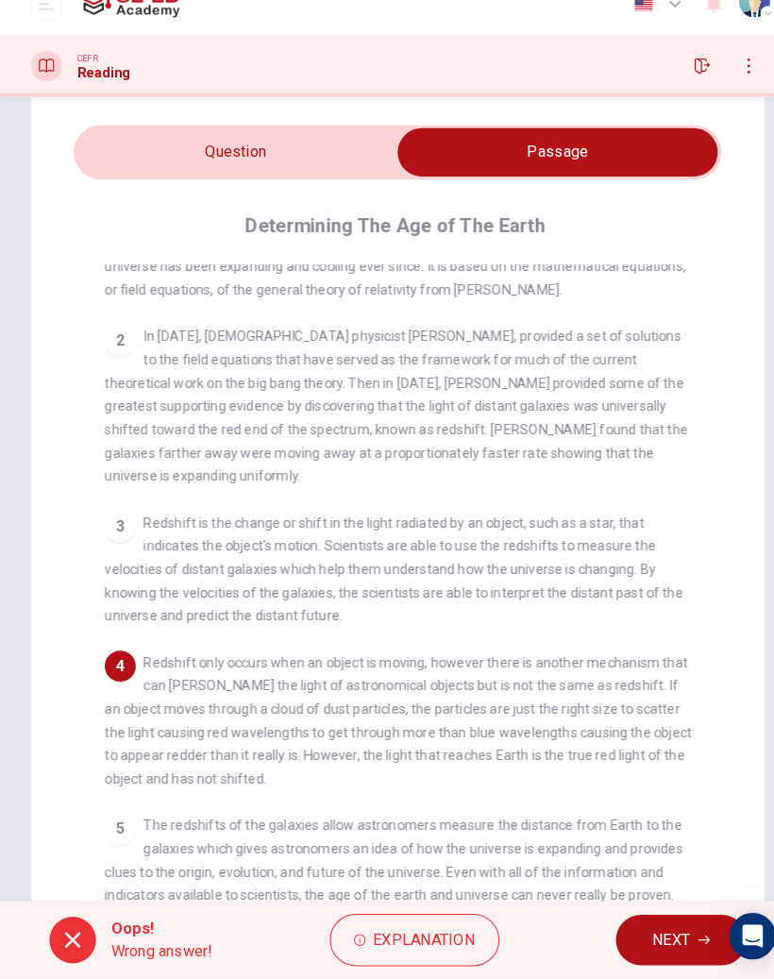
scroll to position [72, 0]
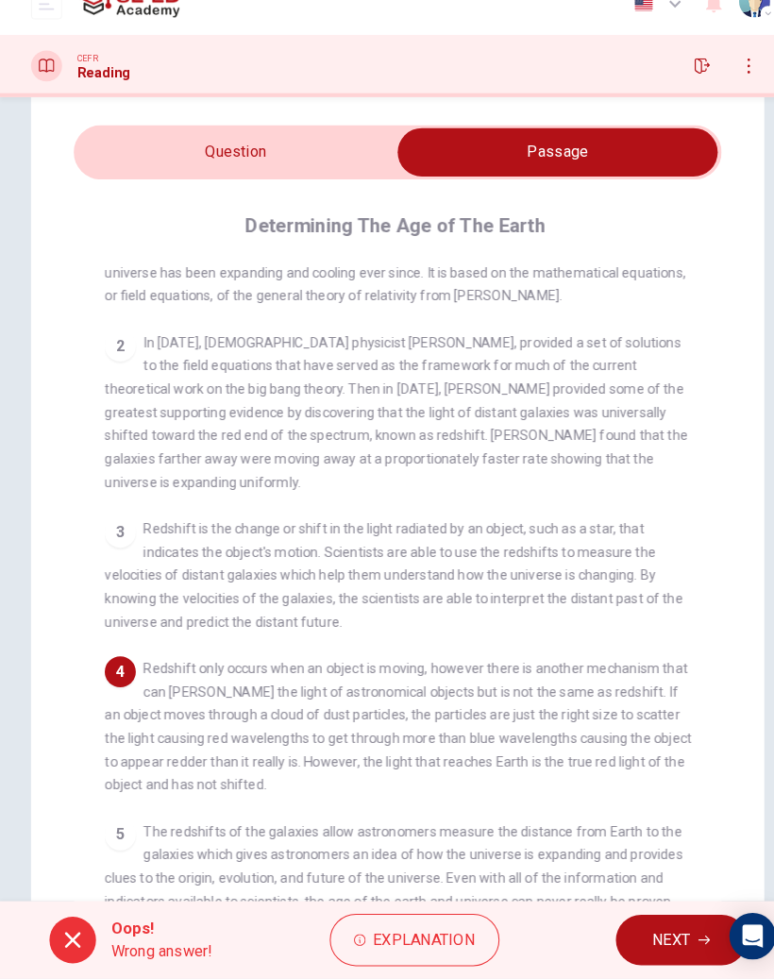
click at [308, 151] on input "checkbox" at bounding box center [543, 174] width 946 height 47
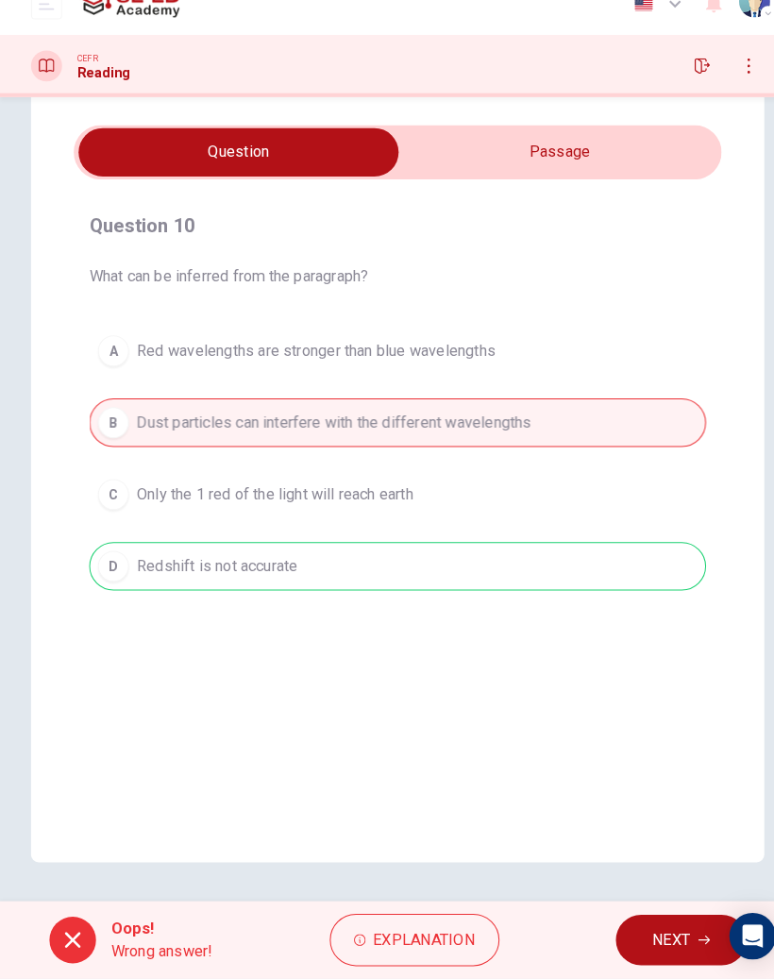
click at [611, 113] on div "Question 10 What can be inferred from the paragraph? A Red wavelengths are stro…" at bounding box center [387, 486] width 714 height 759
click at [610, 151] on input "checkbox" at bounding box center [232, 174] width 946 height 47
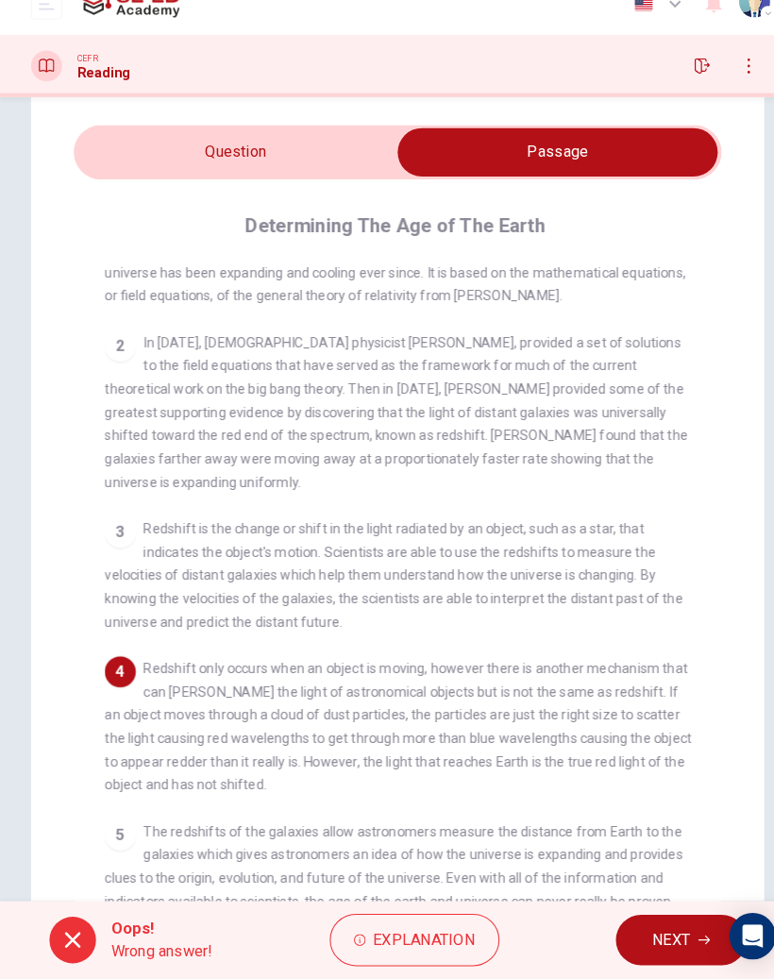
click at [298, 152] on input "checkbox" at bounding box center [543, 174] width 946 height 47
checkbox input "false"
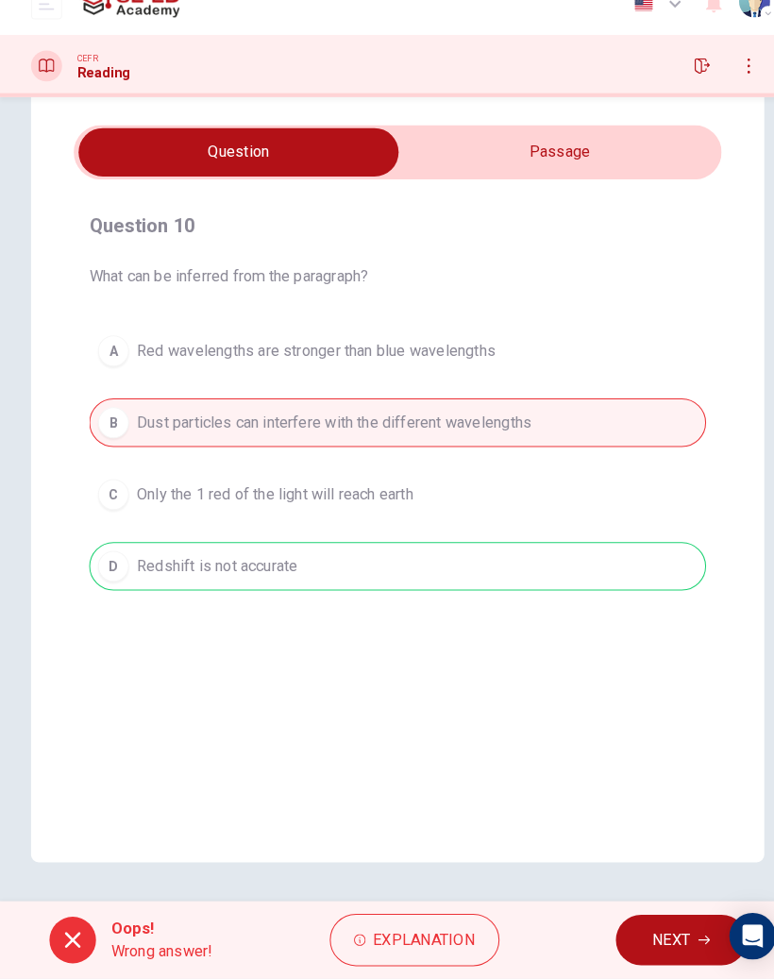
click at [66, 919] on div at bounding box center [70, 941] width 45 height 45
click at [635, 928] on span "NEXT" at bounding box center [653, 941] width 37 height 26
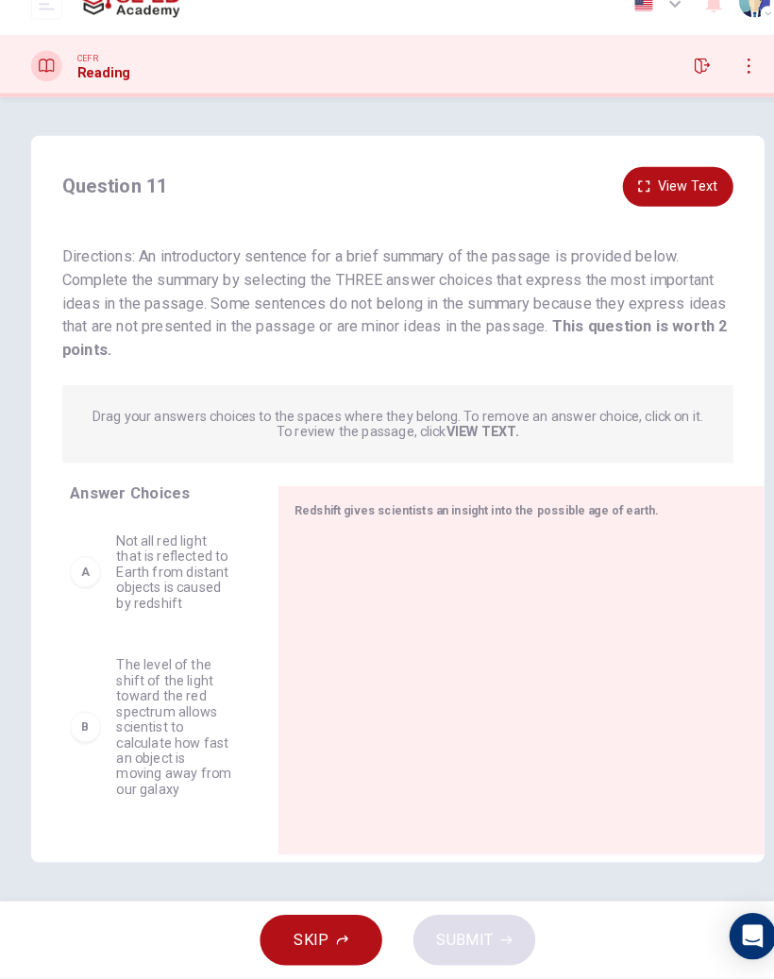
scroll to position [0, 0]
click at [669, 189] on button "View Text" at bounding box center [660, 208] width 108 height 39
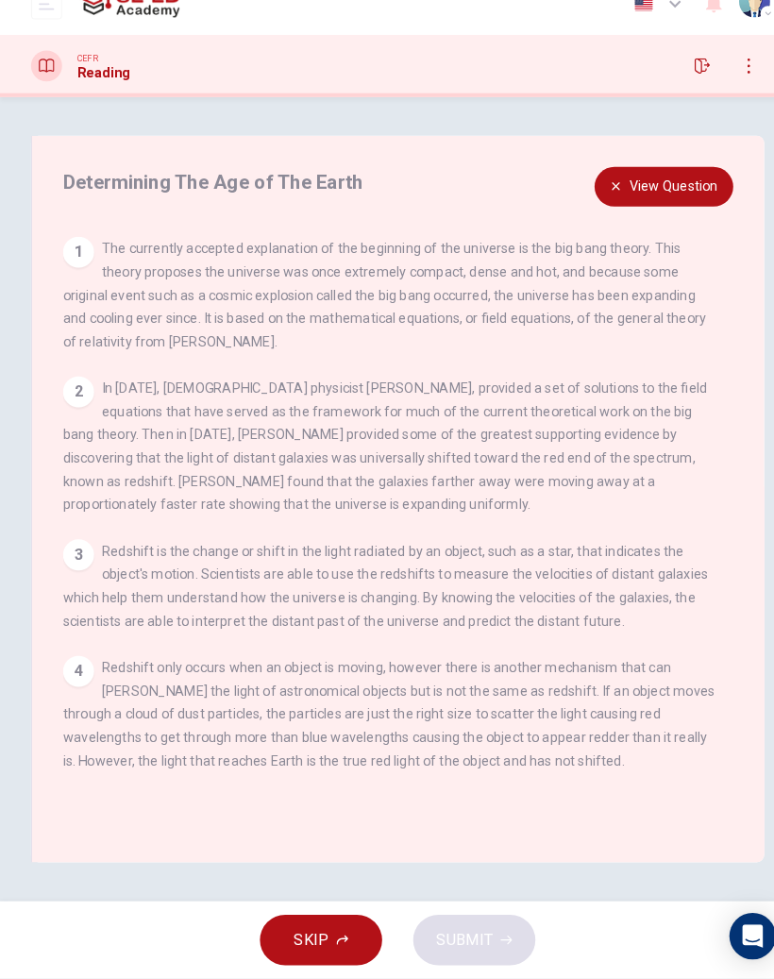
click at [680, 189] on button "View Question" at bounding box center [646, 208] width 135 height 39
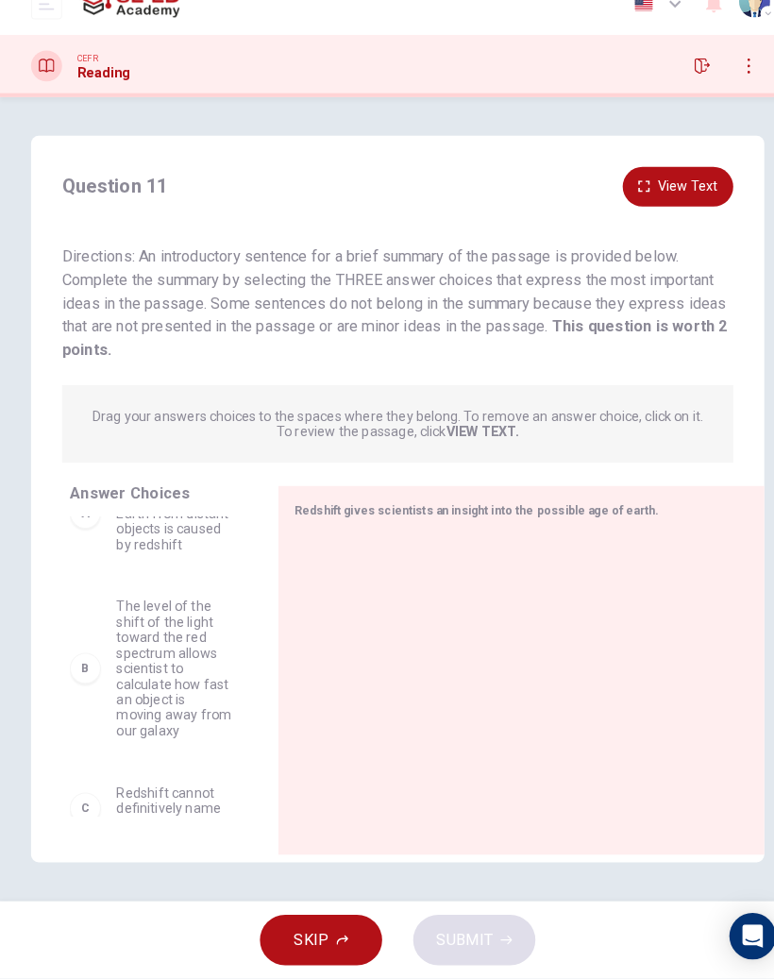
scroll to position [56, 0]
click at [82, 663] on div "B" at bounding box center [83, 678] width 30 height 30
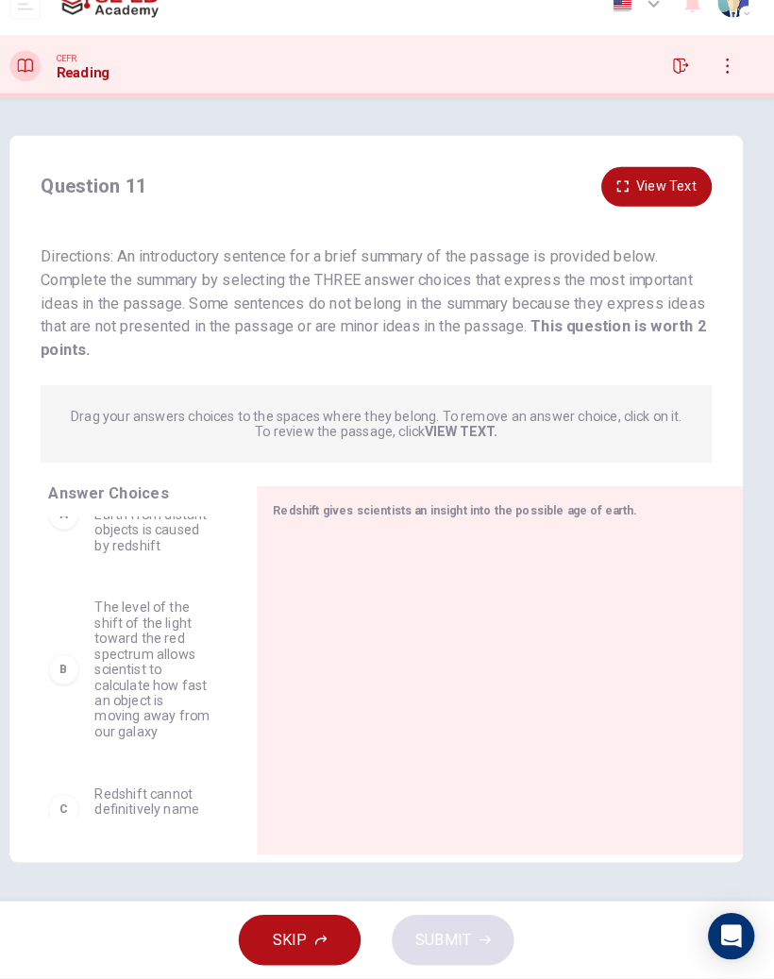
click at [68, 663] on div "B" at bounding box center [83, 678] width 30 height 30
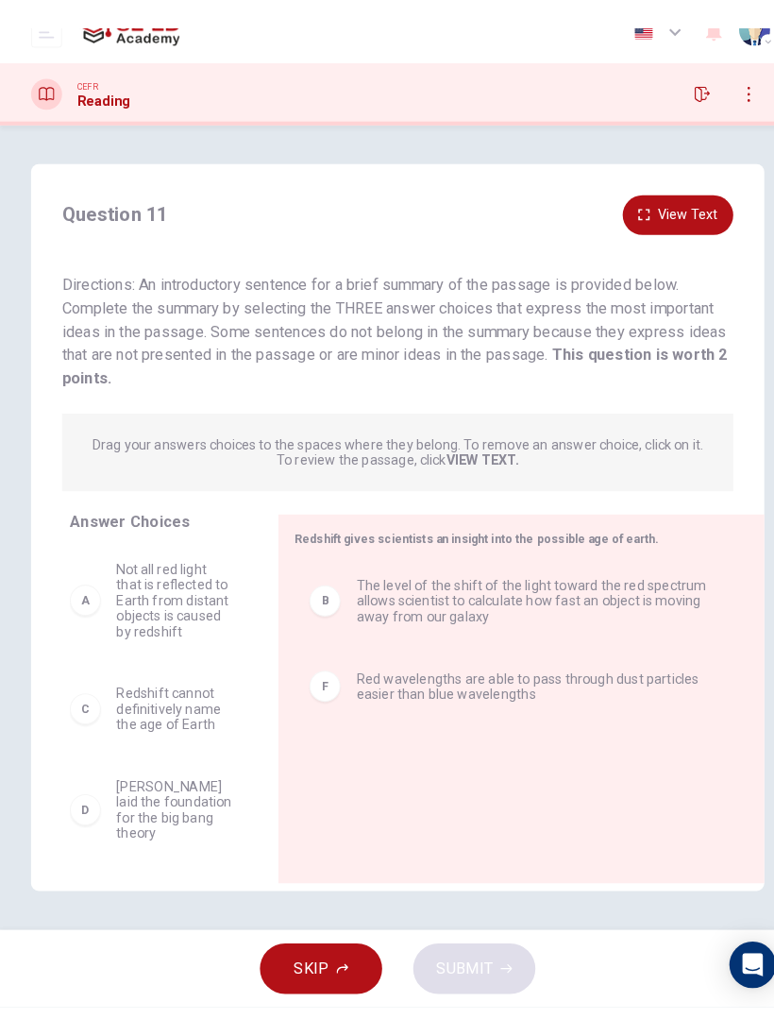
scroll to position [0, 0]
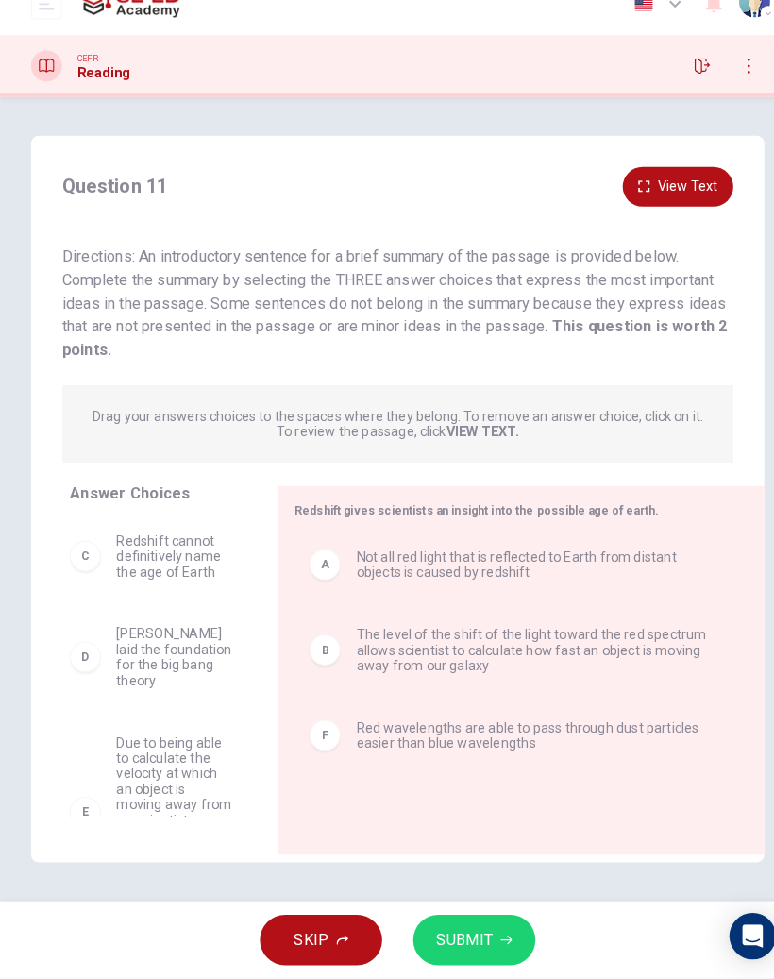
click at [465, 928] on span "SUBMIT" at bounding box center [452, 941] width 55 height 26
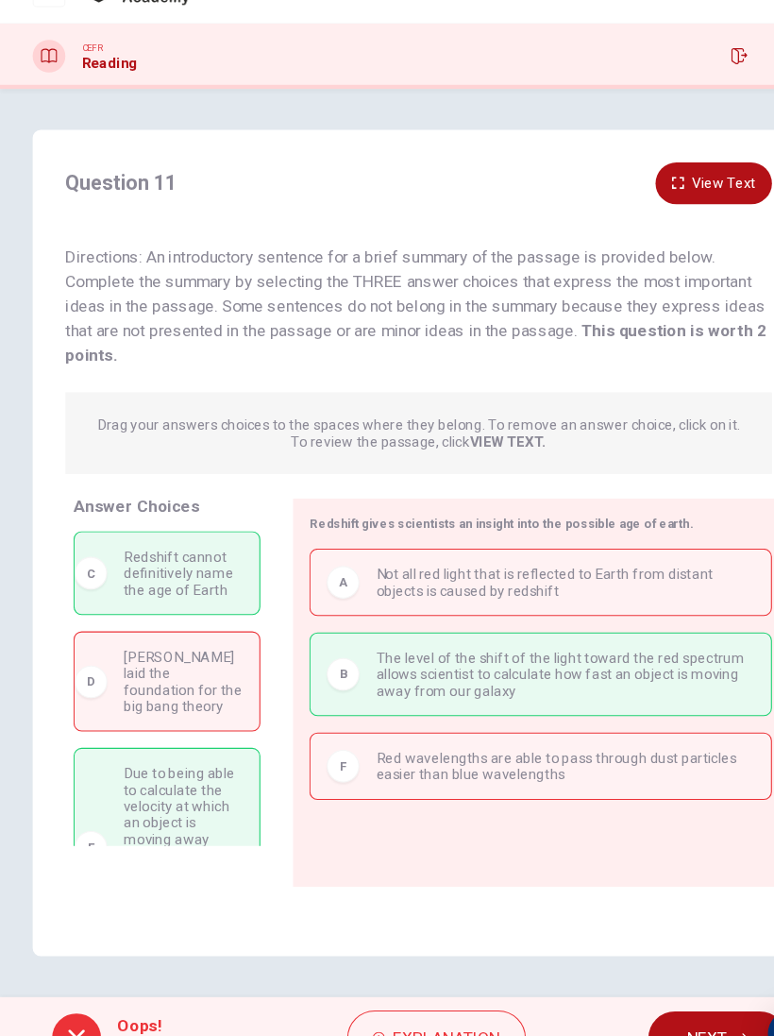
click at [650, 978] on span "NEXT" at bounding box center [653, 998] width 37 height 26
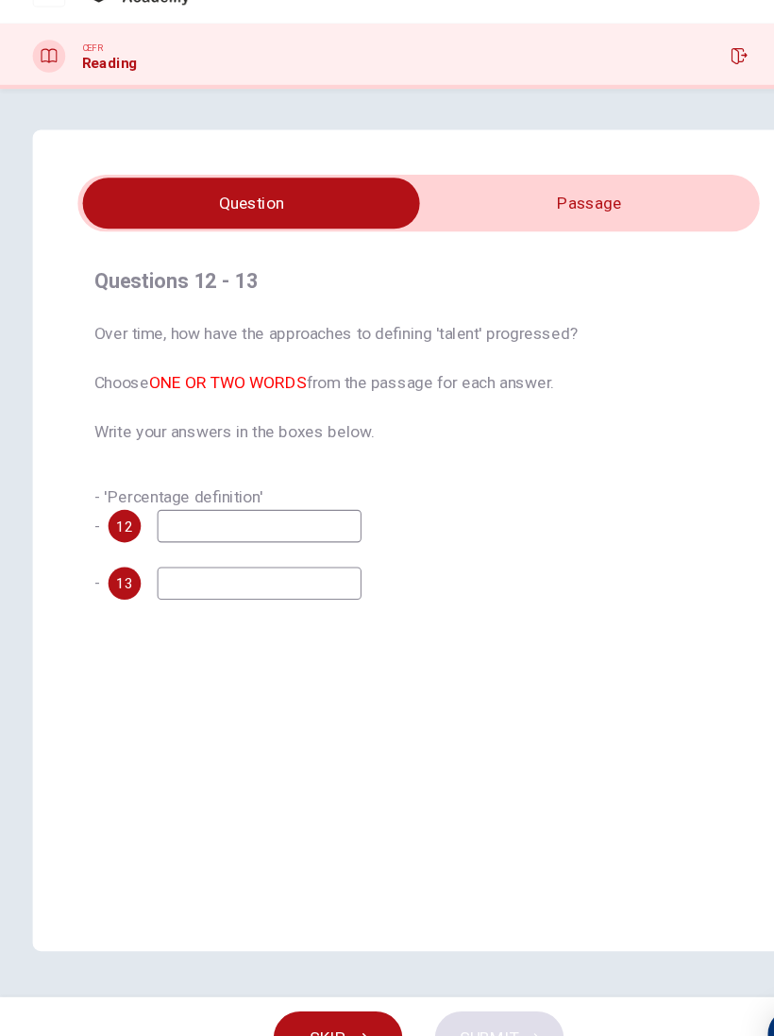
click at [574, 203] on input "checkbox" at bounding box center [232, 226] width 946 height 47
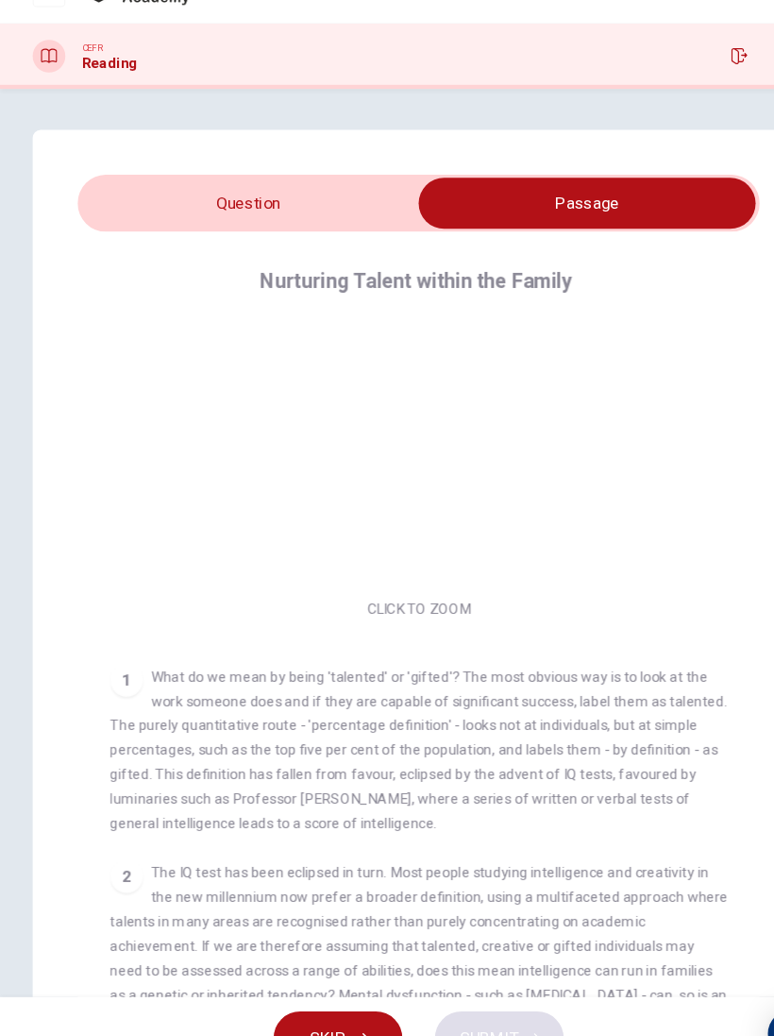
scroll to position [42, 0]
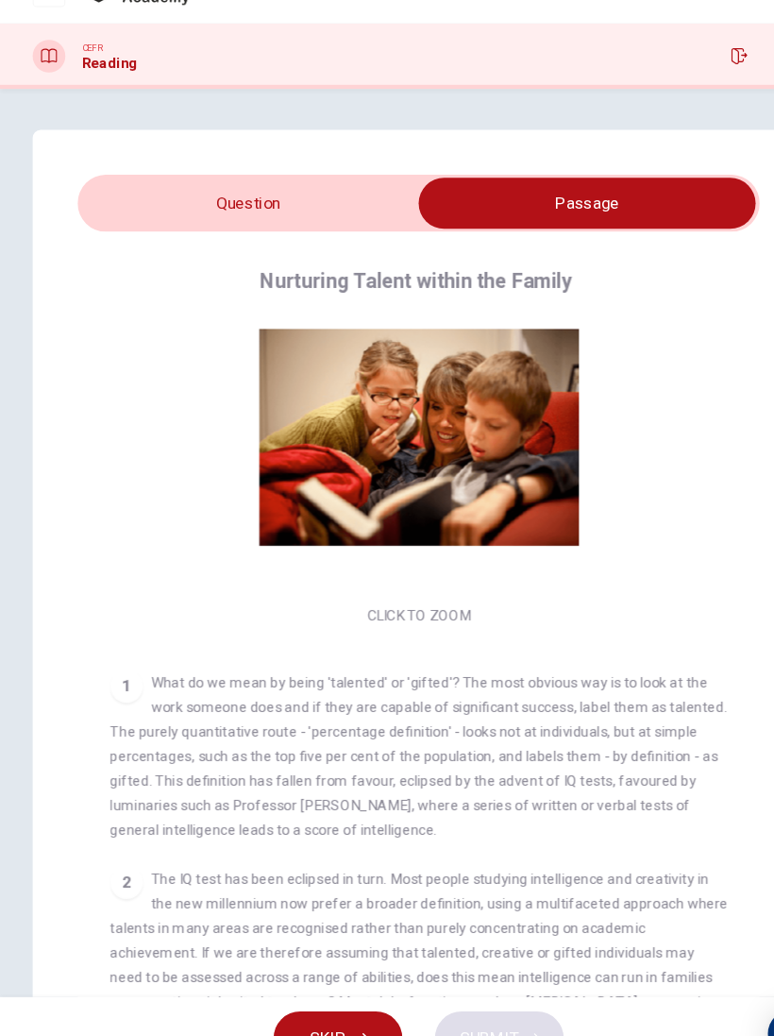
click at [293, 203] on input "checkbox" at bounding box center [543, 226] width 946 height 47
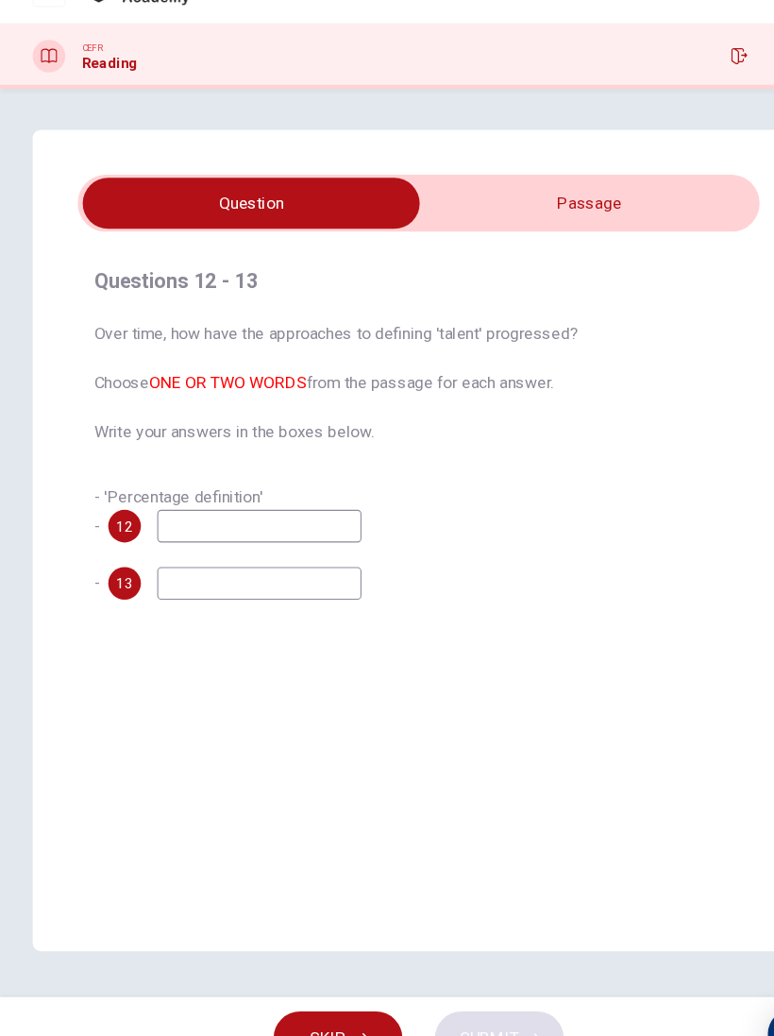
click at [593, 203] on input "checkbox" at bounding box center [232, 226] width 946 height 47
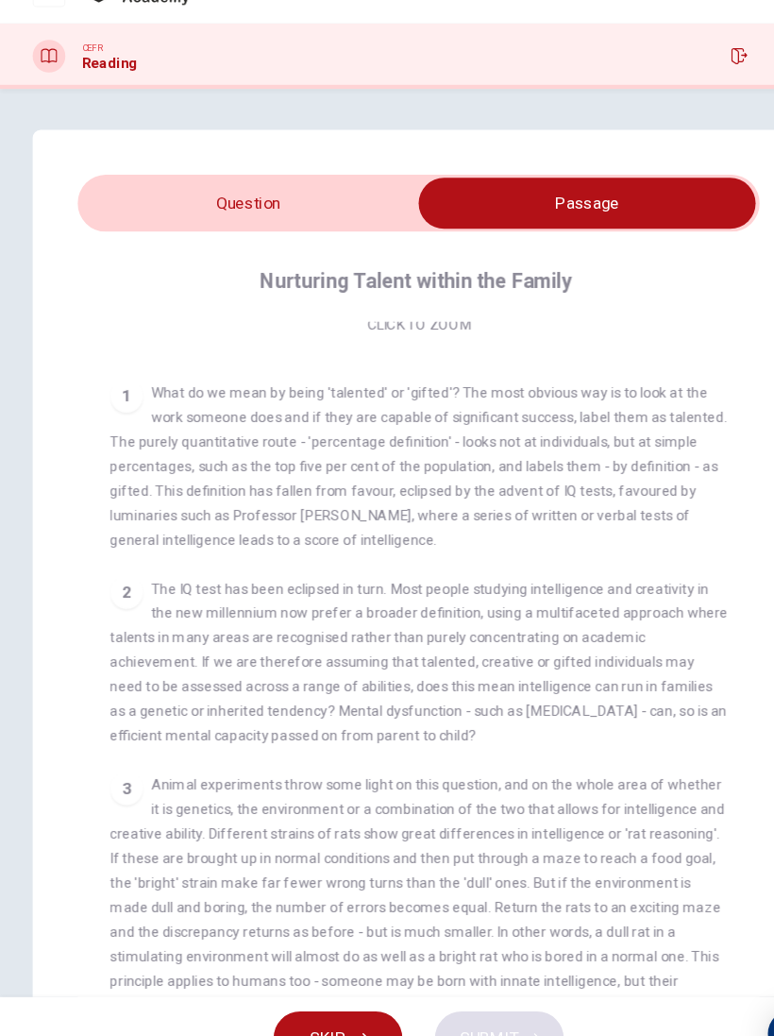
scroll to position [312, 0]
click at [299, 203] on input "checkbox" at bounding box center [543, 226] width 946 height 47
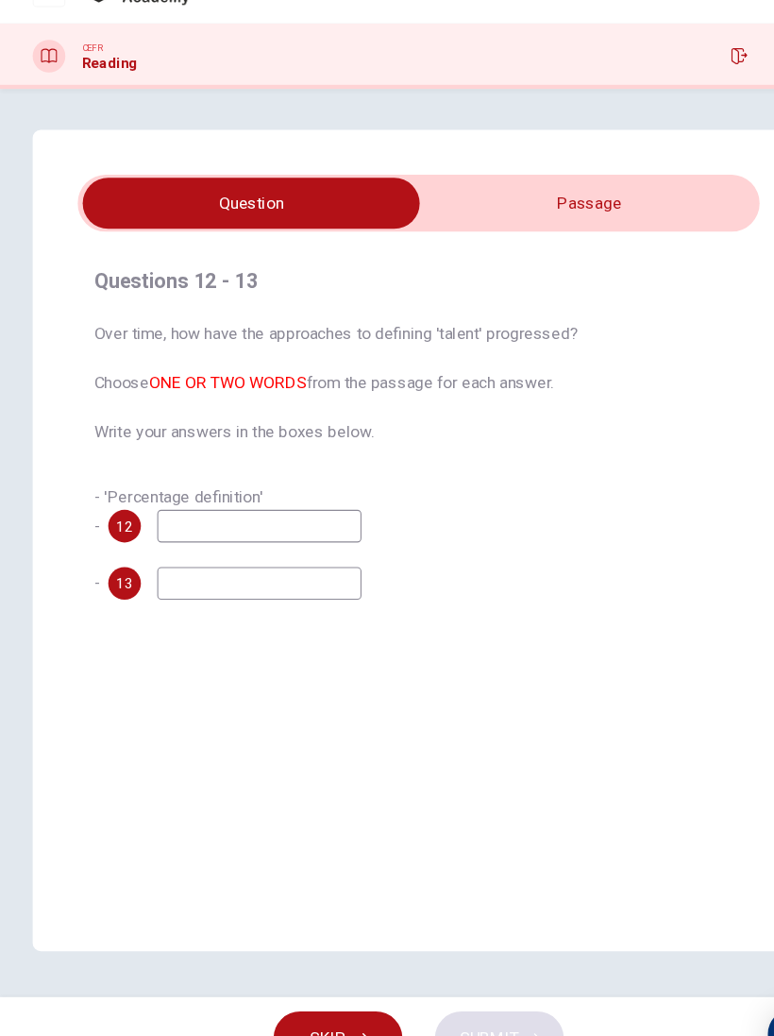
click at [179, 489] on span "- 'Percentage definition' -" at bounding box center [165, 511] width 156 height 44
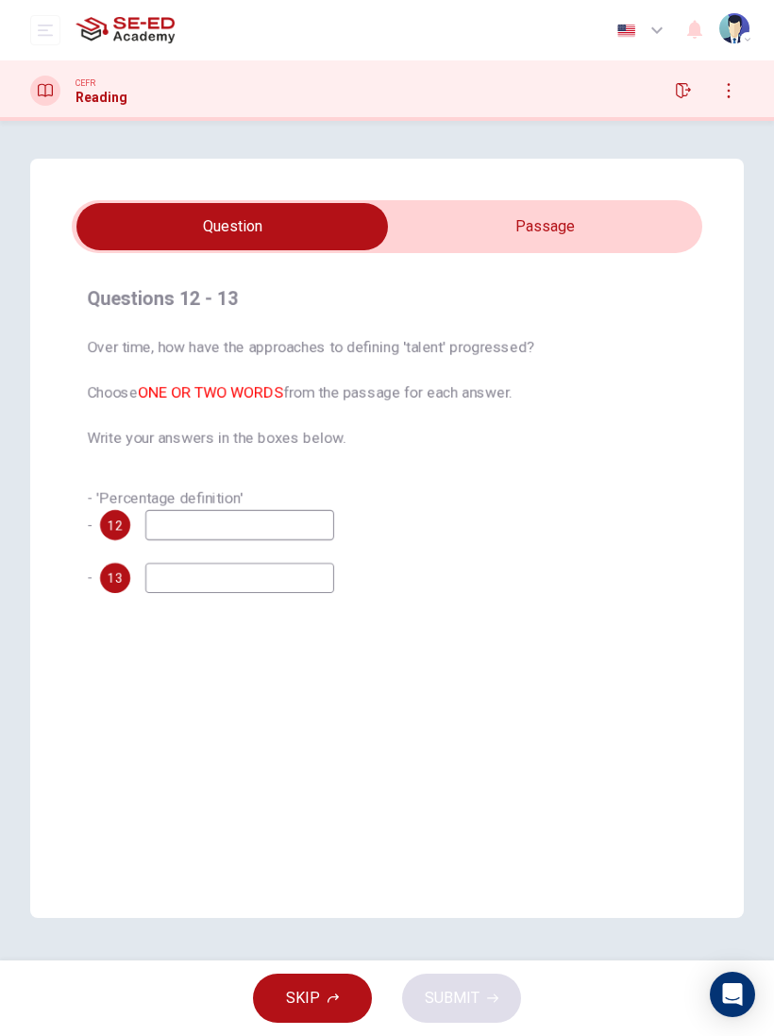
click at [549, 227] on input "checkbox" at bounding box center [232, 226] width 946 height 47
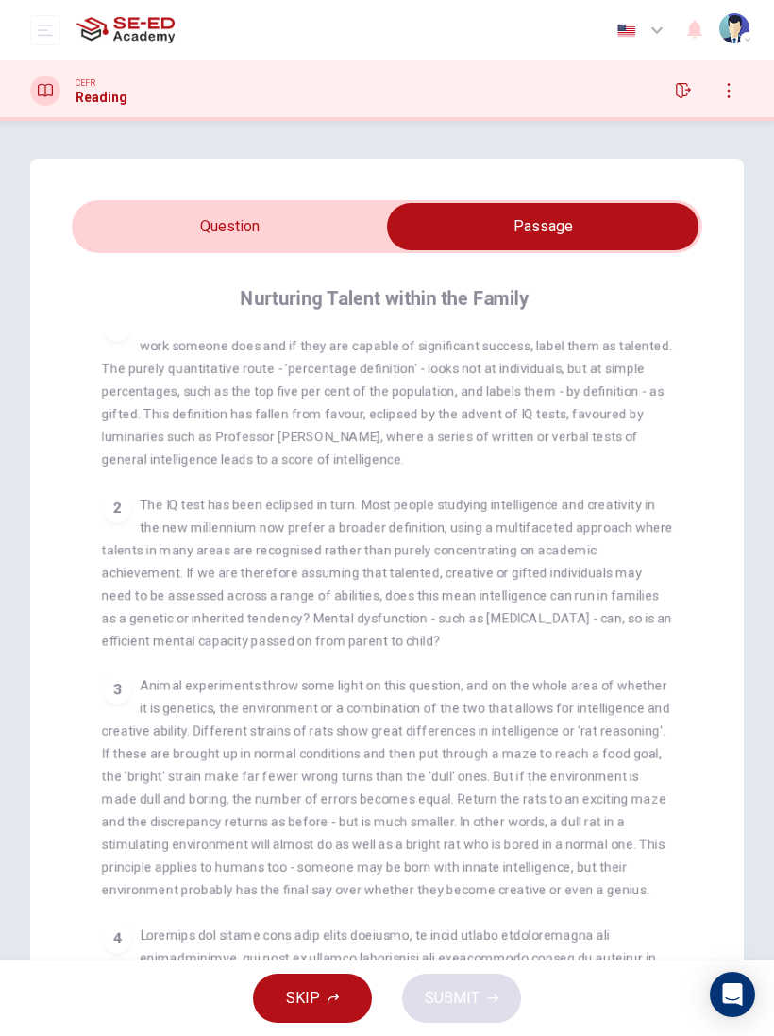
scroll to position [287, 0]
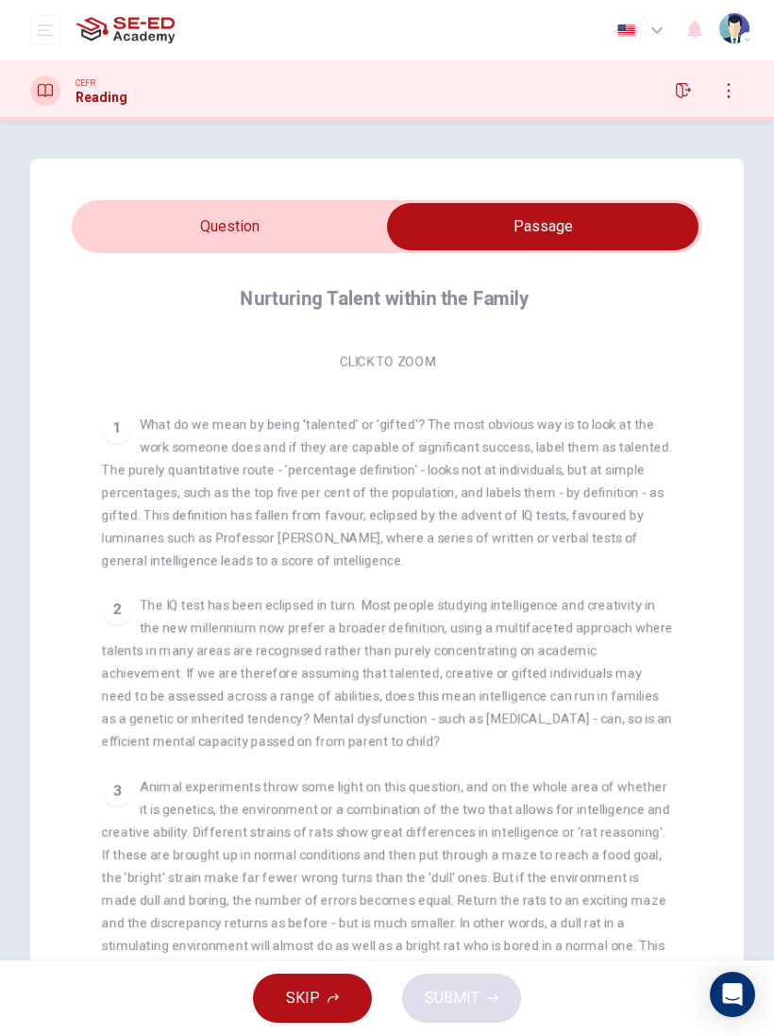
click at [295, 228] on input "checkbox" at bounding box center [543, 226] width 946 height 47
checkbox input "false"
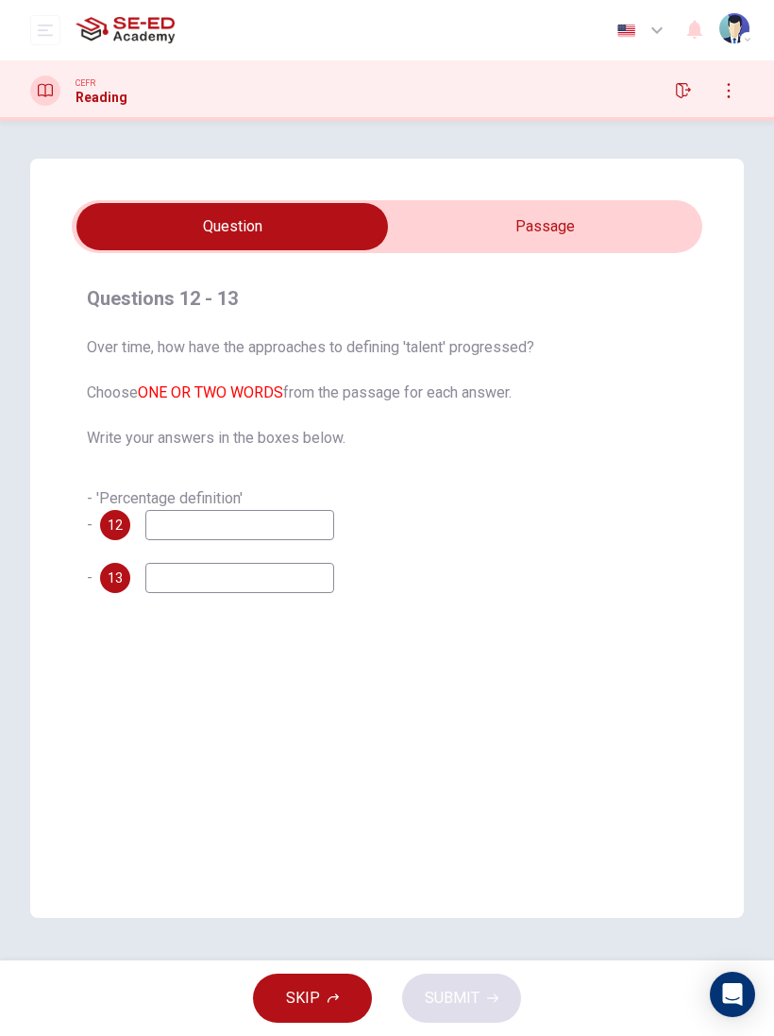
click at [279, 510] on input at bounding box center [239, 525] width 189 height 30
type input "1"
click at [260, 583] on input at bounding box center [239, 578] width 189 height 30
type input "1"
click at [580, 661] on div "Questions 12 - 13 Over time, how have the approaches to defining 'talent' progr…" at bounding box center [387, 538] width 714 height 759
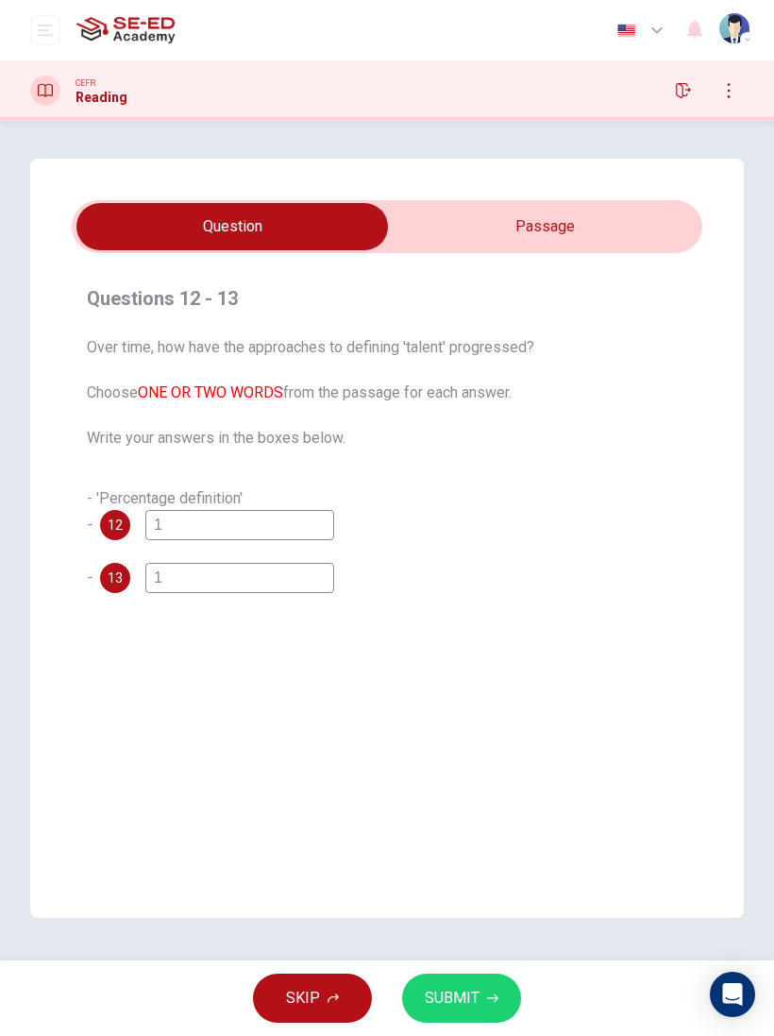
click at [460, 978] on span "SUBMIT" at bounding box center [452, 998] width 55 height 26
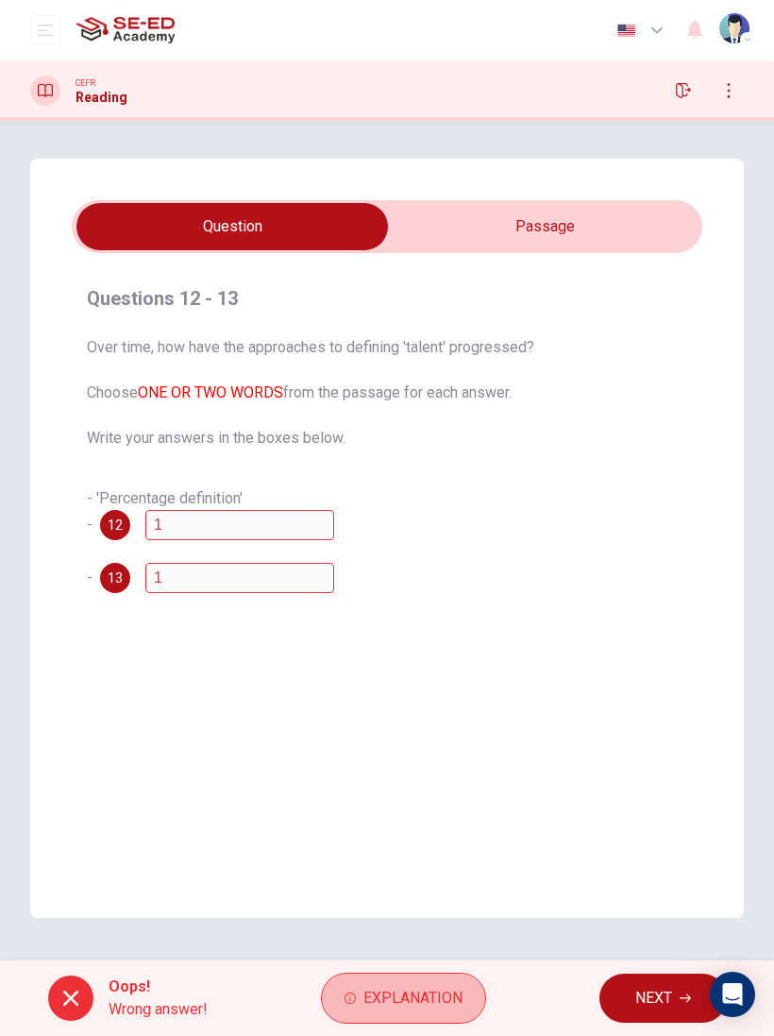
click at [420, 978] on span "Explanation" at bounding box center [413, 998] width 99 height 26
click at [542, 636] on div "Questions 12 - 13 Over time, how have the approaches to defining 'talent' progr…" at bounding box center [387, 538] width 714 height 759
click at [646, 978] on button "NEXT" at bounding box center [663, 997] width 127 height 49
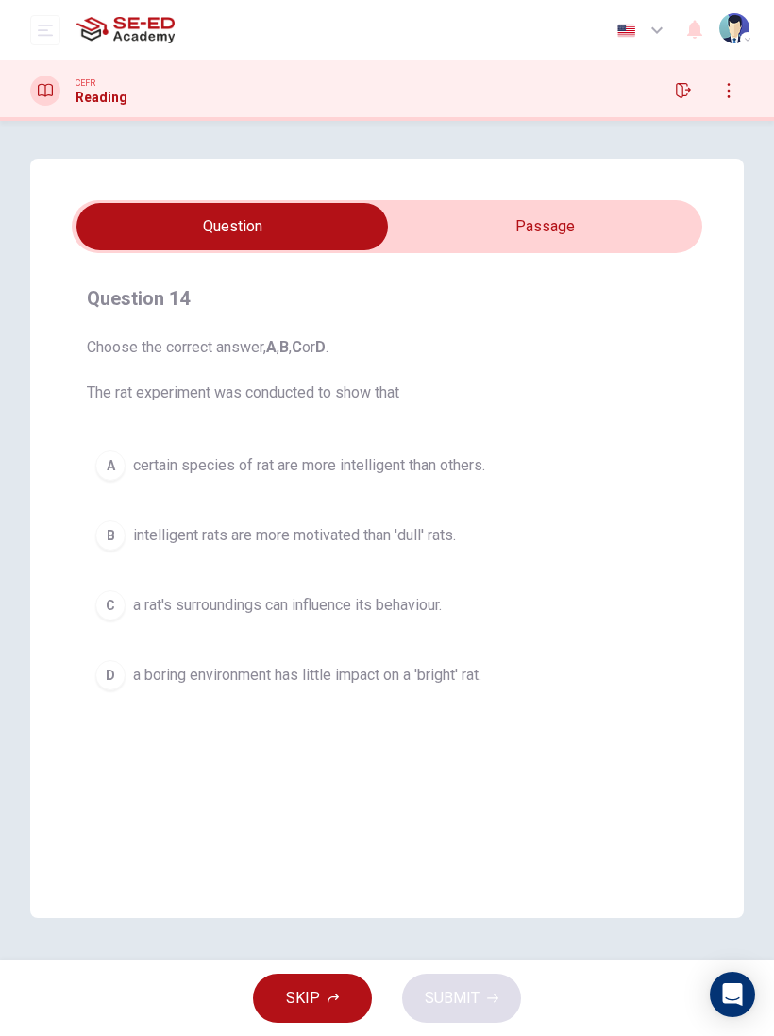
click at [688, 93] on icon "button" at bounding box center [683, 90] width 15 height 15
